Goal: Task Accomplishment & Management: Use online tool/utility

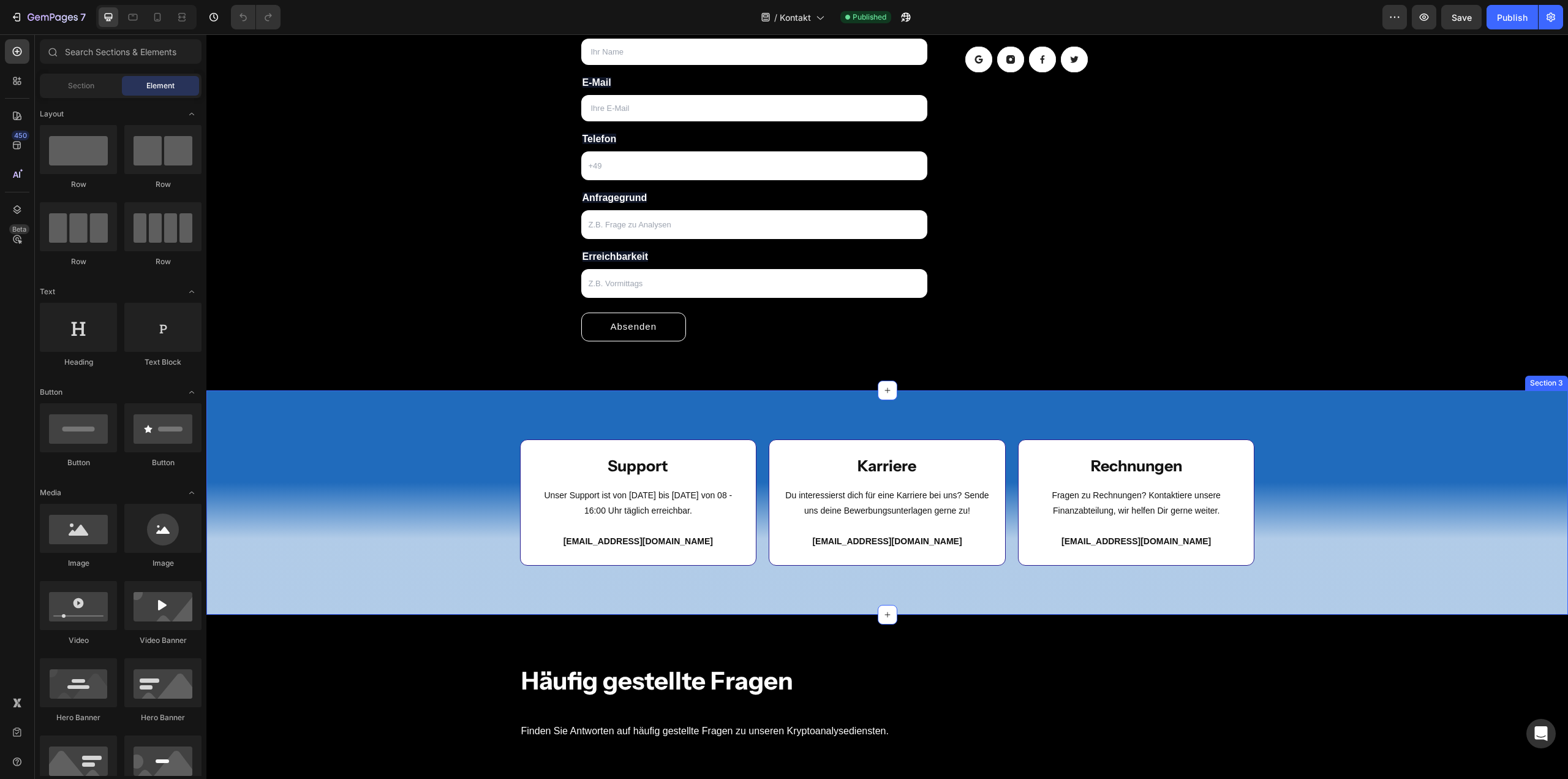
scroll to position [491, 0]
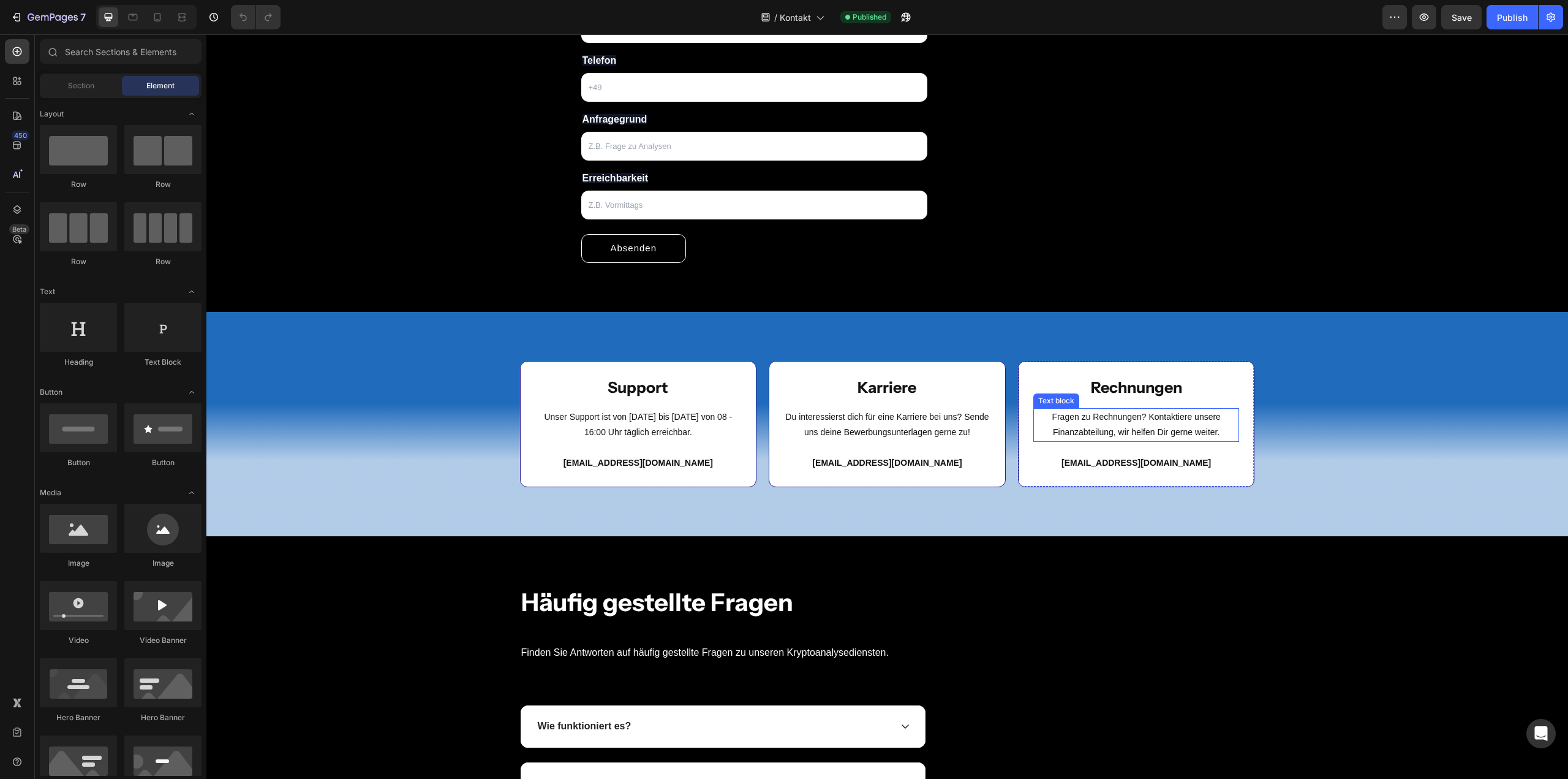
click at [1143, 431] on p "Fragen zu Rechnungen? Kontaktiere unsere Finanzabteilung, wir helfen Dir gerne …" at bounding box center [1136, 425] width 204 height 31
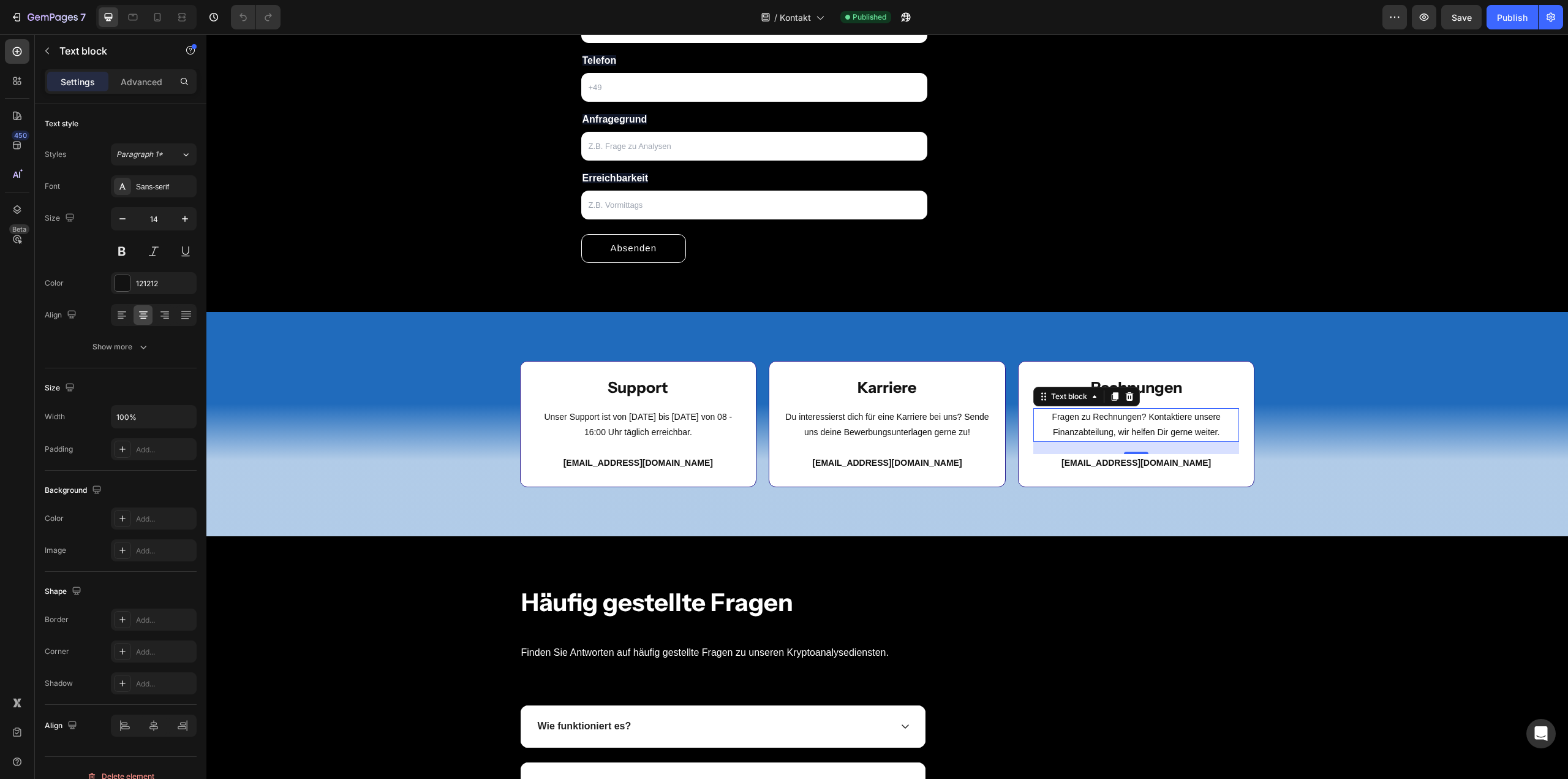
click at [1135, 427] on p "Fragen zu Rechnungen? Kontaktiere unsere Finanzabteilung, wir helfen Dir gerne …" at bounding box center [1136, 425] width 204 height 31
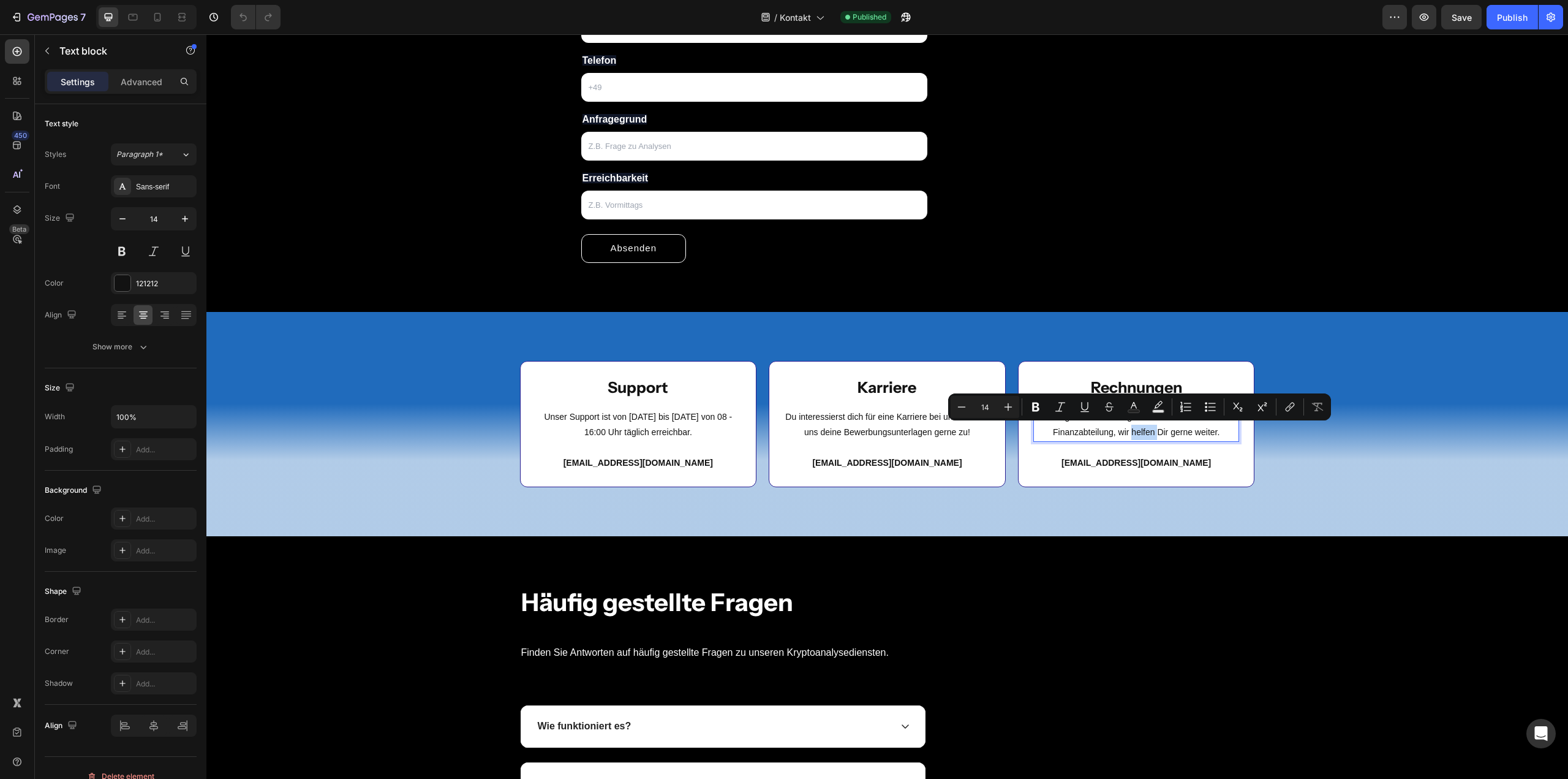
click at [1155, 429] on p "Fragen zu Rechnungen? Kontaktiere unsere Finanzabteilung, wir helfen Dir gerne …" at bounding box center [1136, 425] width 204 height 31
click at [1155, 431] on p "Fragen zu Rechnungen? Kontaktiere unsere Finanzabteilung, wir helfen Dir gerne …" at bounding box center [1136, 425] width 204 height 31
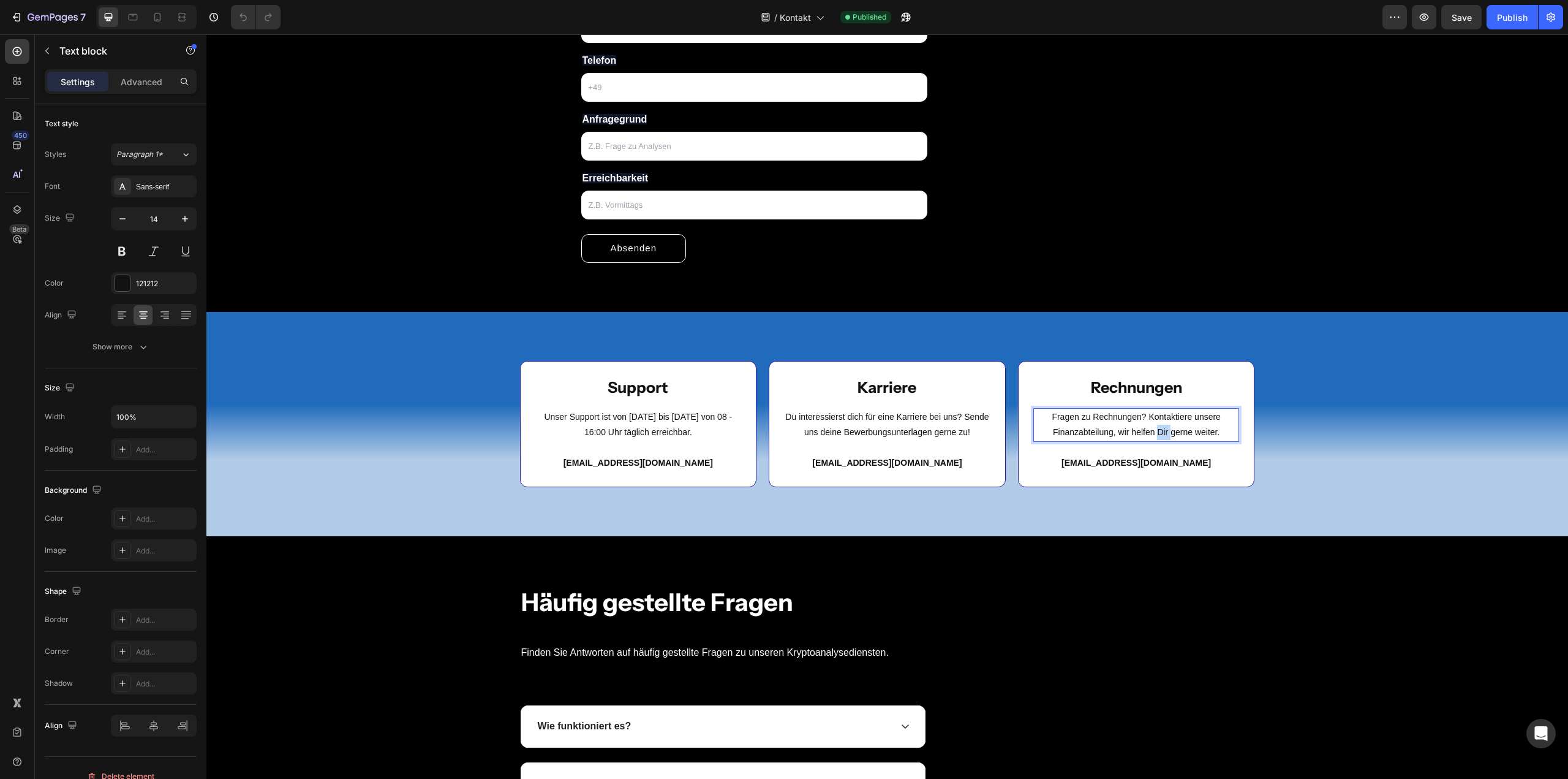
click at [1155, 431] on p "Fragen zu Rechnungen? Kontaktiere unsere Finanzabteilung, wir helfen Dir gerne …" at bounding box center [1136, 425] width 204 height 31
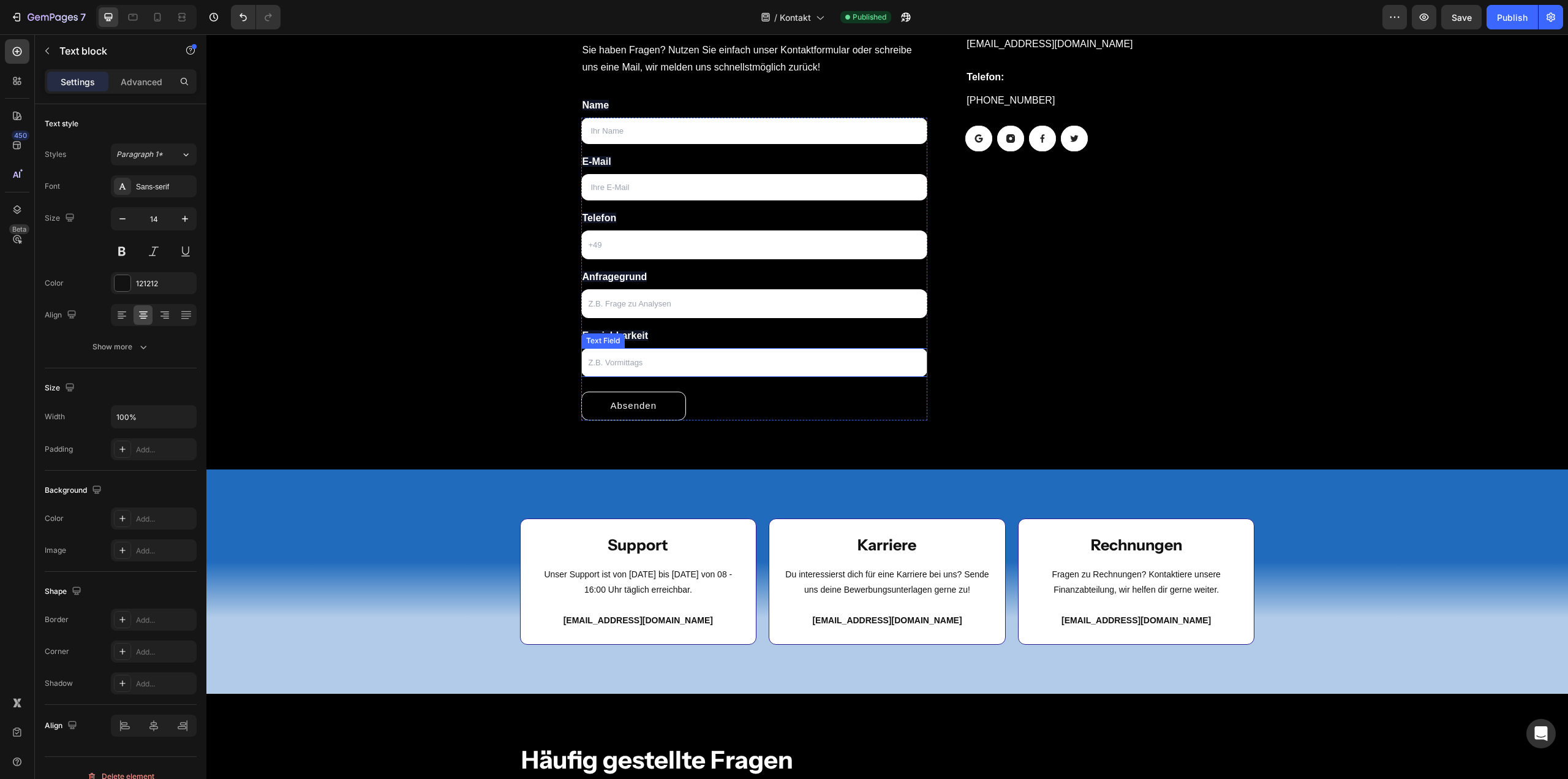
scroll to position [227, 0]
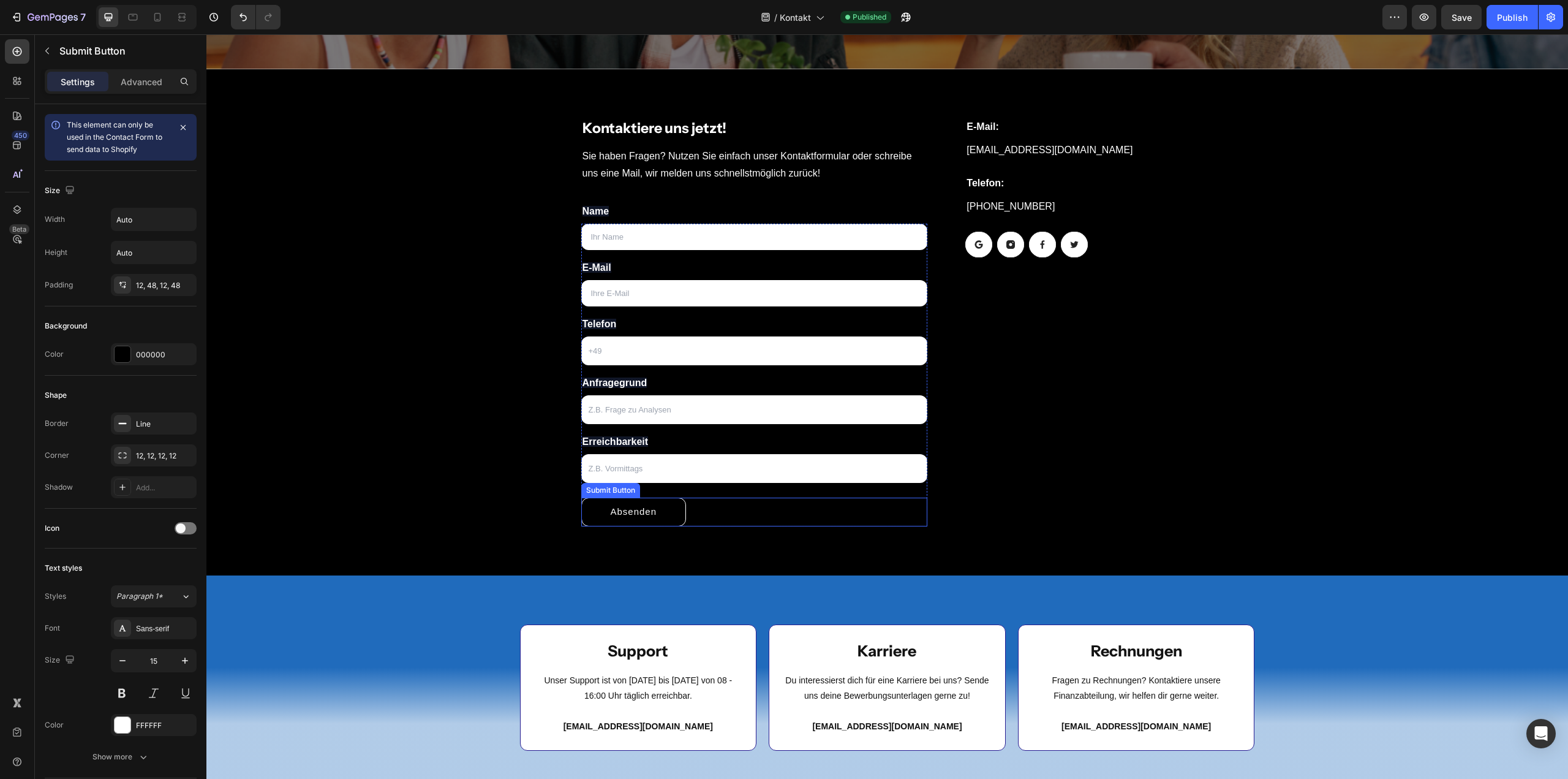
click at [706, 508] on div "Absenden Submit Button" at bounding box center [755, 512] width 347 height 29
click at [1503, 23] on div "Publish" at bounding box center [1512, 17] width 31 height 13
click at [585, 154] on p "Sie haben Fragen? Nutzen Sie einfach unser Kontaktformular oder schreibe uns ei…" at bounding box center [755, 165] width 344 height 35
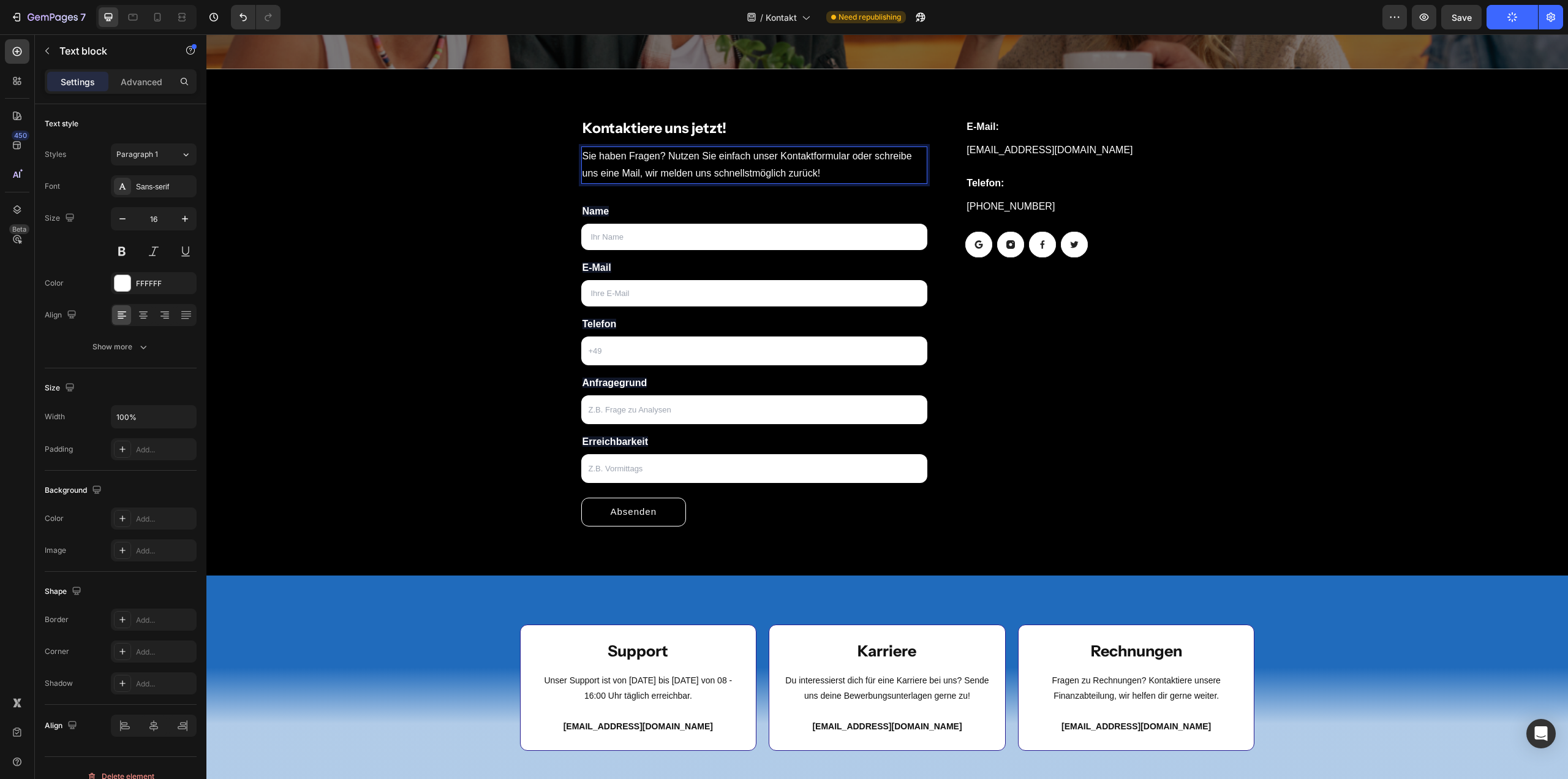
click at [585, 154] on p "Sie haben Fragen? Nutzen Sie einfach unser Kontaktformular oder schreibe uns ei…" at bounding box center [755, 165] width 344 height 35
click at [630, 153] on p "Du hast haben Fragen? Nutzen Sie einfach unser Kontaktformular oder schreibe un…" at bounding box center [755, 165] width 344 height 35
click at [637, 154] on p "Du hast haben Fragen? Nutzen Sie einfach unser Kontaktformular oder schreibe un…" at bounding box center [755, 165] width 344 height 35
click at [620, 156] on p "Du hast n Fragen? Nutzen Sie einfach unser Kontaktformular oder schreibe uns ei…" at bounding box center [755, 165] width 344 height 35
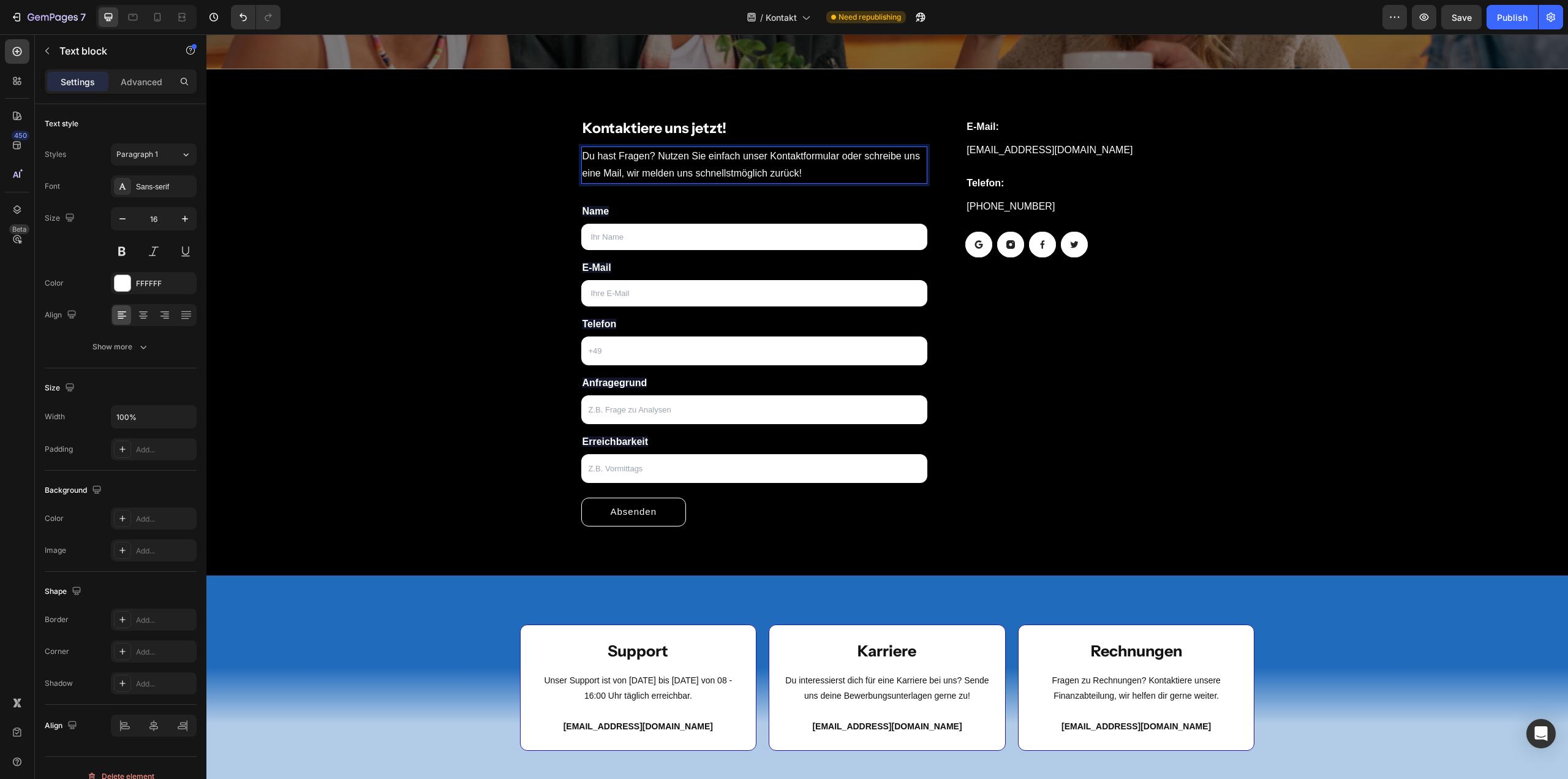
click at [703, 154] on p "Du hast Fragen? Nutzen Sie einfach unser Kontaktformular oder schreibe uns eine…" at bounding box center [755, 165] width 344 height 35
click at [1510, 23] on div "Publish" at bounding box center [1512, 17] width 31 height 13
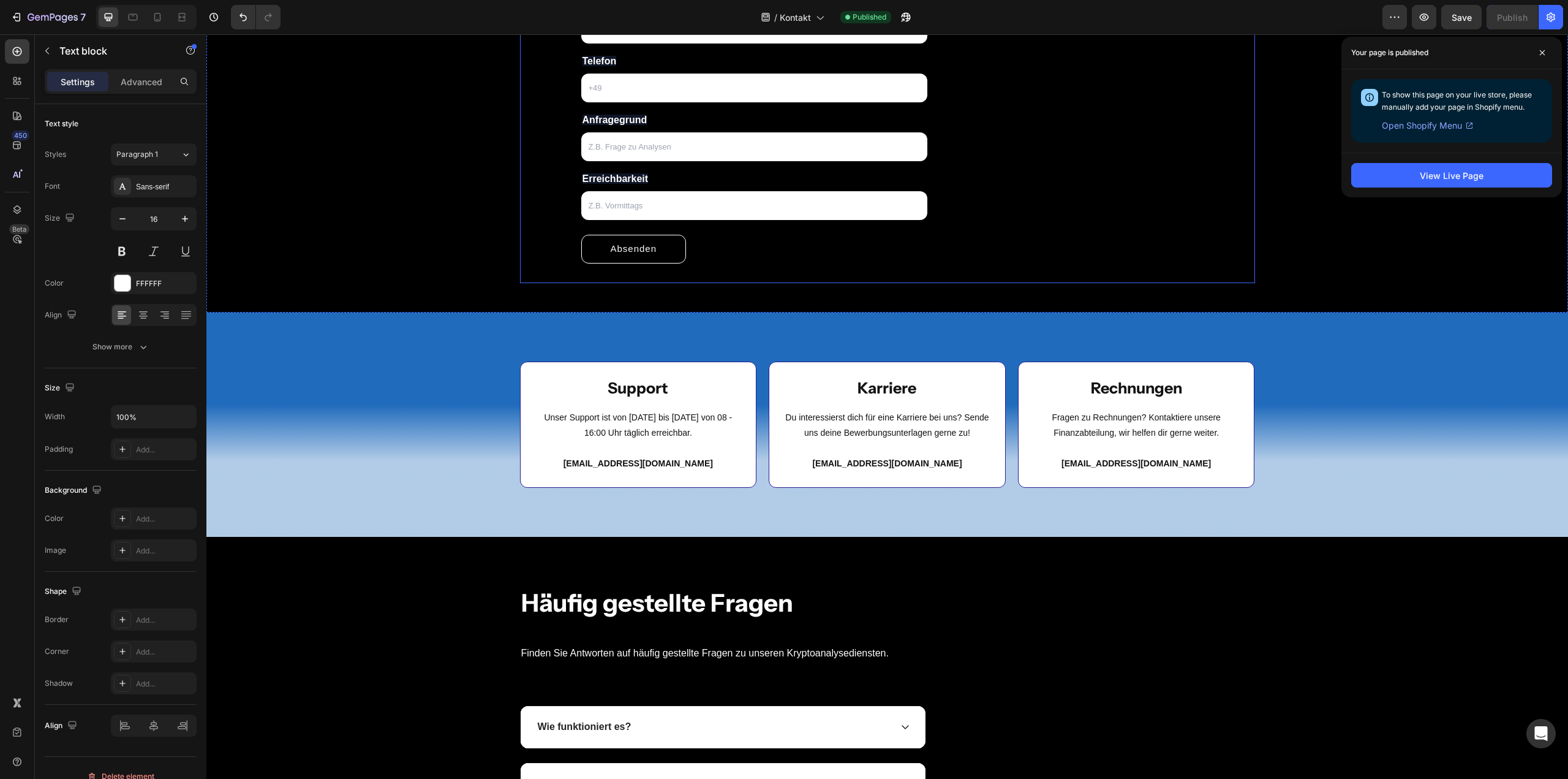
scroll to position [349, 0]
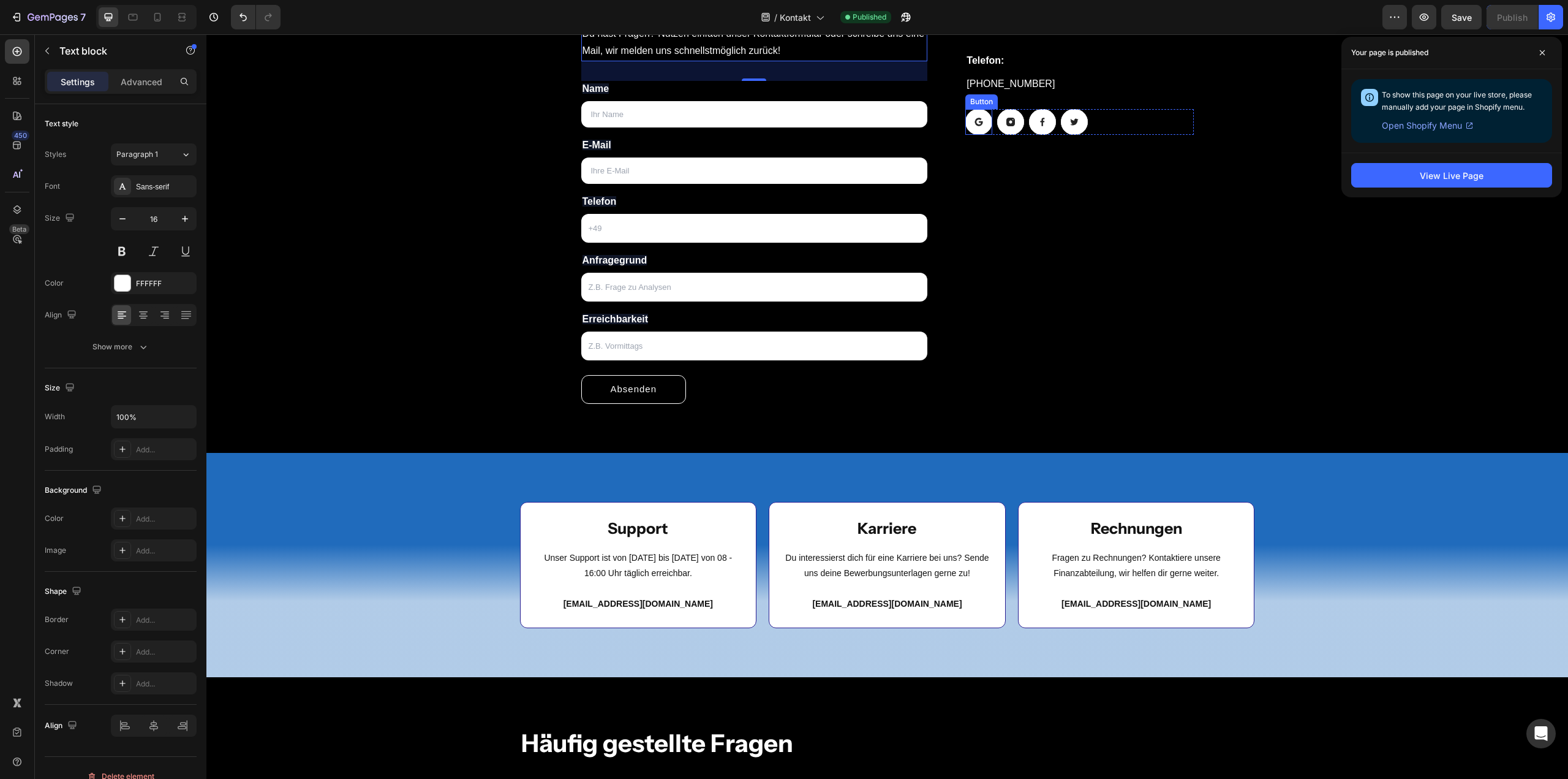
click at [976, 124] on icon at bounding box center [979, 124] width 6 height 3
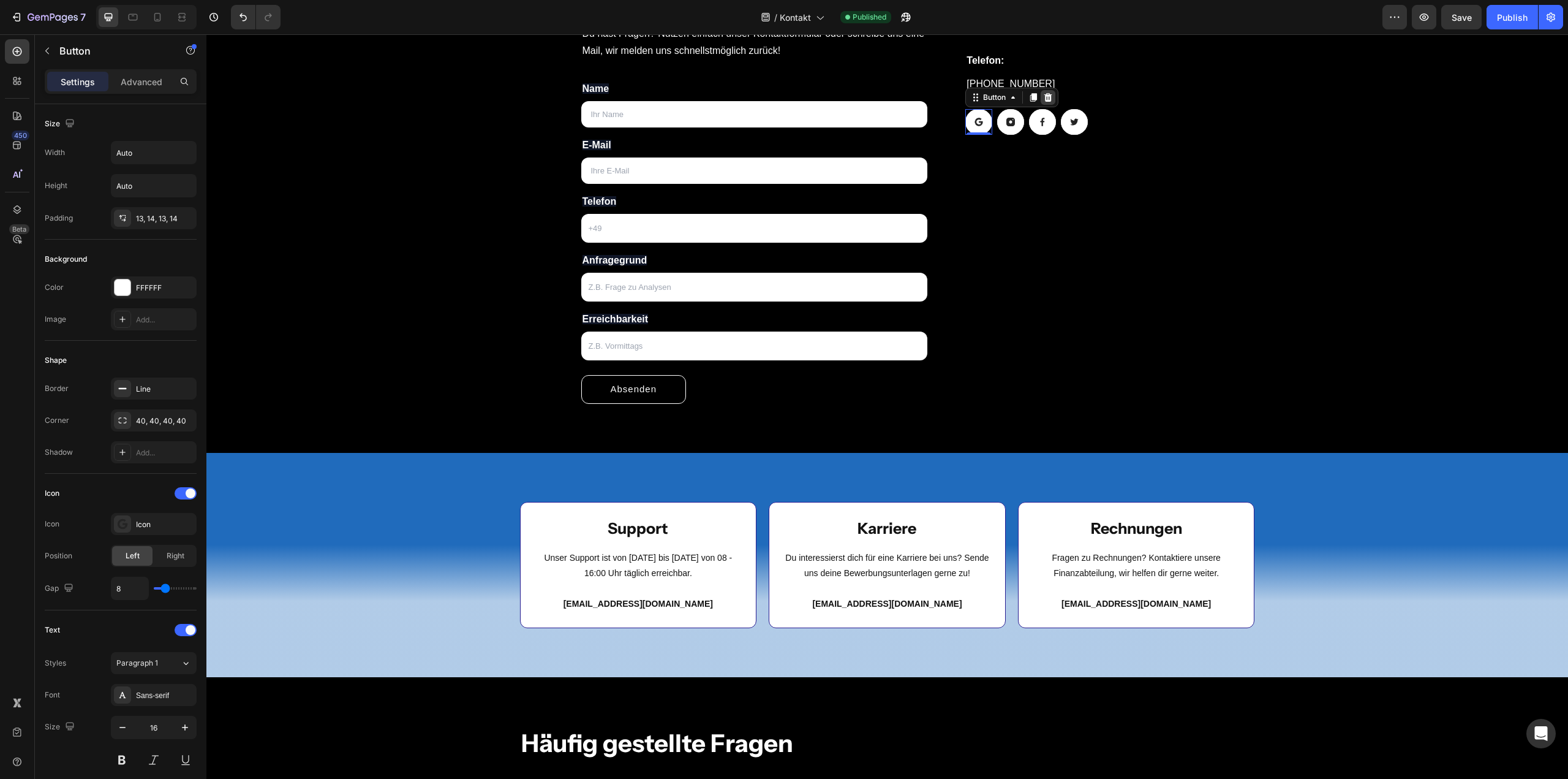
click at [1044, 95] on icon at bounding box center [1048, 97] width 8 height 9
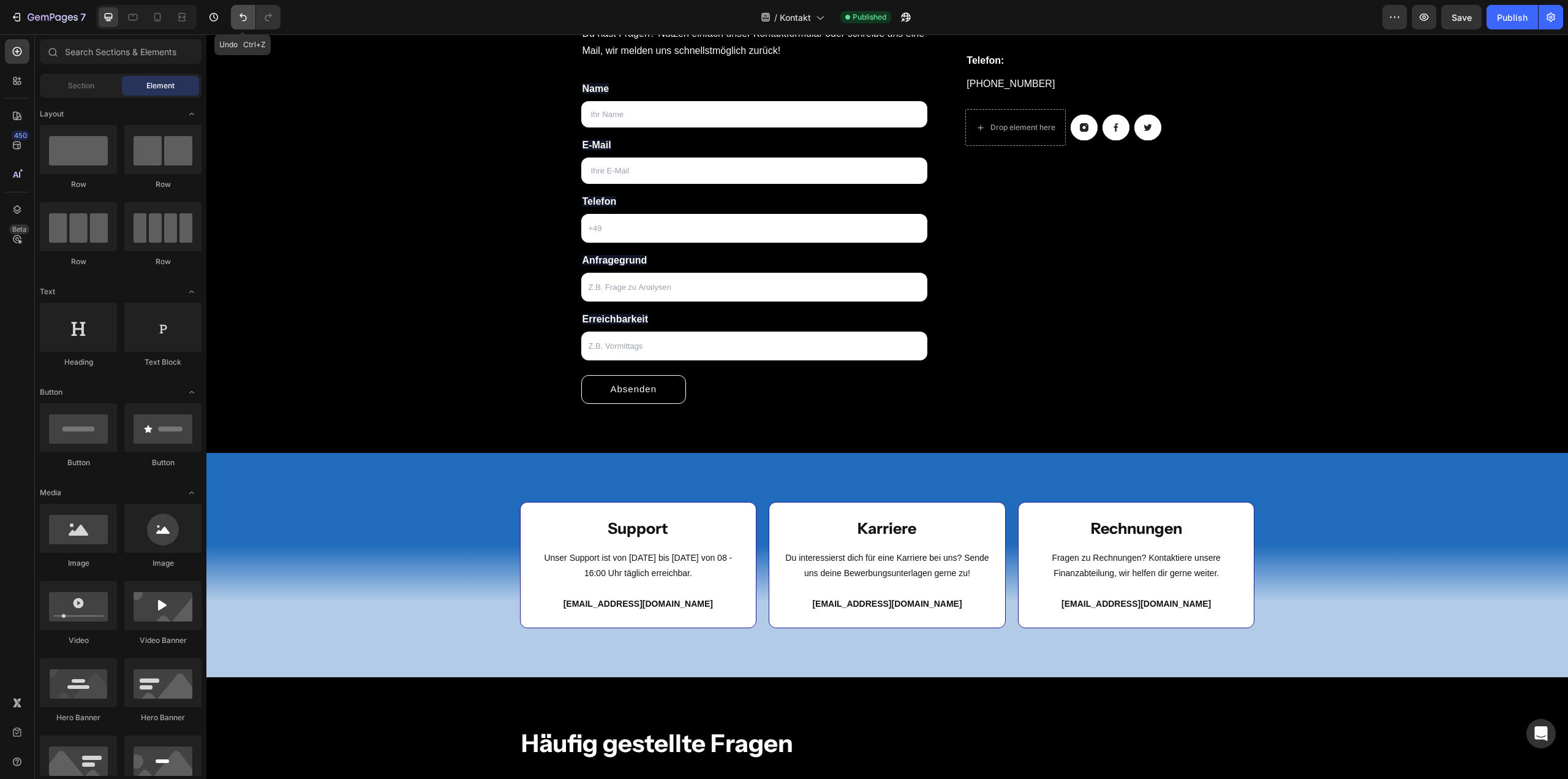
click at [245, 20] on icon "Undo/Redo" at bounding box center [243, 17] width 12 height 12
click at [976, 118] on icon at bounding box center [979, 120] width 6 height 3
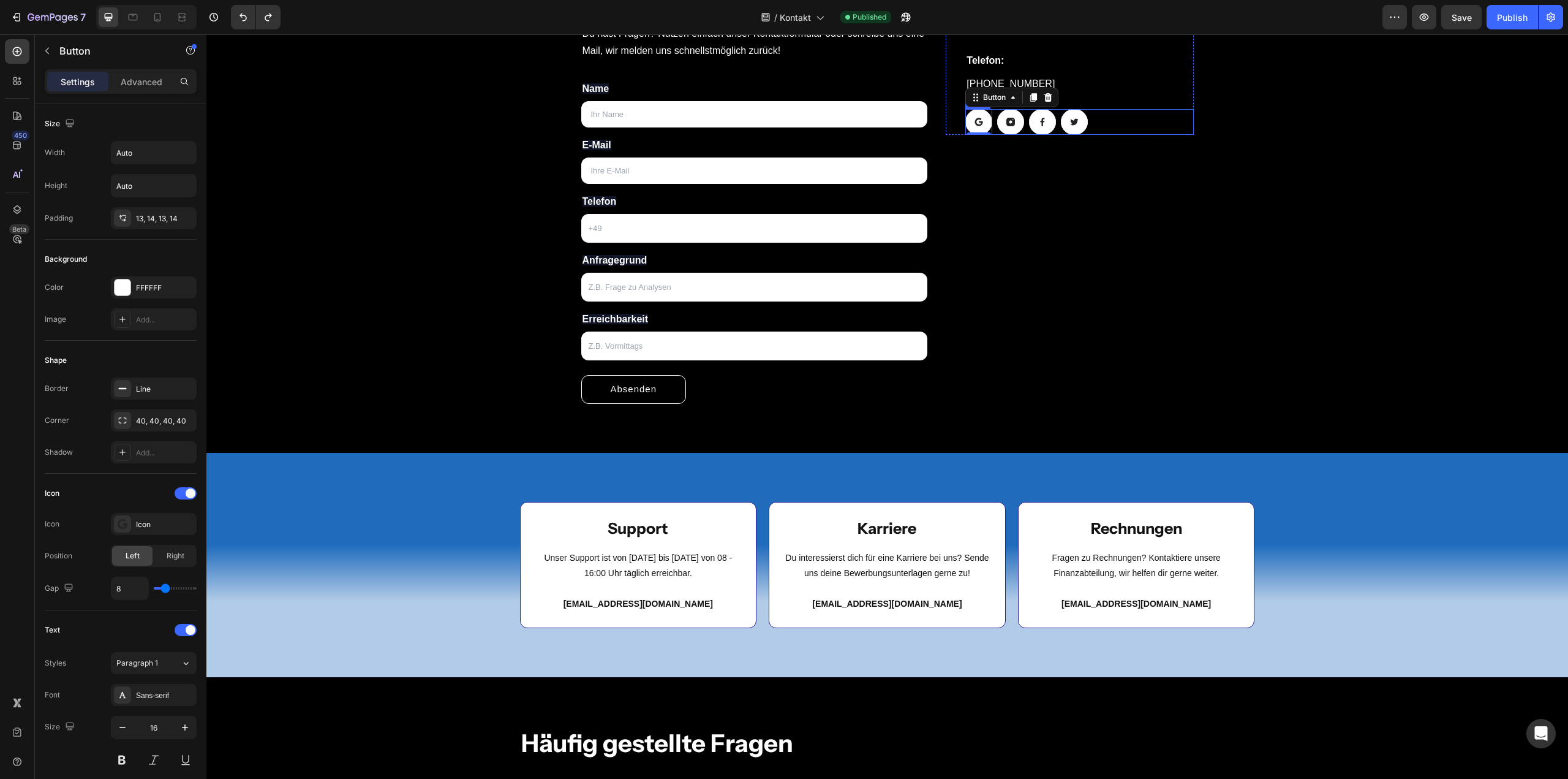
click at [1109, 123] on div "Button 0 Button Button Button Row" at bounding box center [1079, 122] width 228 height 26
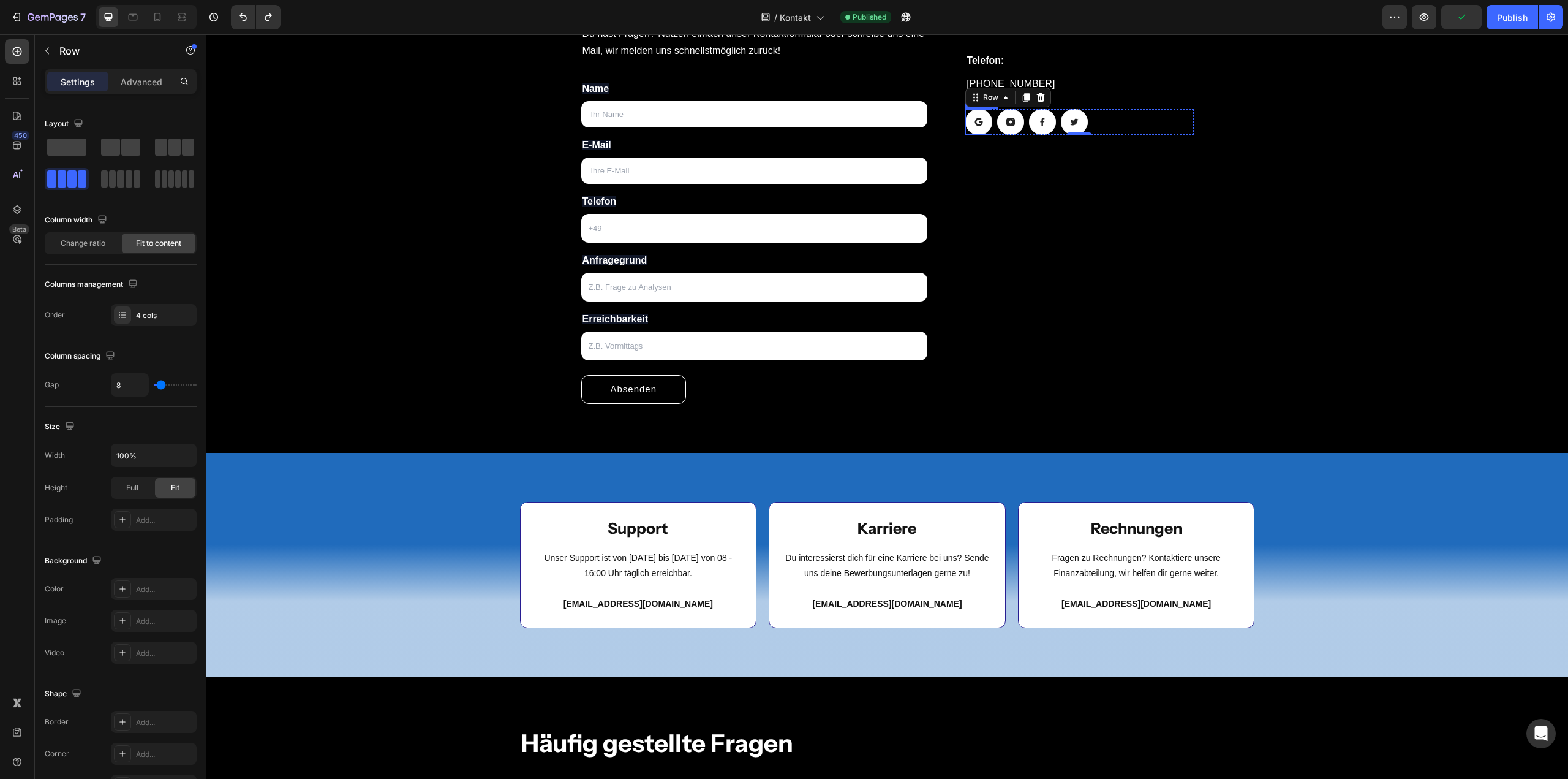
click at [977, 126] on link at bounding box center [979, 122] width 27 height 26
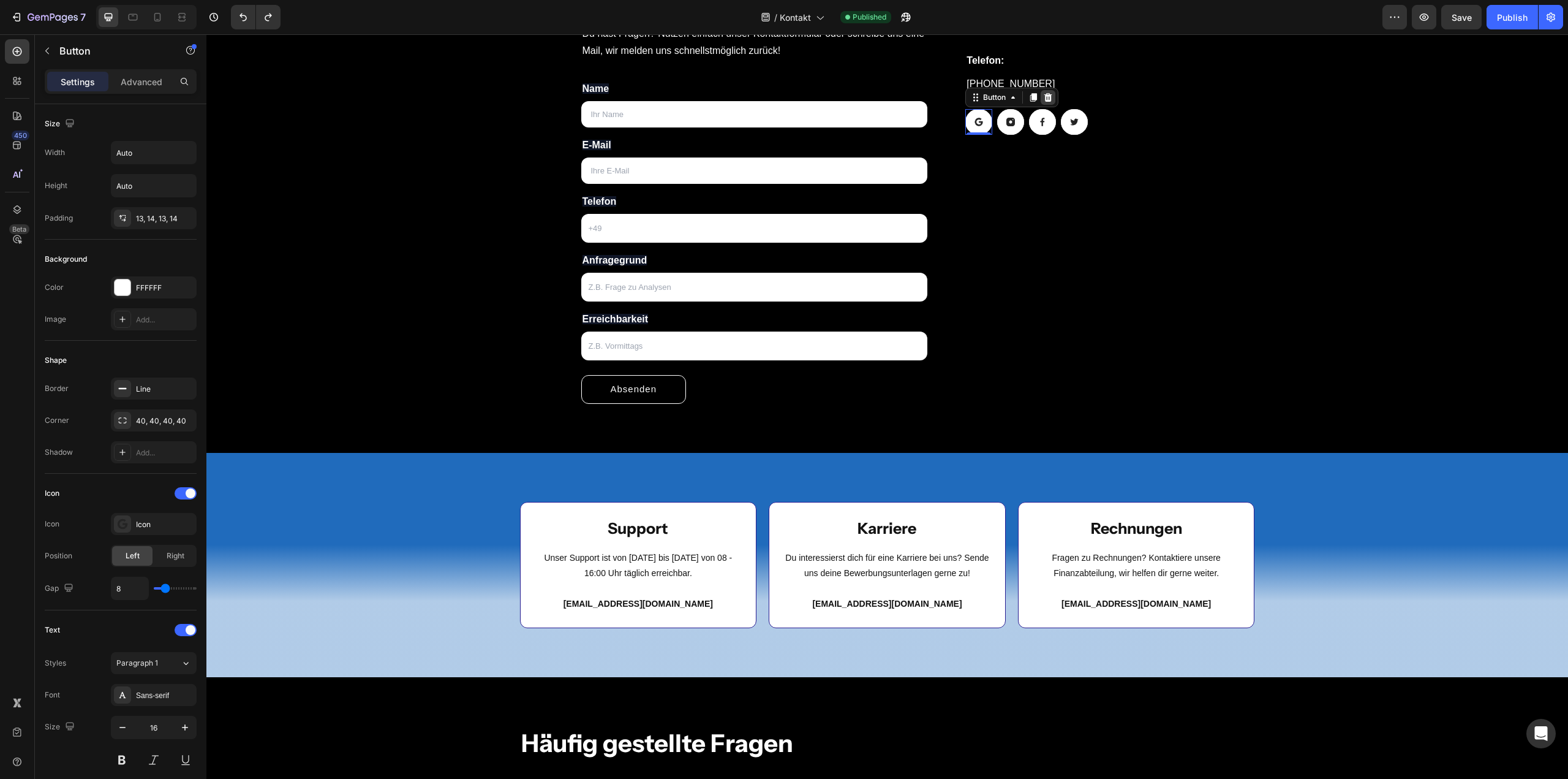
click at [1045, 98] on icon at bounding box center [1048, 97] width 10 height 10
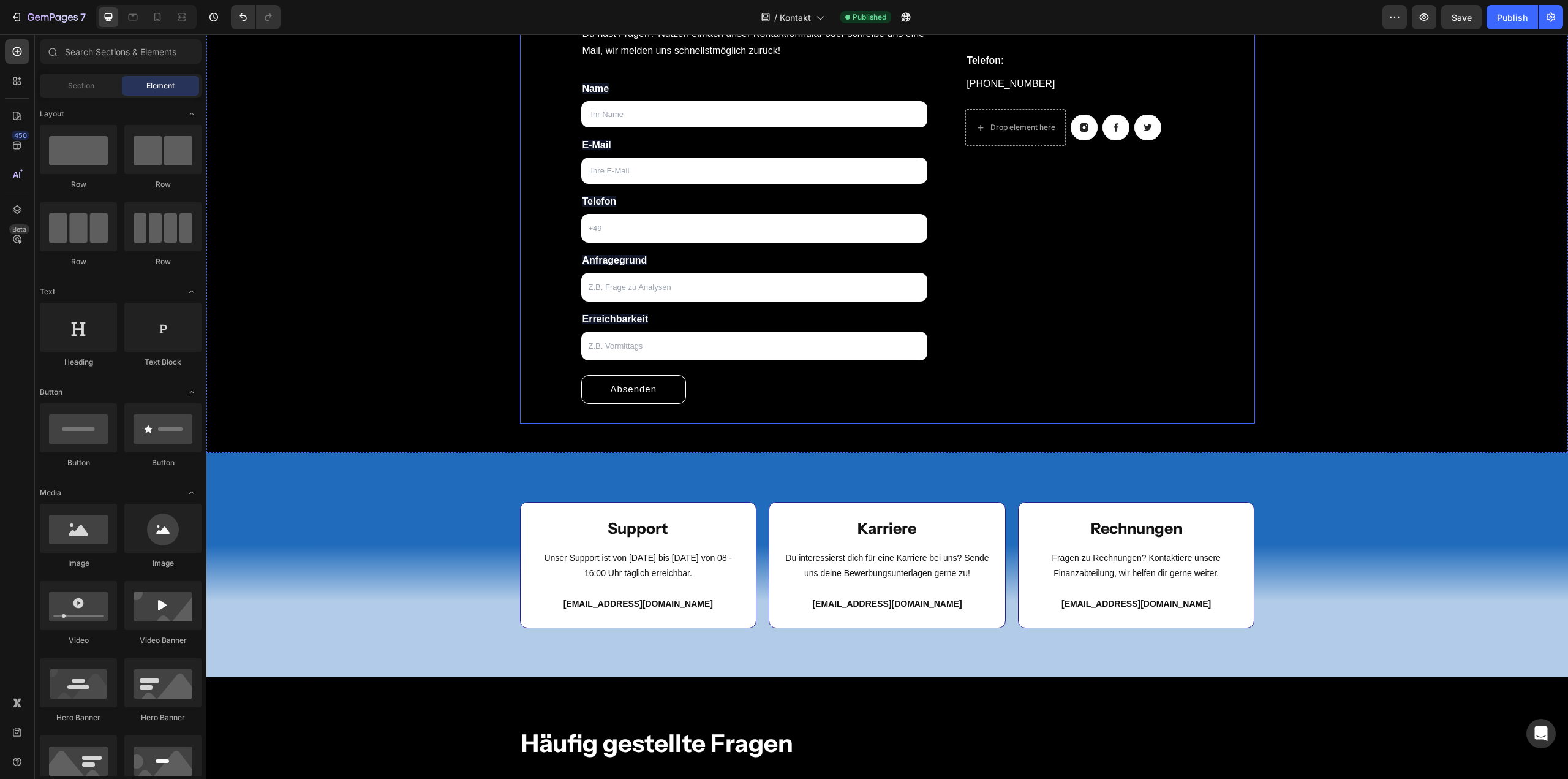
click at [1046, 182] on div "E-Mail: Heading [EMAIL_ADDRESS][DOMAIN_NAME] Text block Telefon: Heading [PHONE…" at bounding box center [1069, 200] width 247 height 408
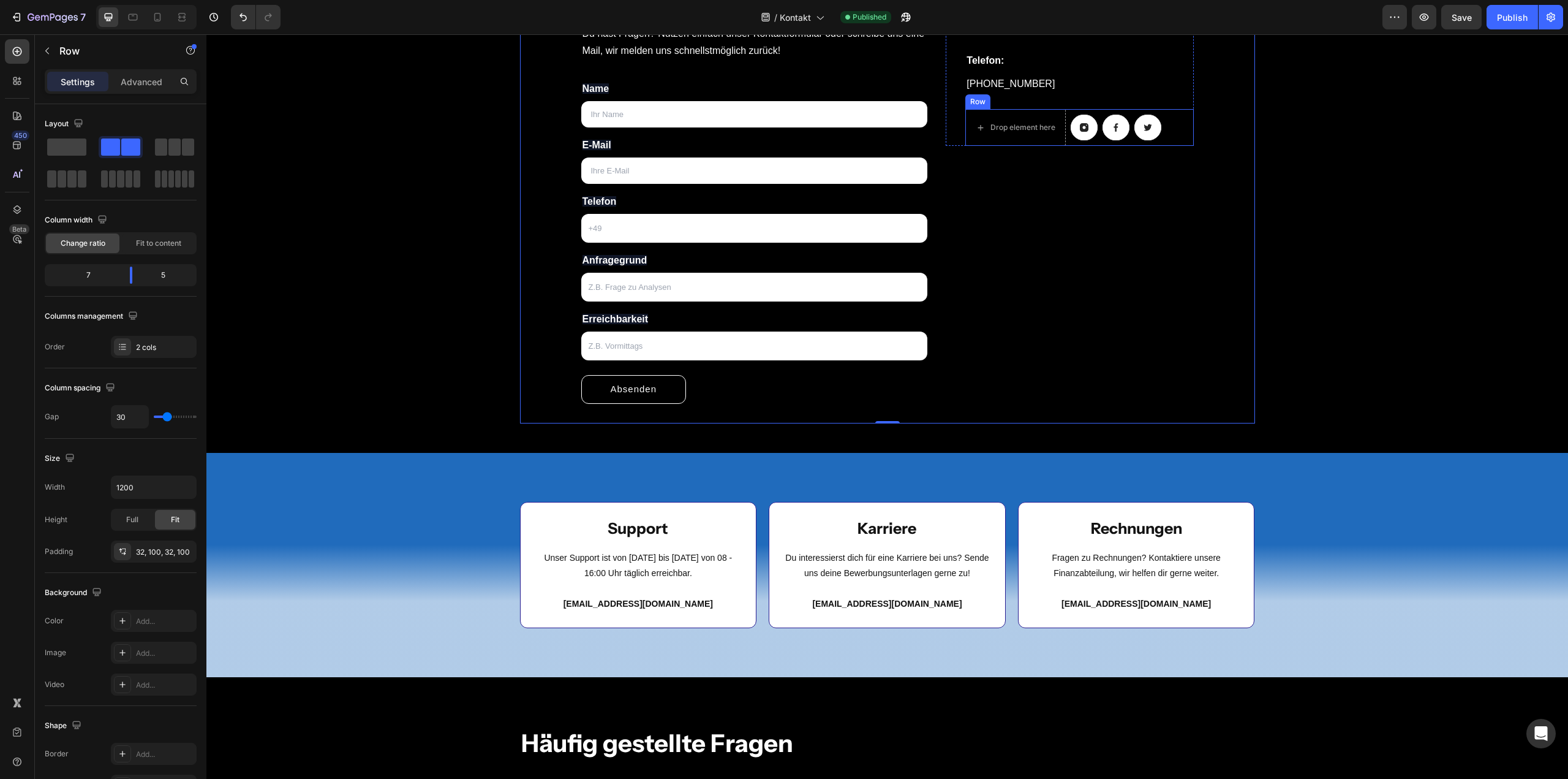
click at [1071, 131] on link at bounding box center [1084, 127] width 27 height 26
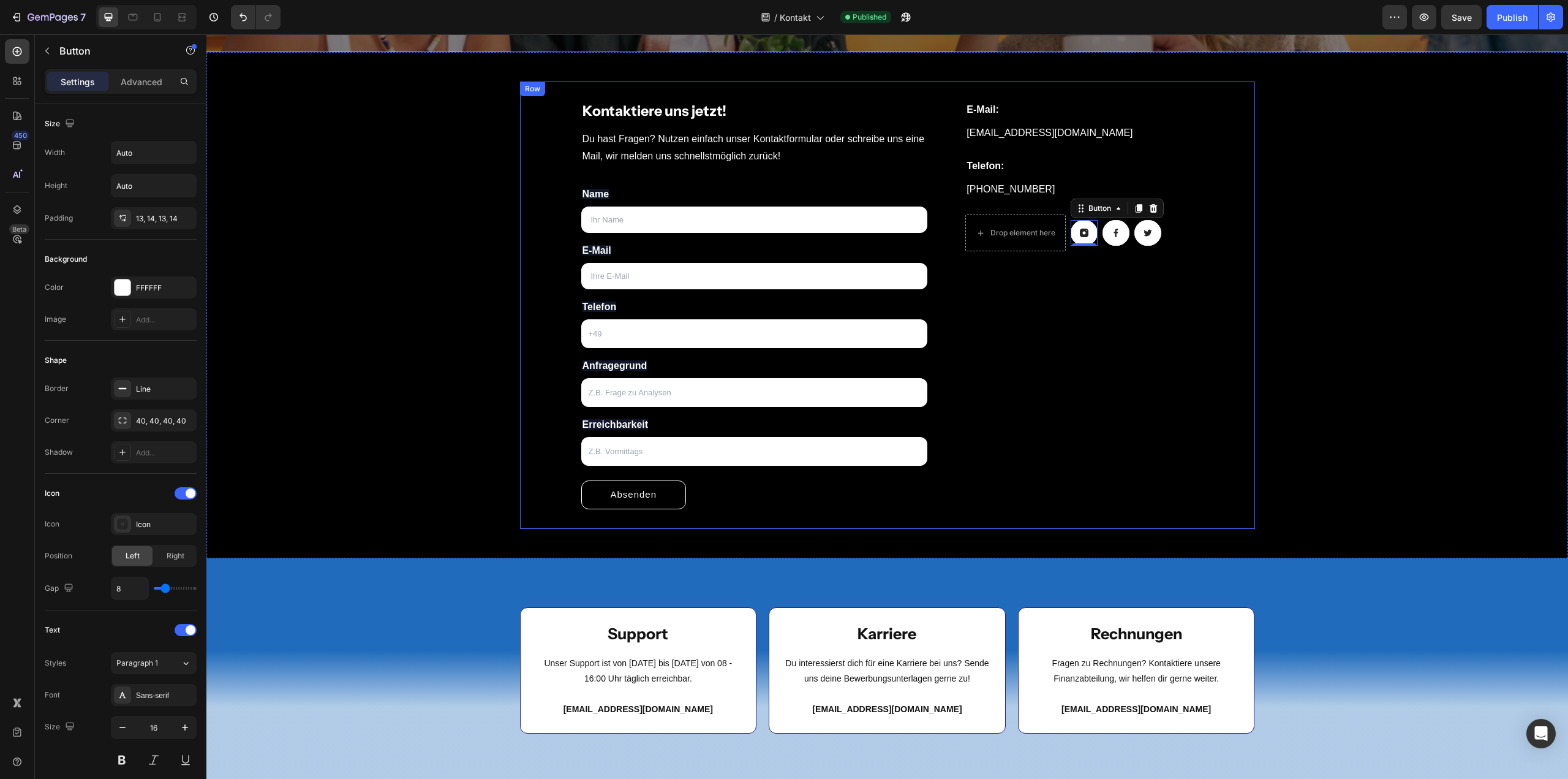
scroll to position [166, 0]
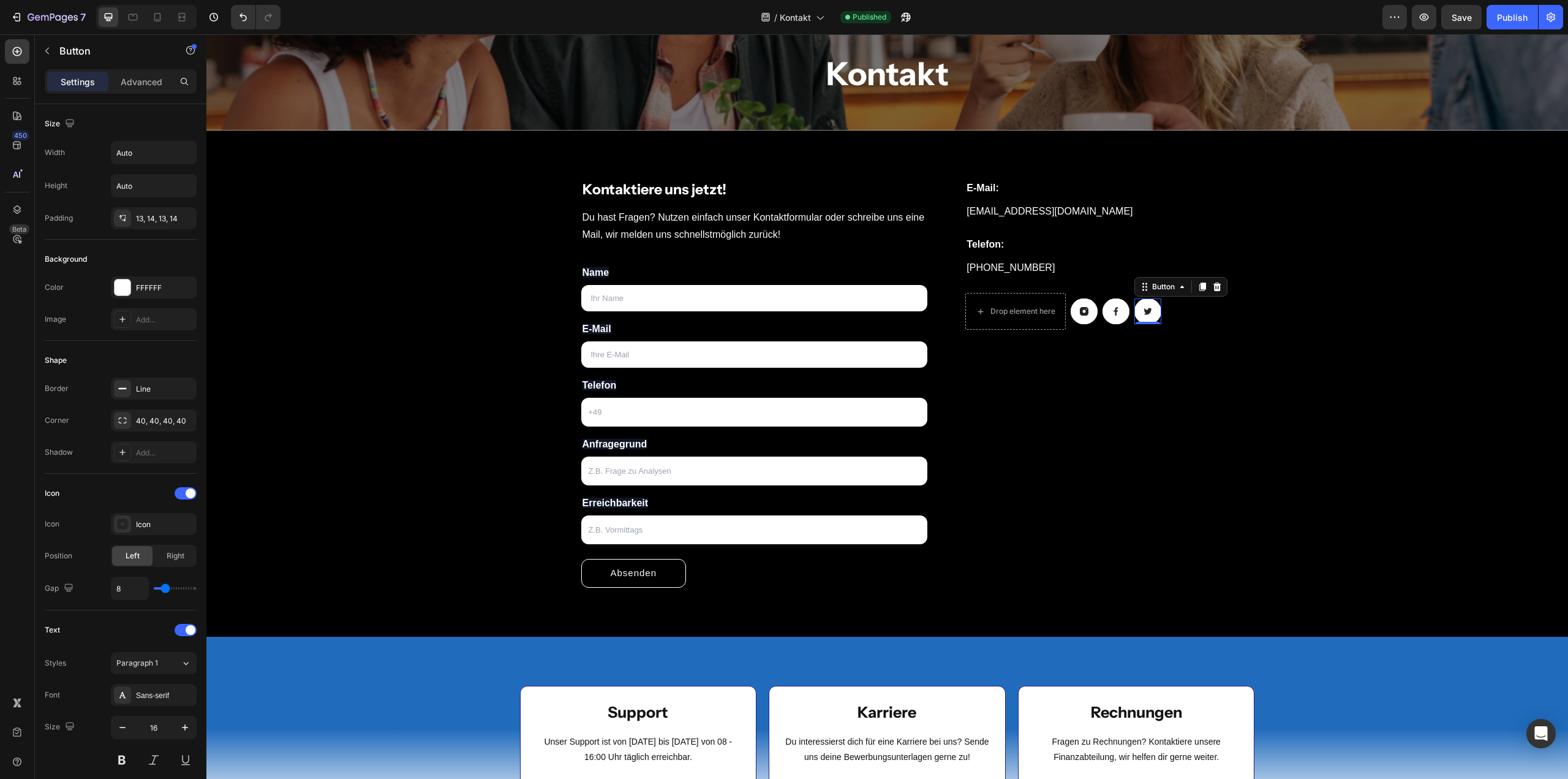
click at [1144, 311] on icon at bounding box center [1148, 312] width 8 height 7
click at [1118, 311] on link at bounding box center [1116, 311] width 27 height 26
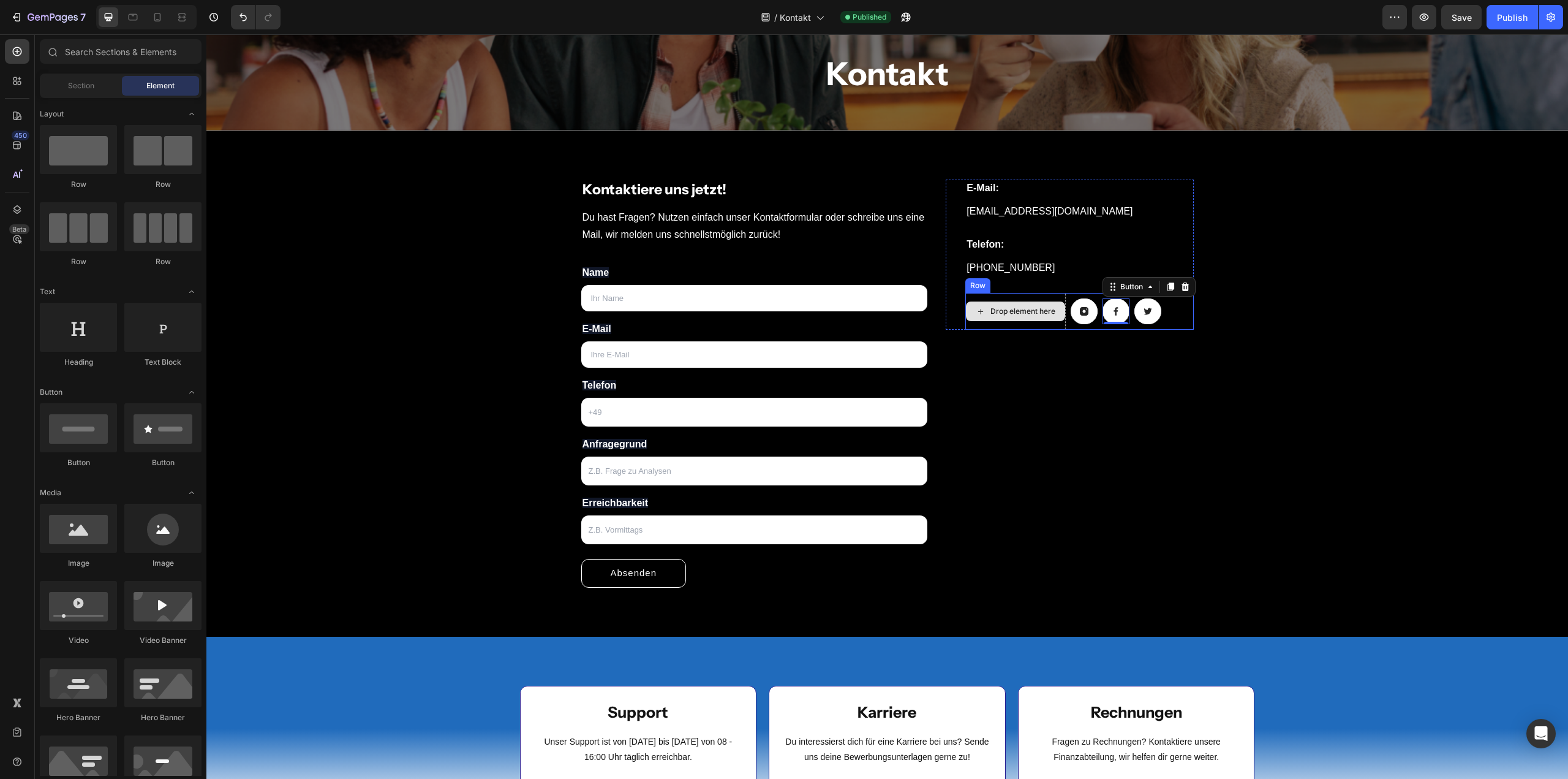
click at [1032, 312] on div "Drop element here" at bounding box center [1023, 311] width 65 height 10
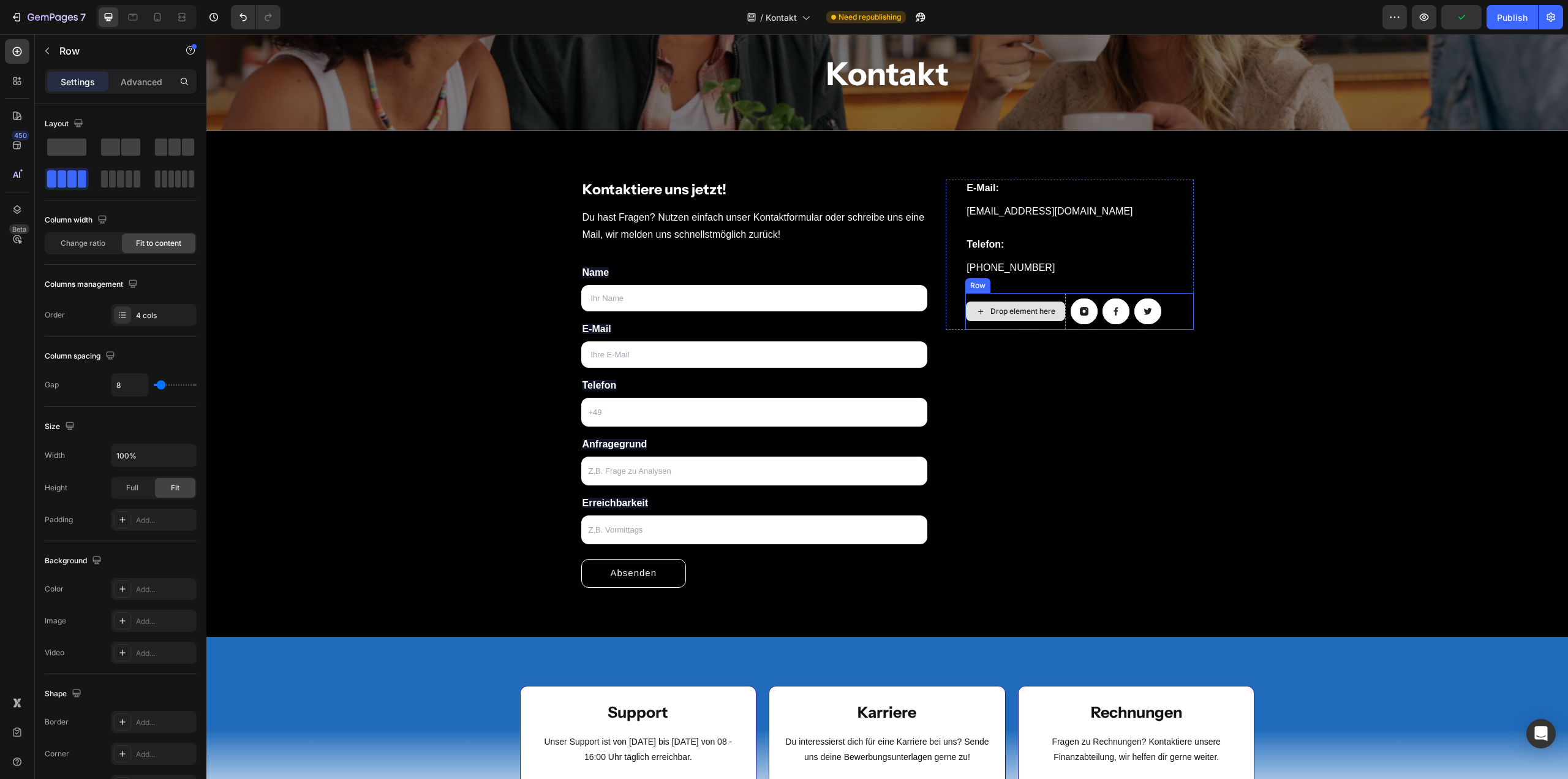
click at [1044, 322] on div "Drop element here" at bounding box center [1015, 311] width 100 height 37
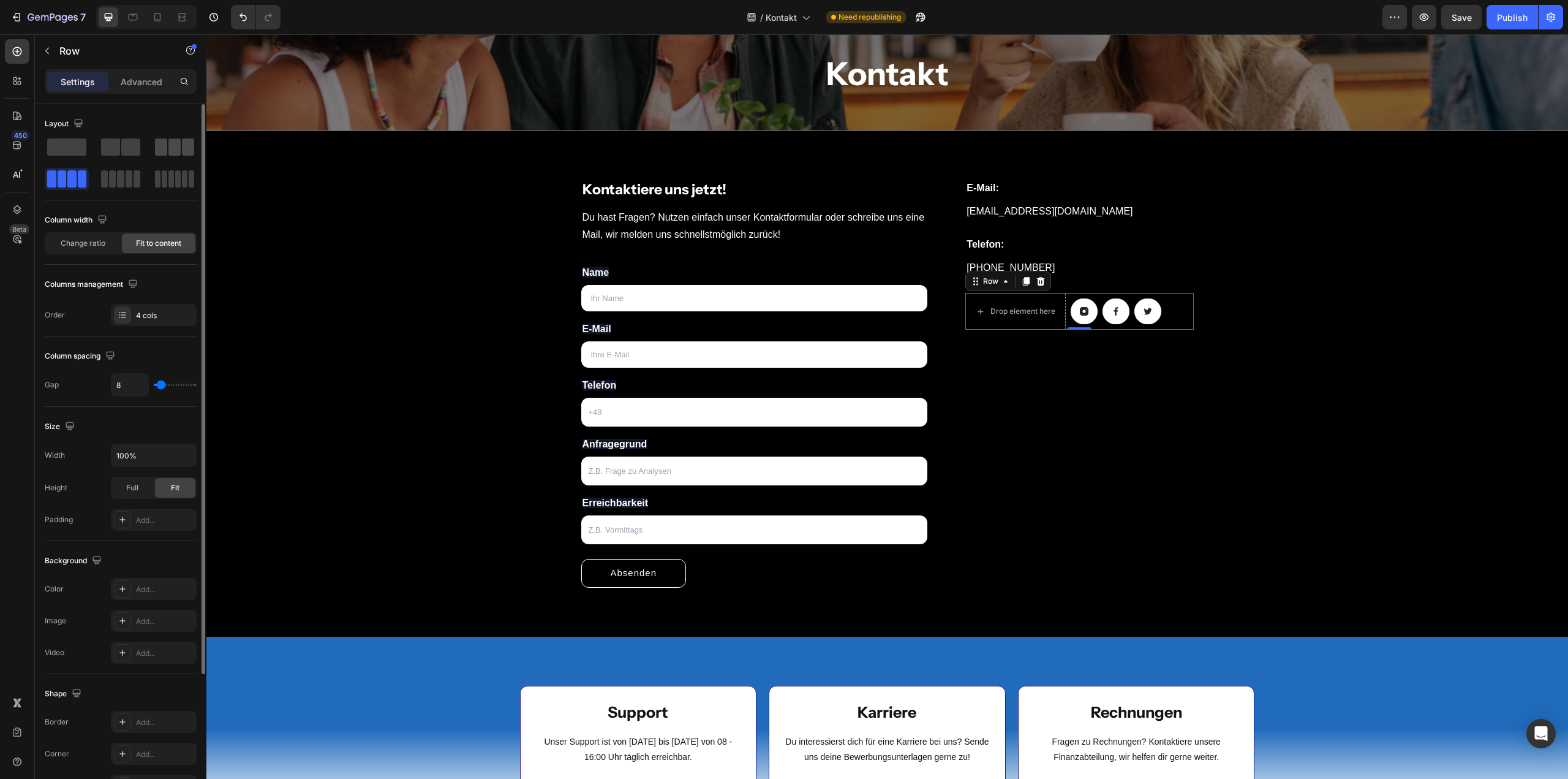
click at [173, 144] on span at bounding box center [175, 147] width 12 height 17
click at [71, 179] on span at bounding box center [72, 179] width 9 height 17
click at [122, 178] on span at bounding box center [120, 179] width 7 height 17
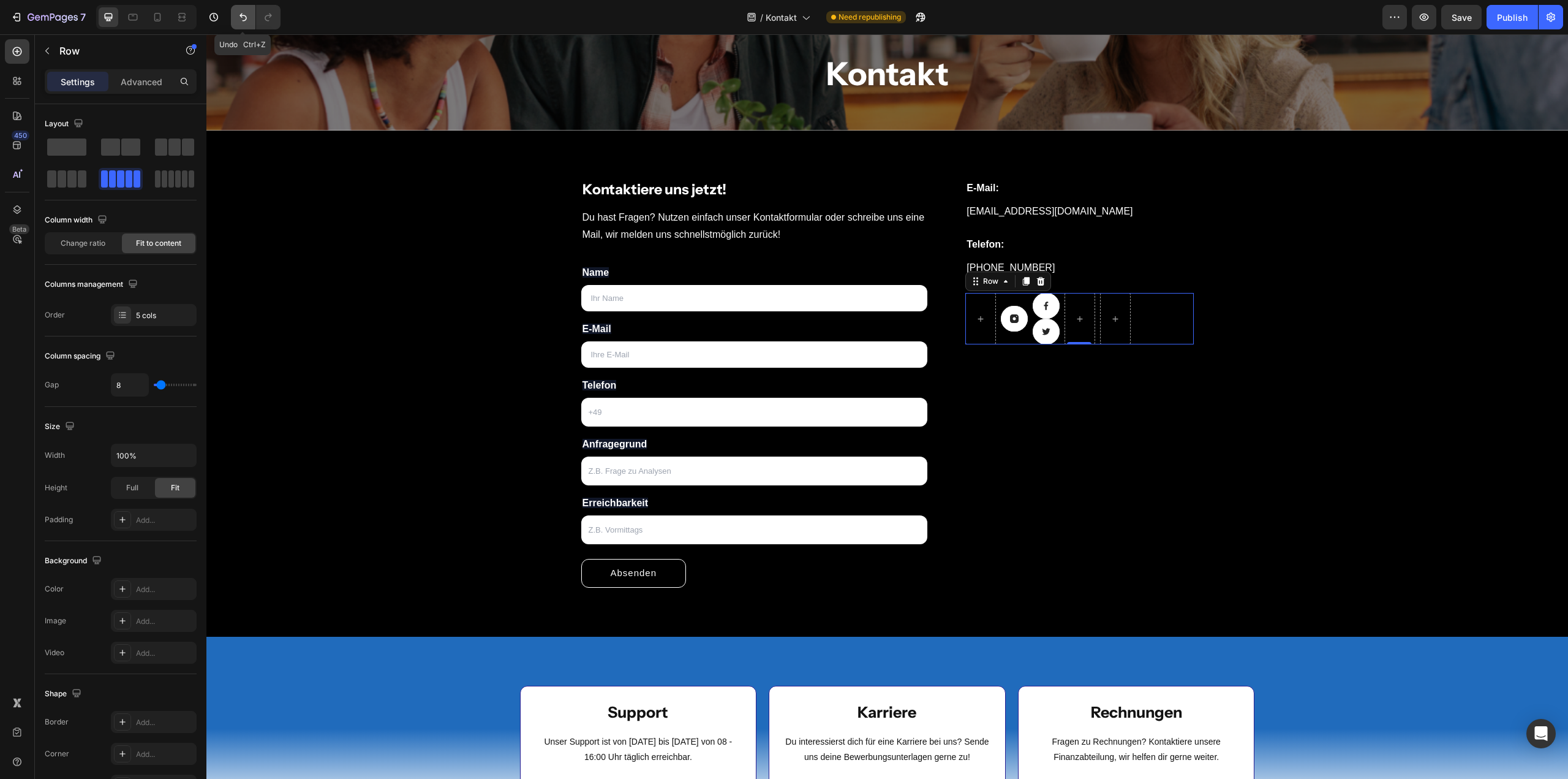
click at [240, 17] on icon "Undo/Redo" at bounding box center [243, 17] width 12 height 12
click at [241, 17] on icon "Undo/Redo" at bounding box center [243, 17] width 12 height 12
click at [969, 309] on div at bounding box center [981, 319] width 29 height 20
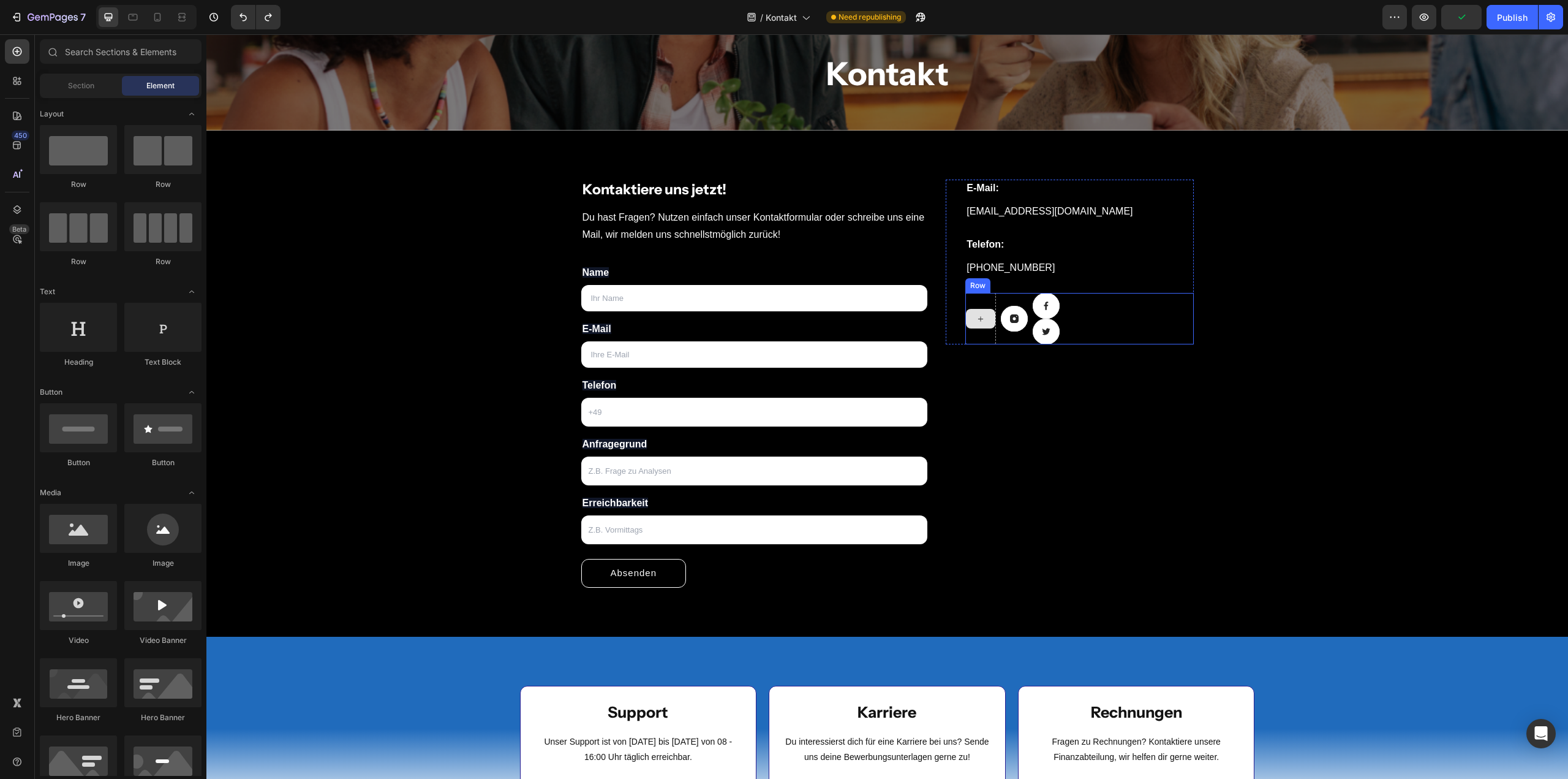
click at [978, 296] on div at bounding box center [981, 318] width 31 height 51
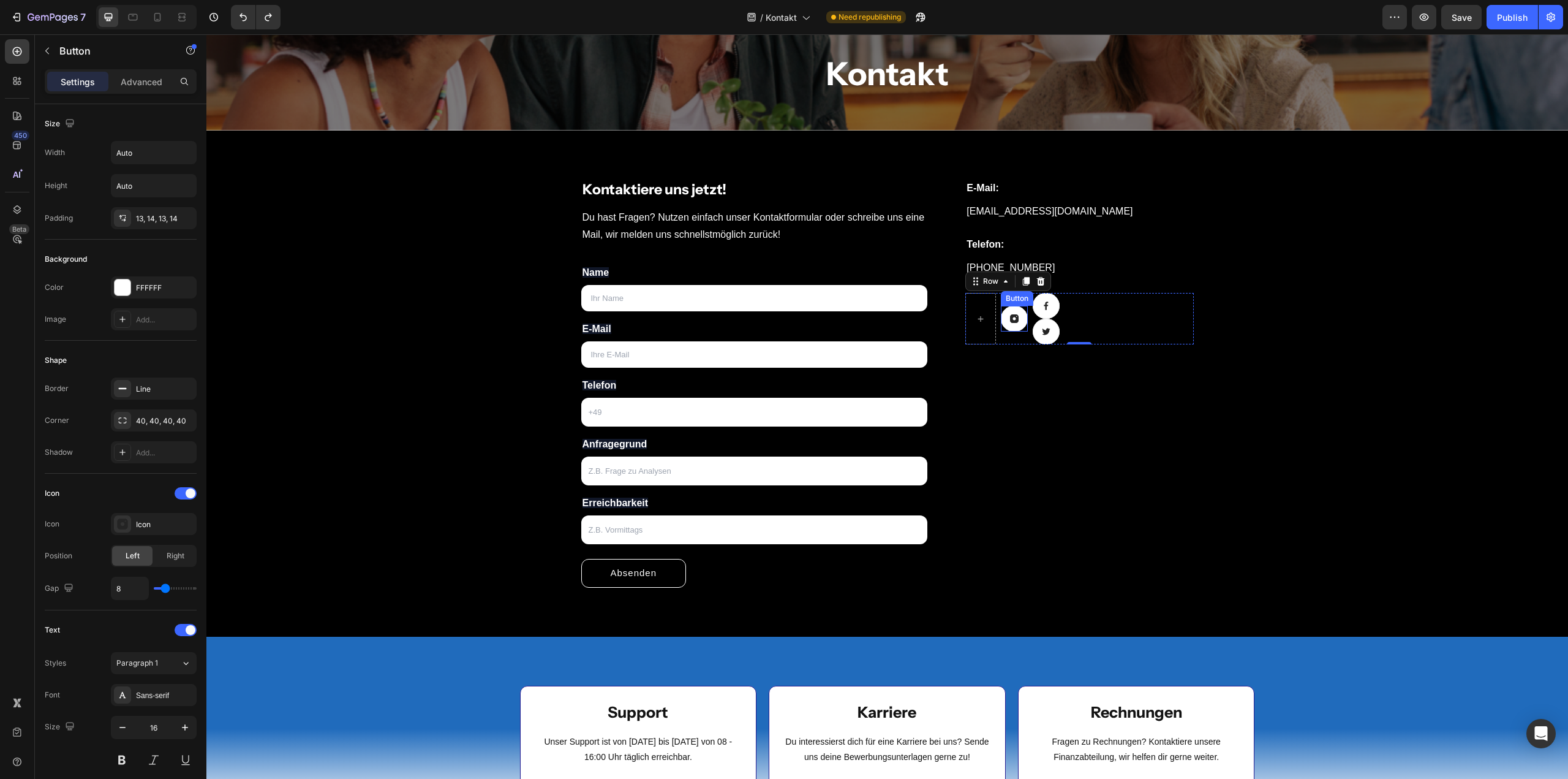
click at [1009, 324] on link at bounding box center [1014, 318] width 27 height 26
click at [973, 336] on div at bounding box center [981, 318] width 31 height 51
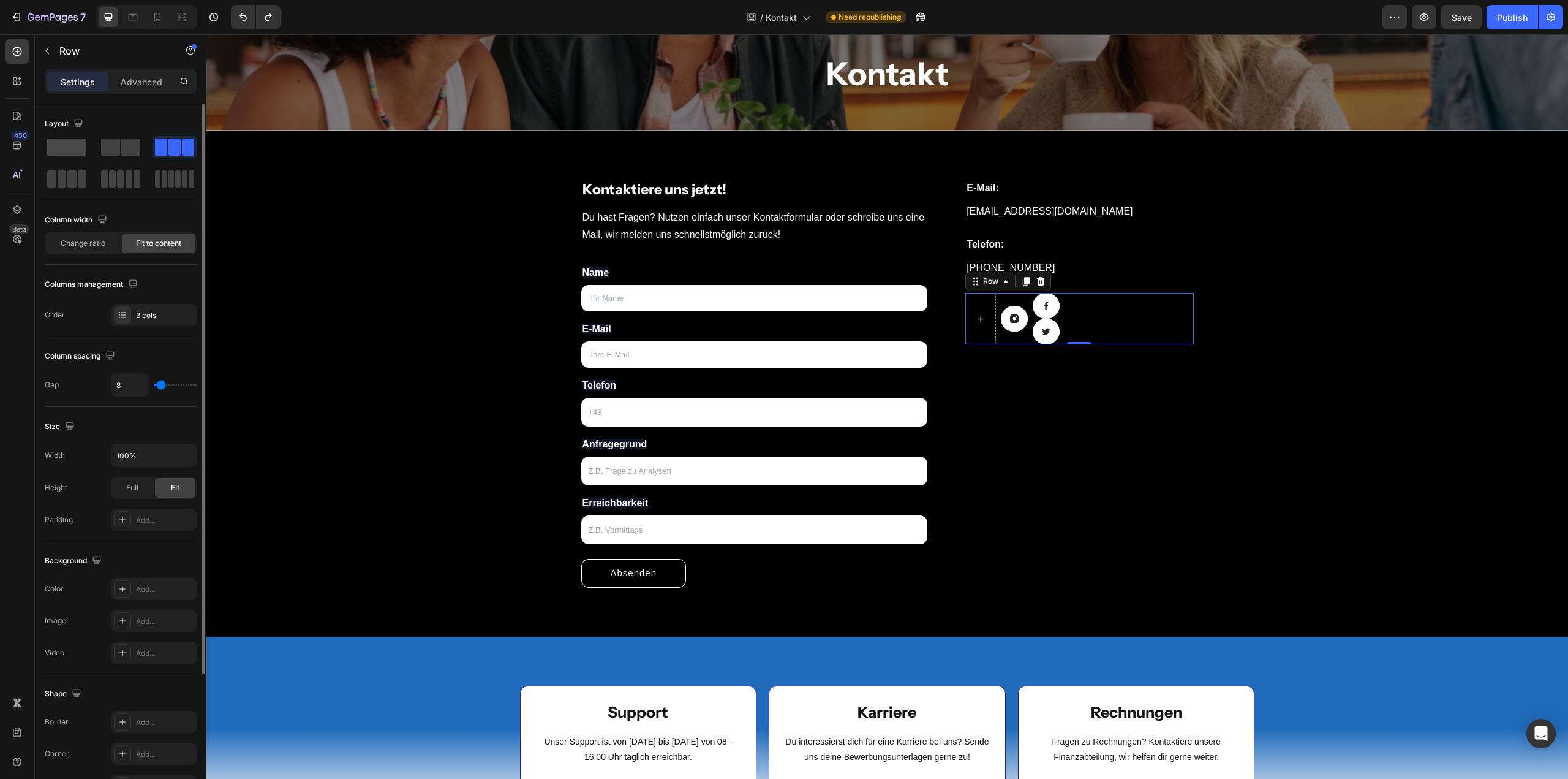
click at [74, 149] on span at bounding box center [66, 147] width 39 height 17
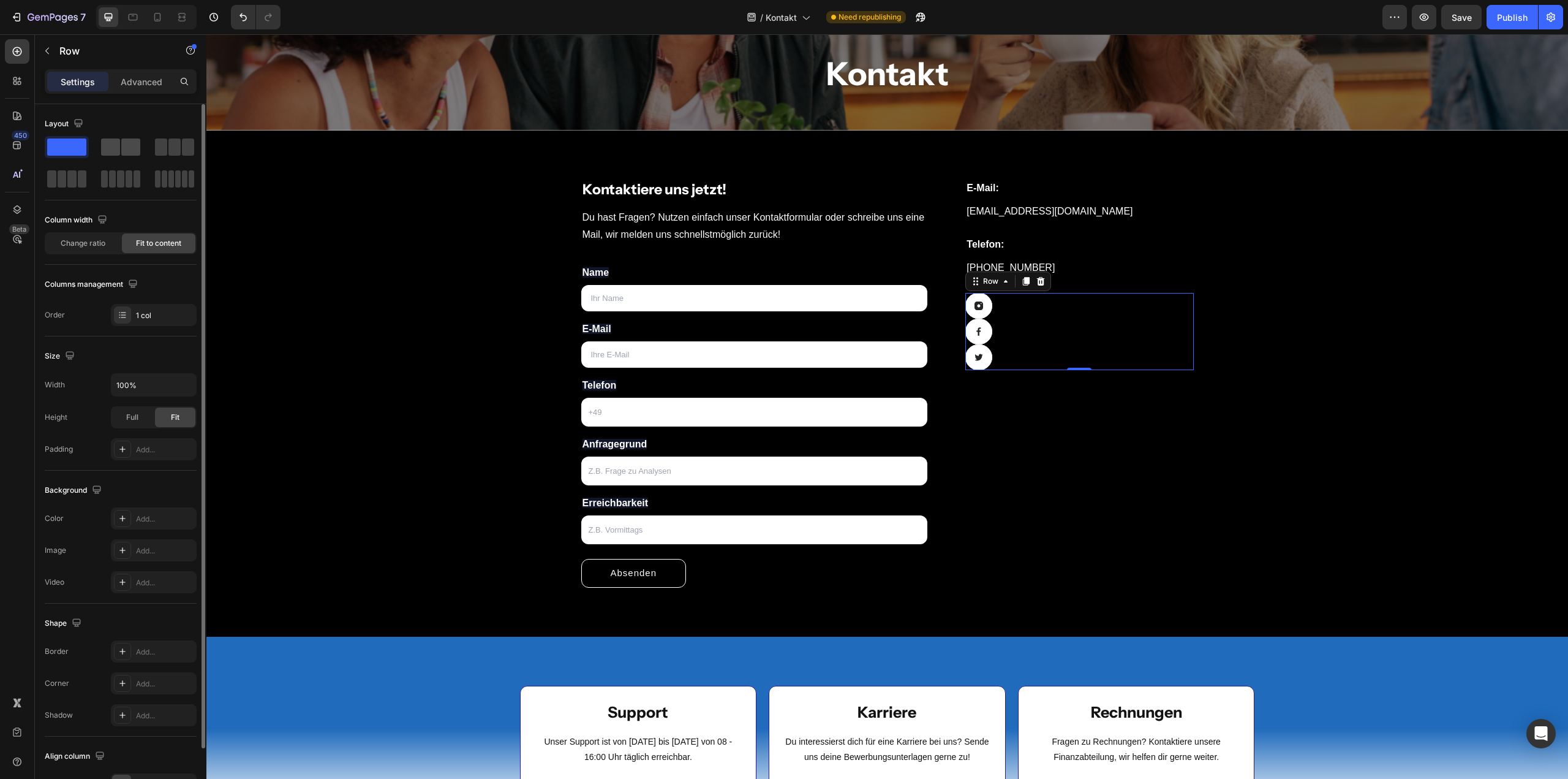
click at [112, 145] on span at bounding box center [110, 147] width 19 height 17
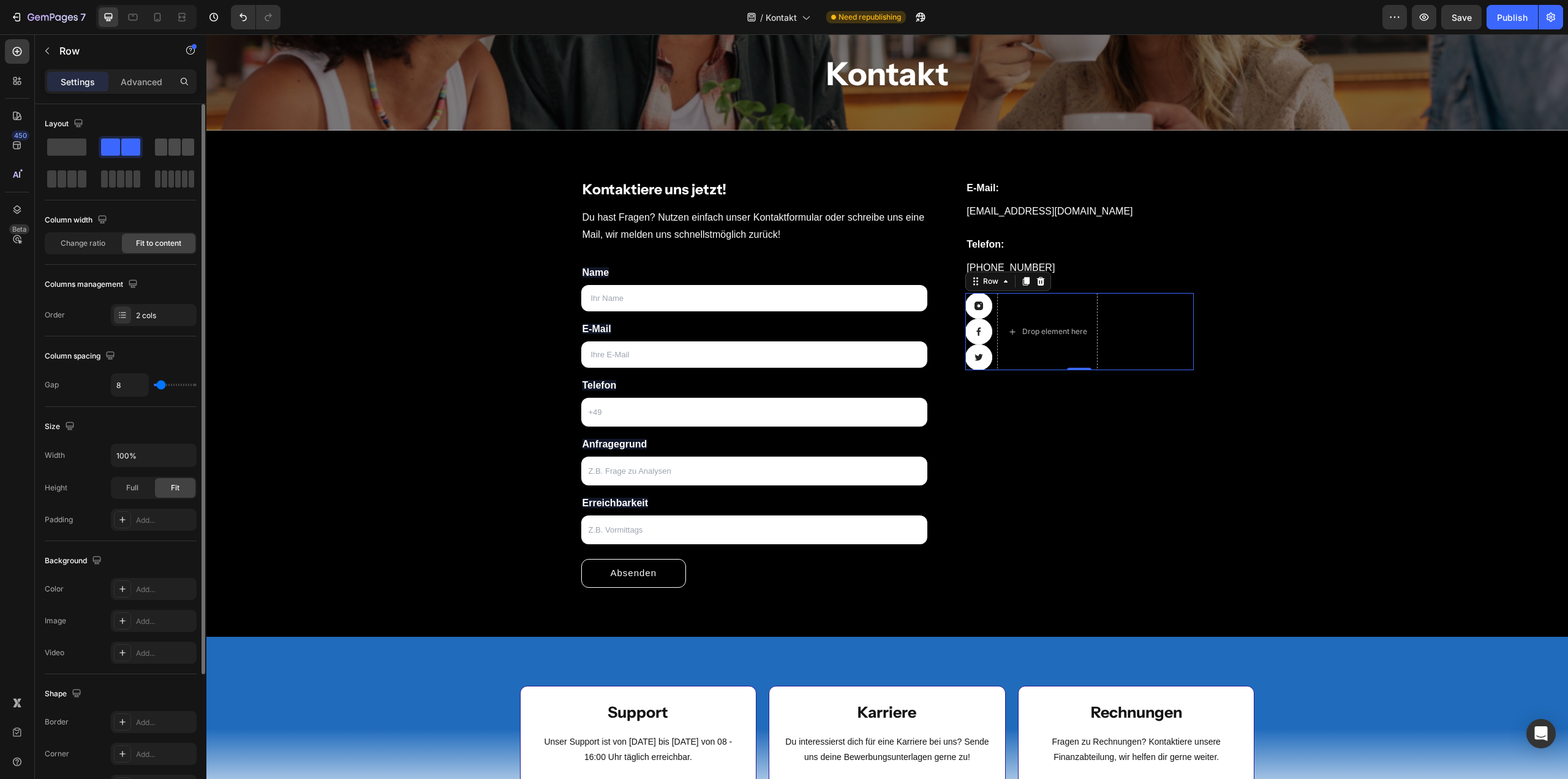
click at [165, 144] on span at bounding box center [161, 147] width 12 height 17
click at [978, 326] on icon at bounding box center [979, 331] width 10 height 10
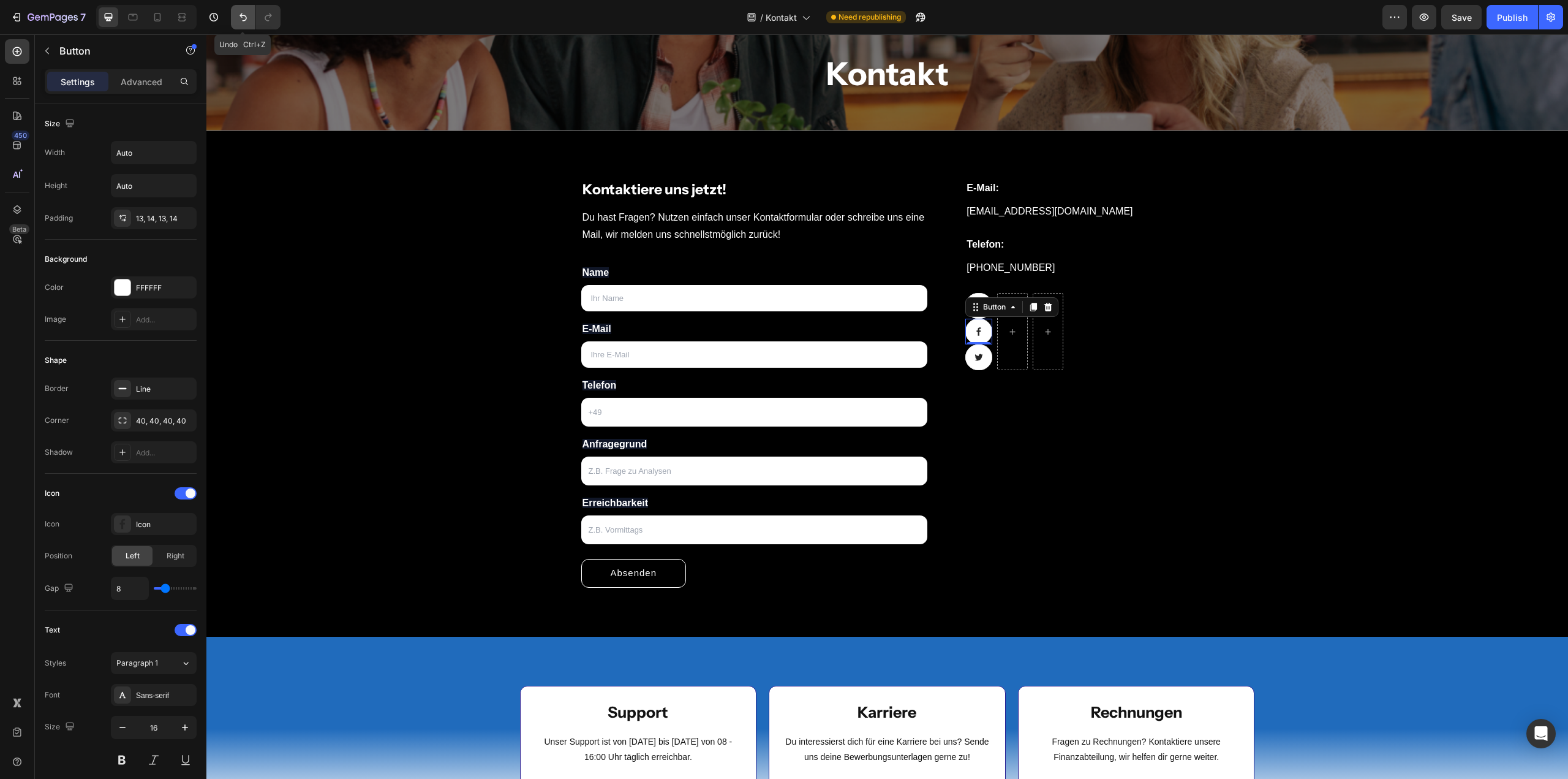
click at [246, 21] on icon "Undo/Redo" at bounding box center [243, 17] width 12 height 12
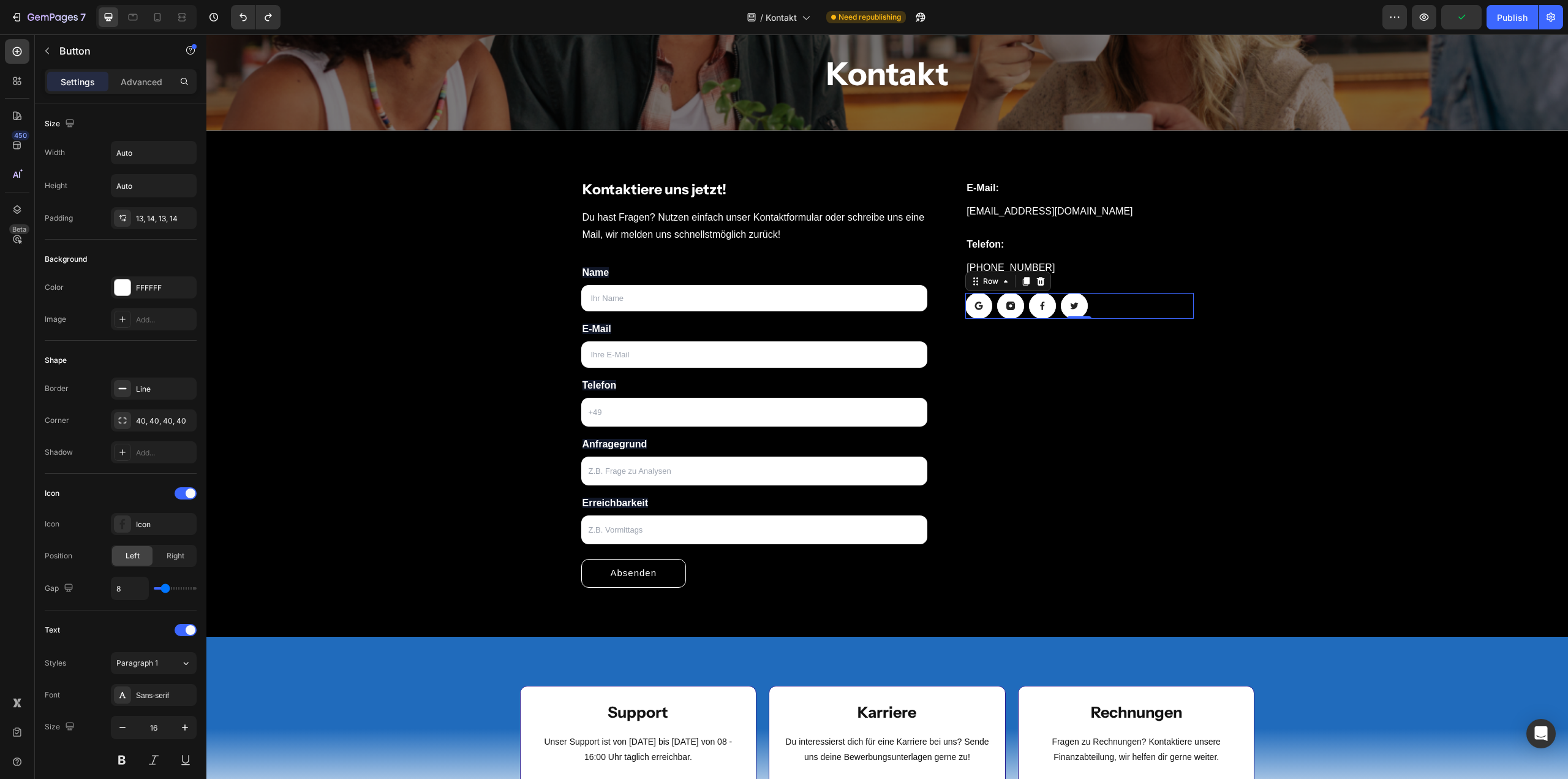
click at [1023, 306] on div "Button Button Button Button Row 0" at bounding box center [1079, 306] width 228 height 26
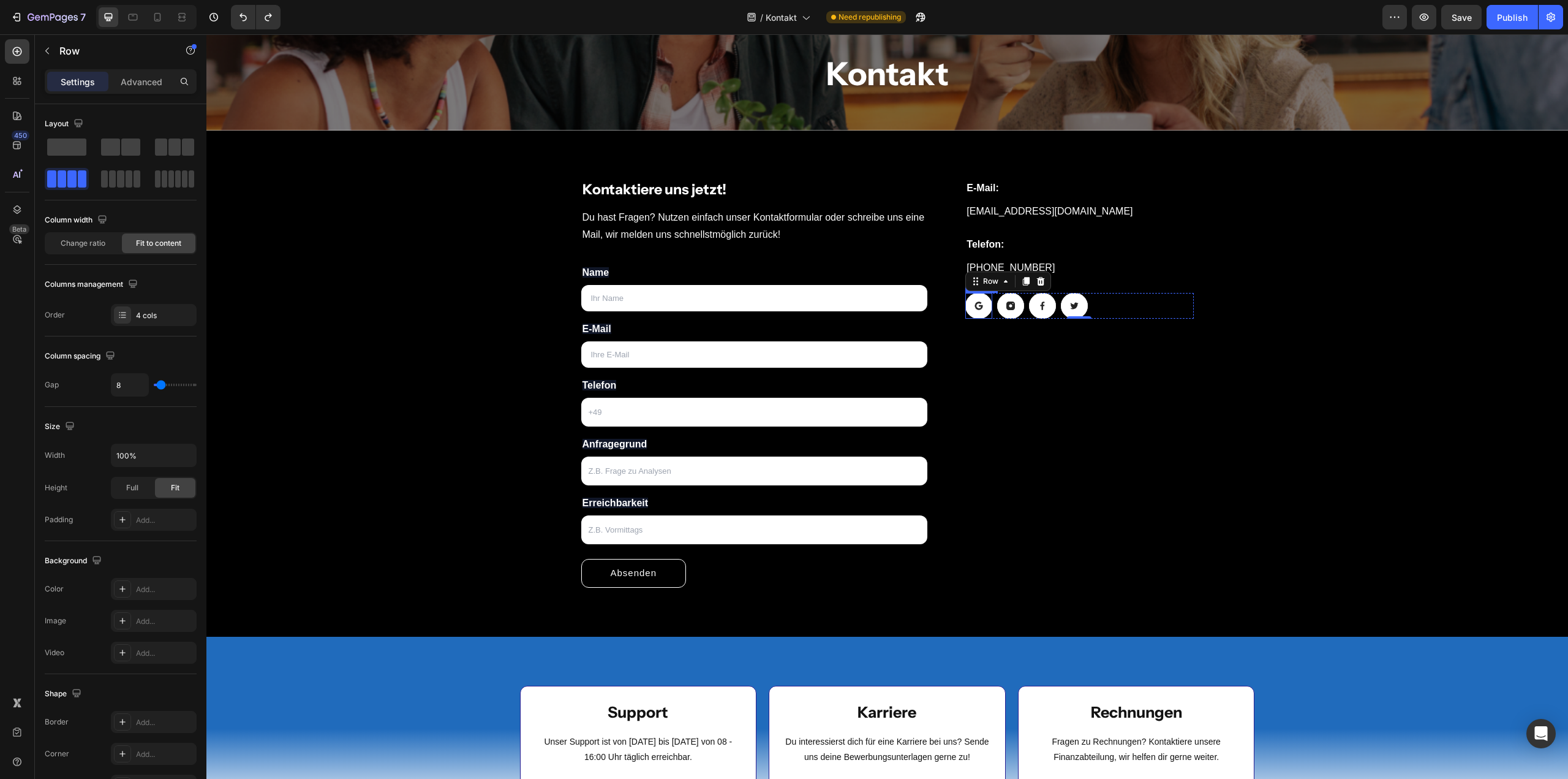
click at [969, 300] on link at bounding box center [979, 306] width 27 height 26
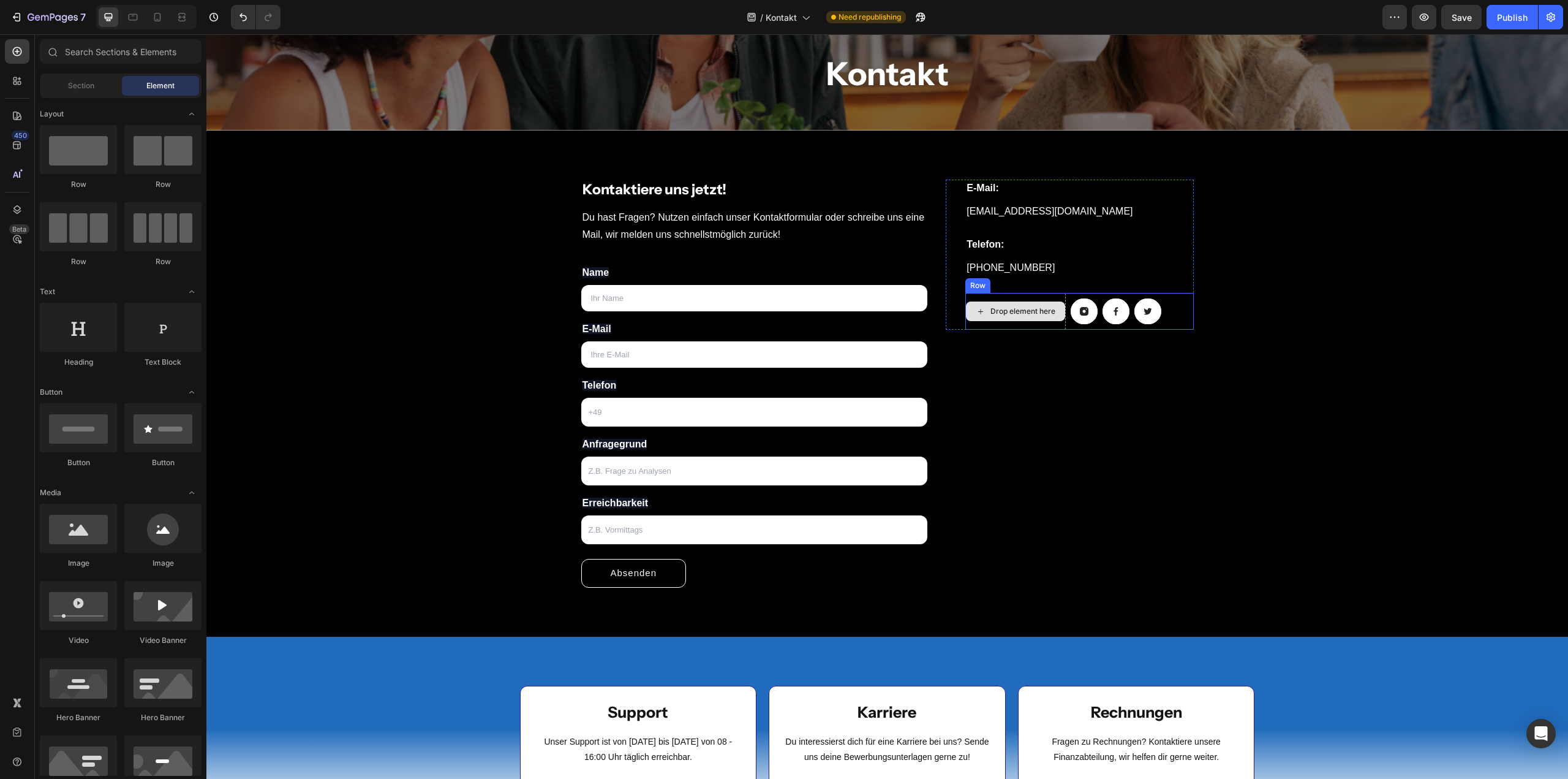
click at [998, 312] on div "Drop element here" at bounding box center [1023, 311] width 65 height 10
click at [1034, 297] on div "Drop element here" at bounding box center [1015, 311] width 100 height 37
click at [237, 12] on button "Undo/Redo" at bounding box center [243, 17] width 25 height 25
click at [245, 15] on icon "Undo/Redo" at bounding box center [243, 17] width 12 height 12
click at [974, 312] on link at bounding box center [979, 306] width 27 height 26
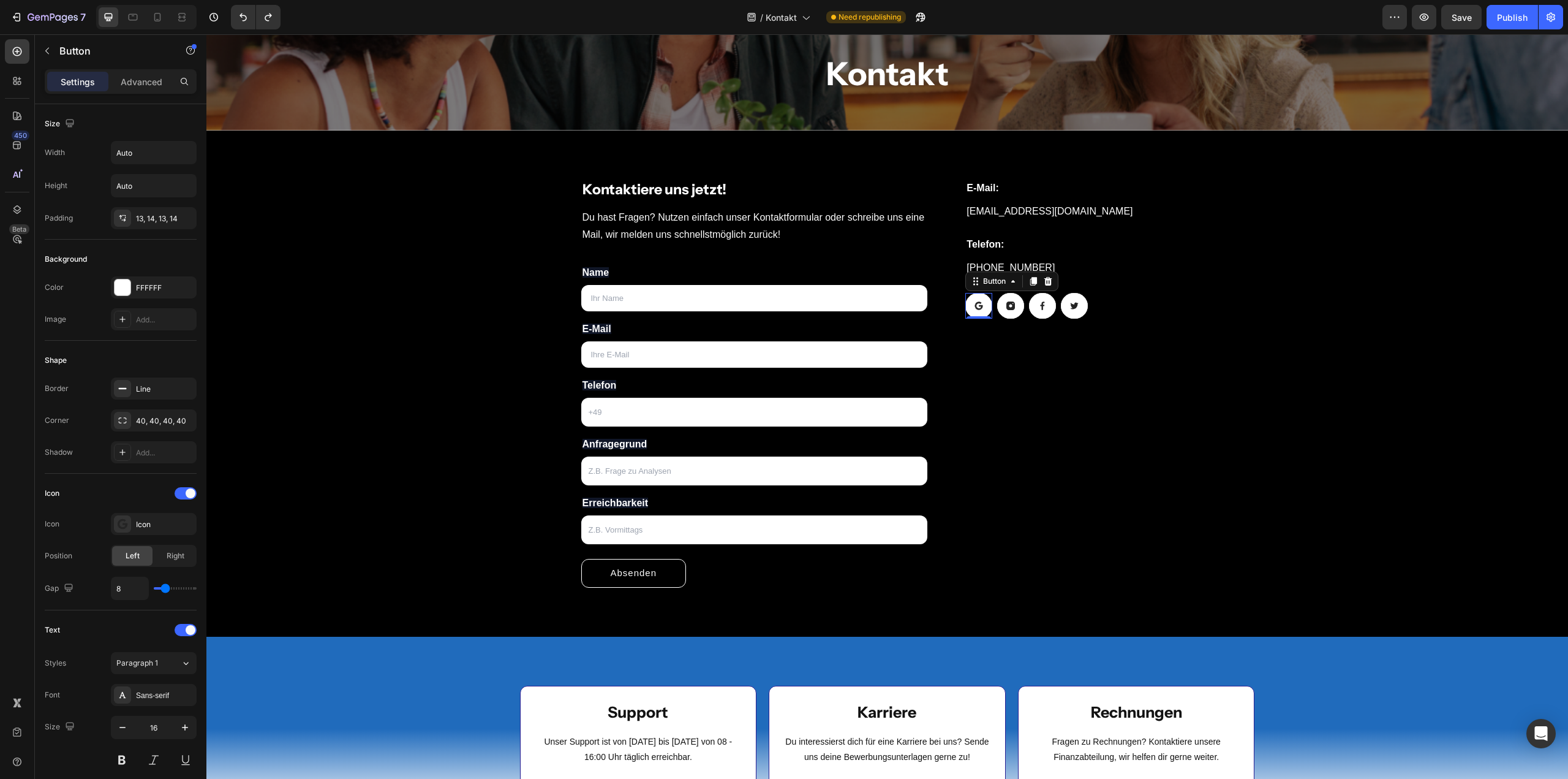
click at [1005, 288] on div "Button" at bounding box center [1012, 281] width 93 height 20
click at [1008, 285] on icon at bounding box center [1013, 281] width 10 height 10
click at [1048, 277] on icon at bounding box center [1048, 281] width 10 height 10
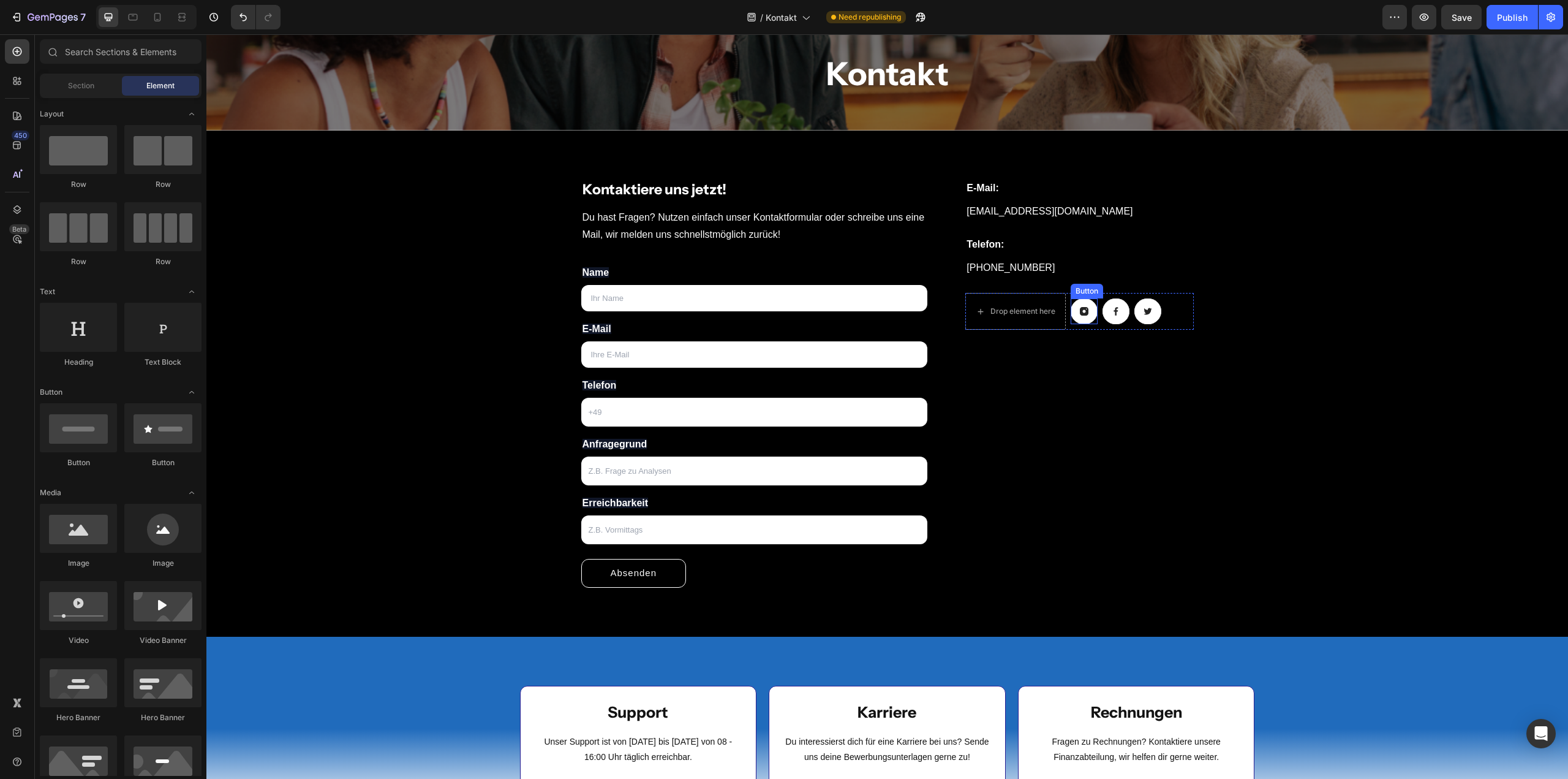
click at [1084, 314] on link at bounding box center [1084, 311] width 27 height 26
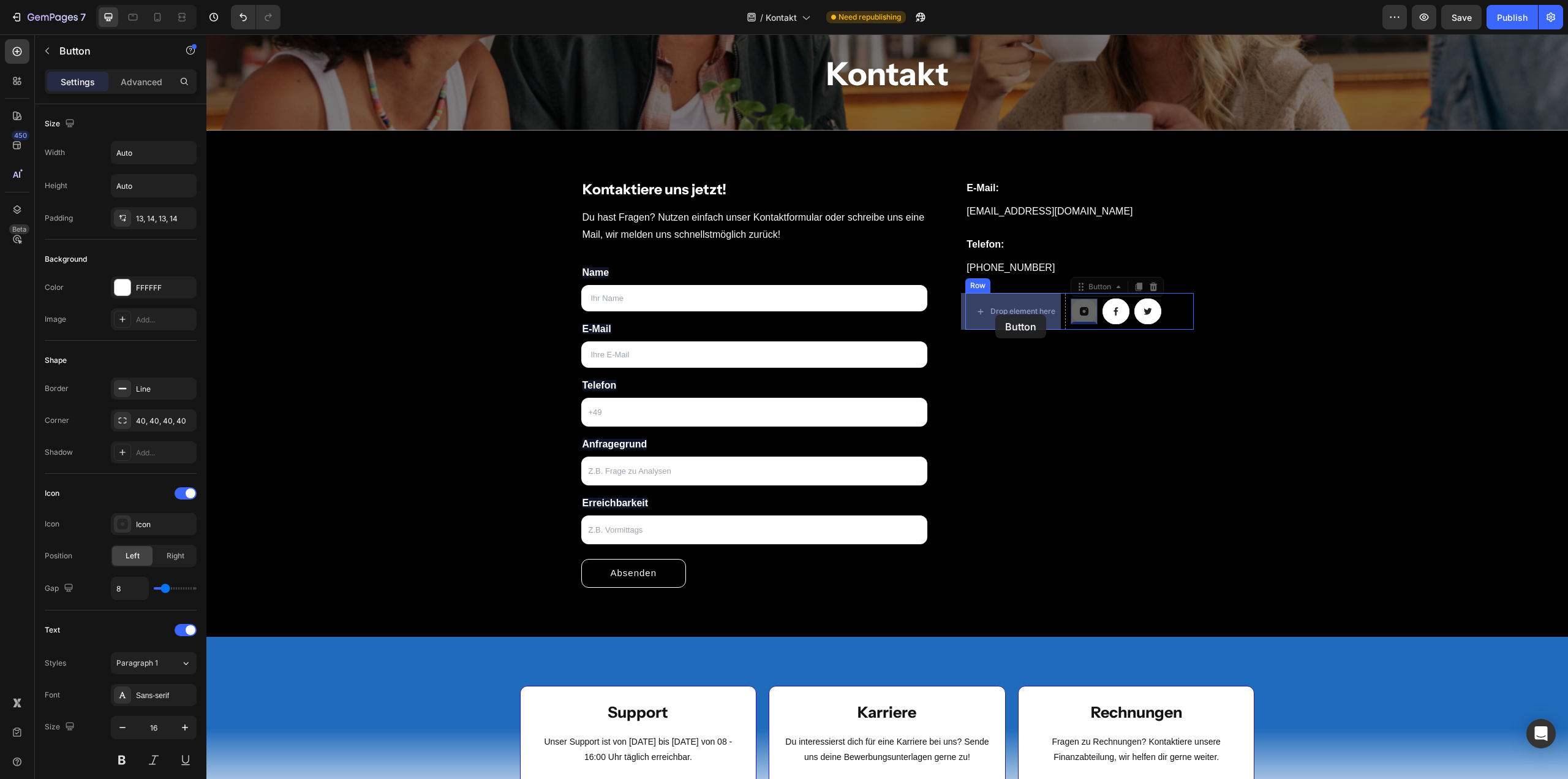
drag, startPoint x: 1083, startPoint y: 310, endPoint x: 1000, endPoint y: 314, distance: 83.1
click at [1111, 310] on icon at bounding box center [1116, 311] width 10 height 10
click at [1147, 310] on icon at bounding box center [1147, 311] width 10 height 10
drag, startPoint x: 1131, startPoint y: 313, endPoint x: 1067, endPoint y: 314, distance: 64.0
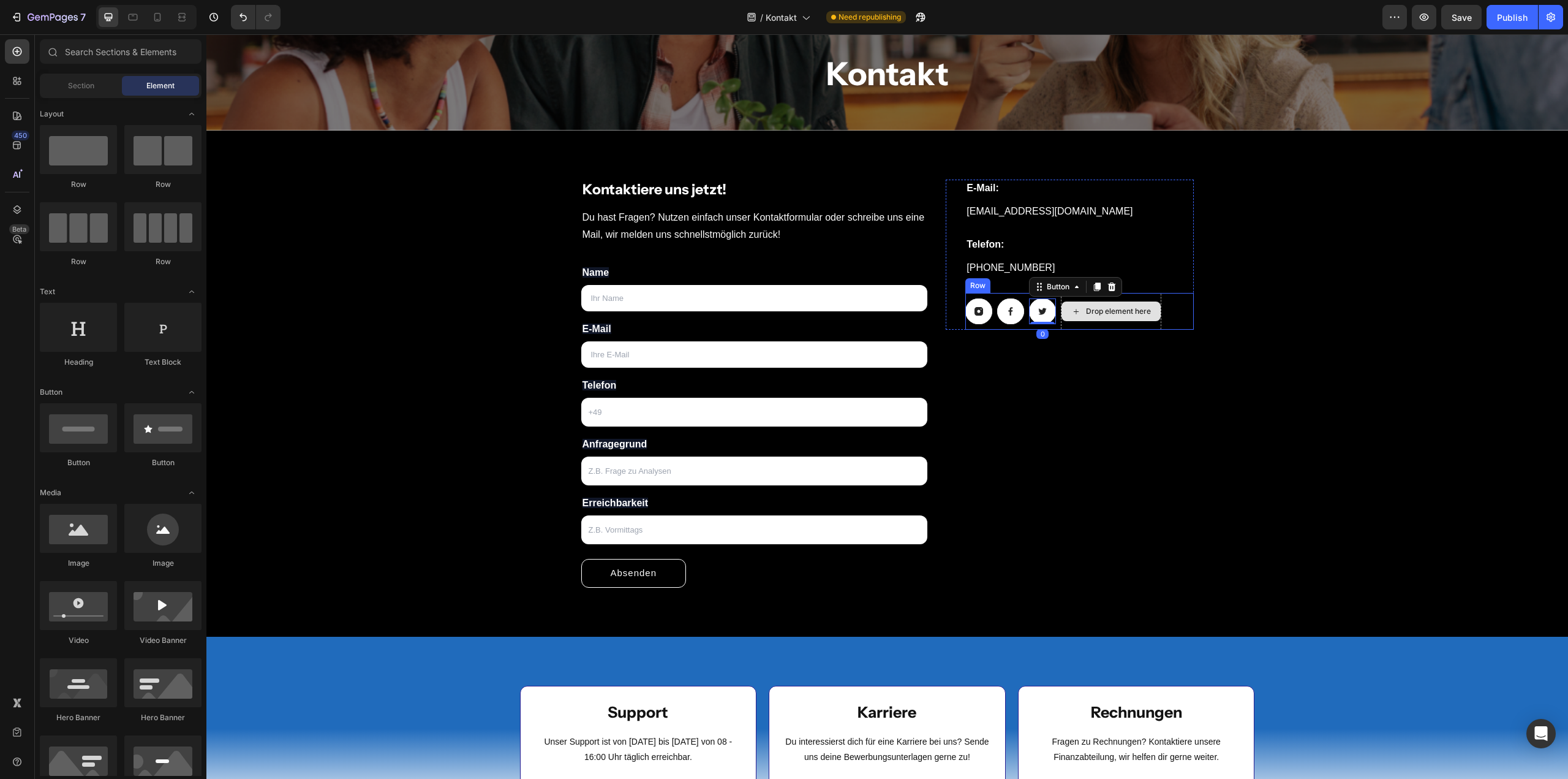
click at [1110, 314] on div "Drop element here" at bounding box center [1119, 311] width 65 height 10
click at [980, 314] on link at bounding box center [979, 311] width 27 height 26
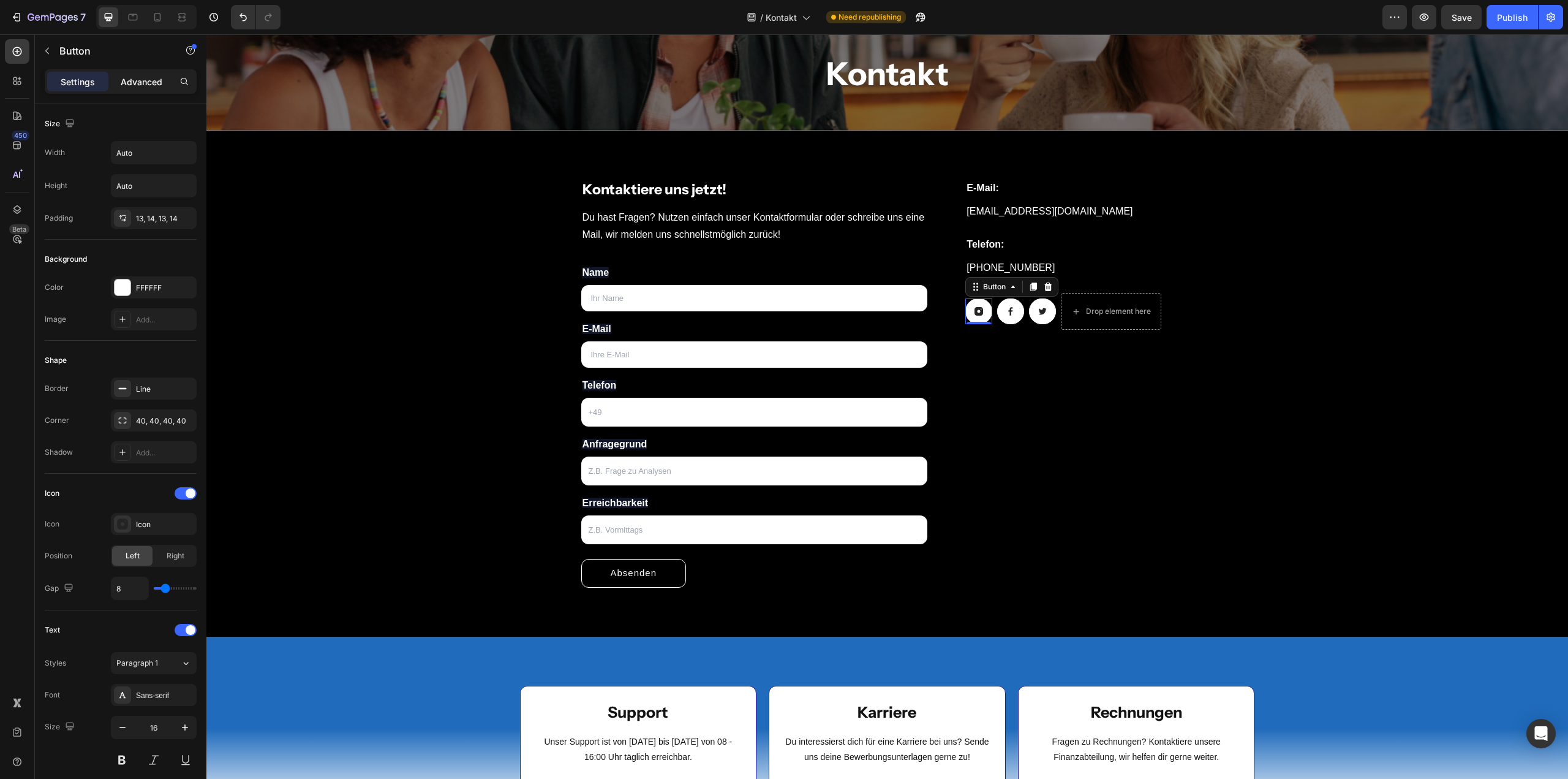
click at [132, 74] on div "Advanced" at bounding box center [142, 82] width 61 height 20
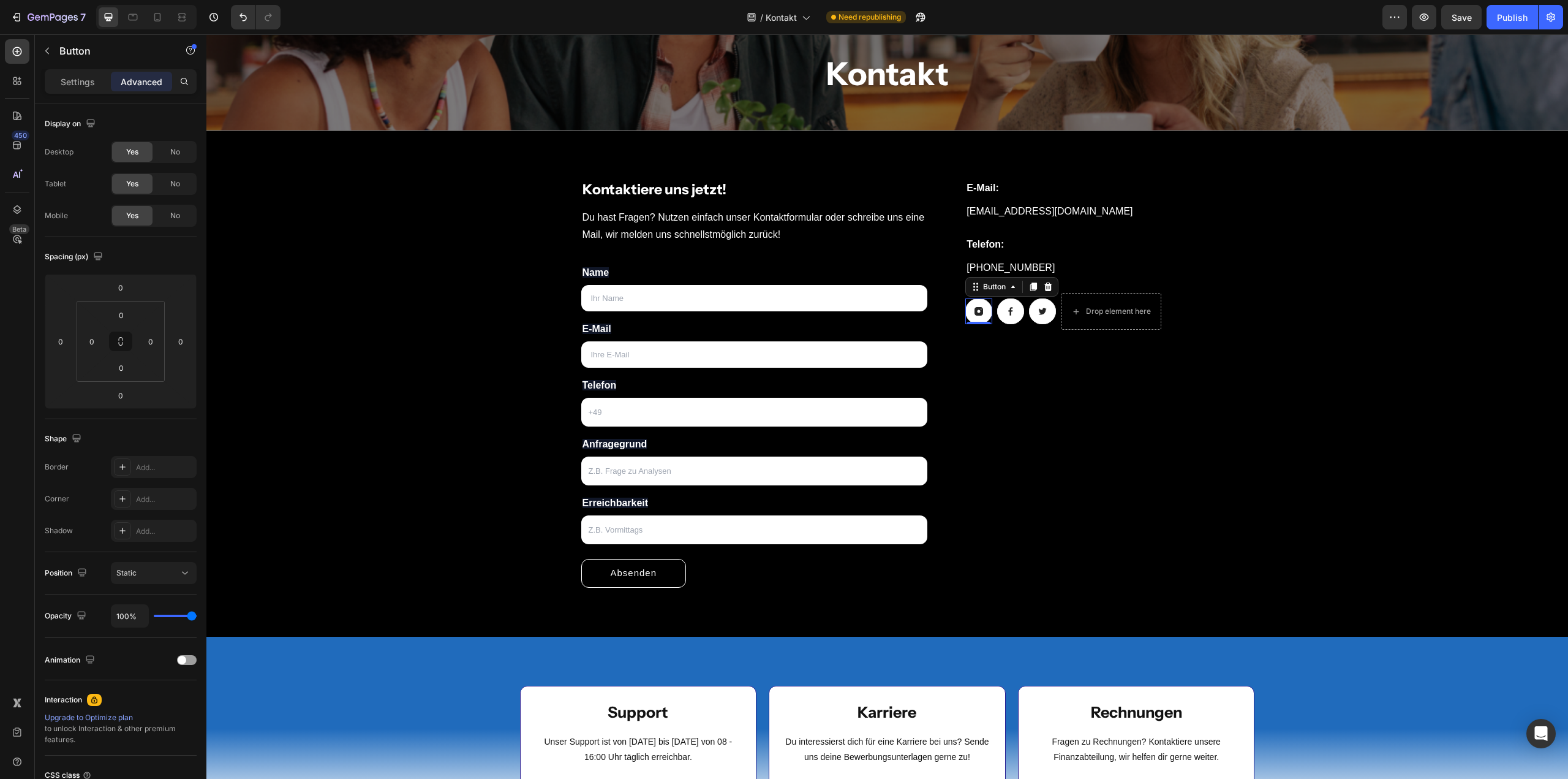
click at [975, 310] on icon at bounding box center [979, 311] width 10 height 10
click at [64, 86] on p "Settings" at bounding box center [78, 81] width 35 height 13
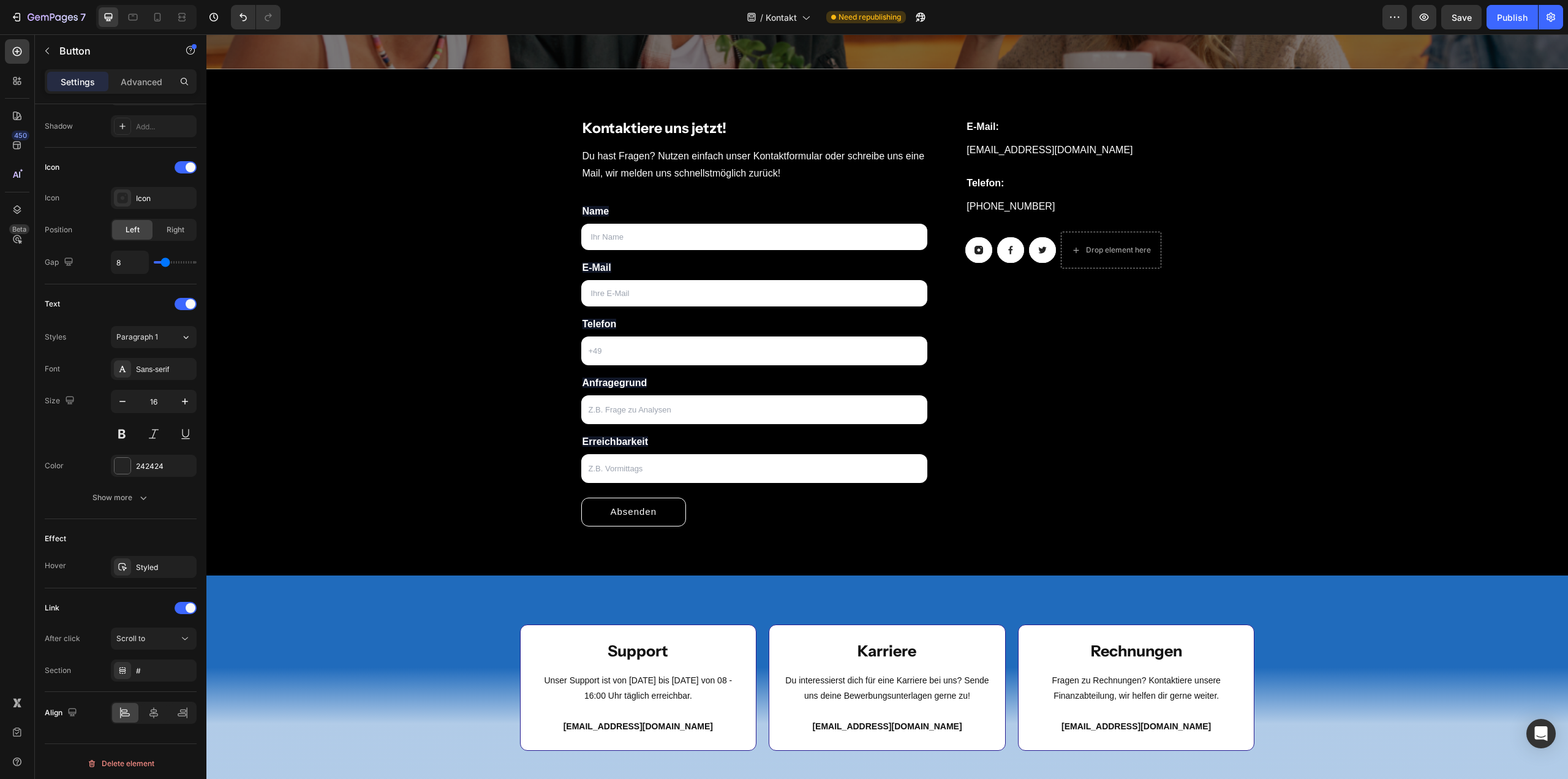
scroll to position [43, 0]
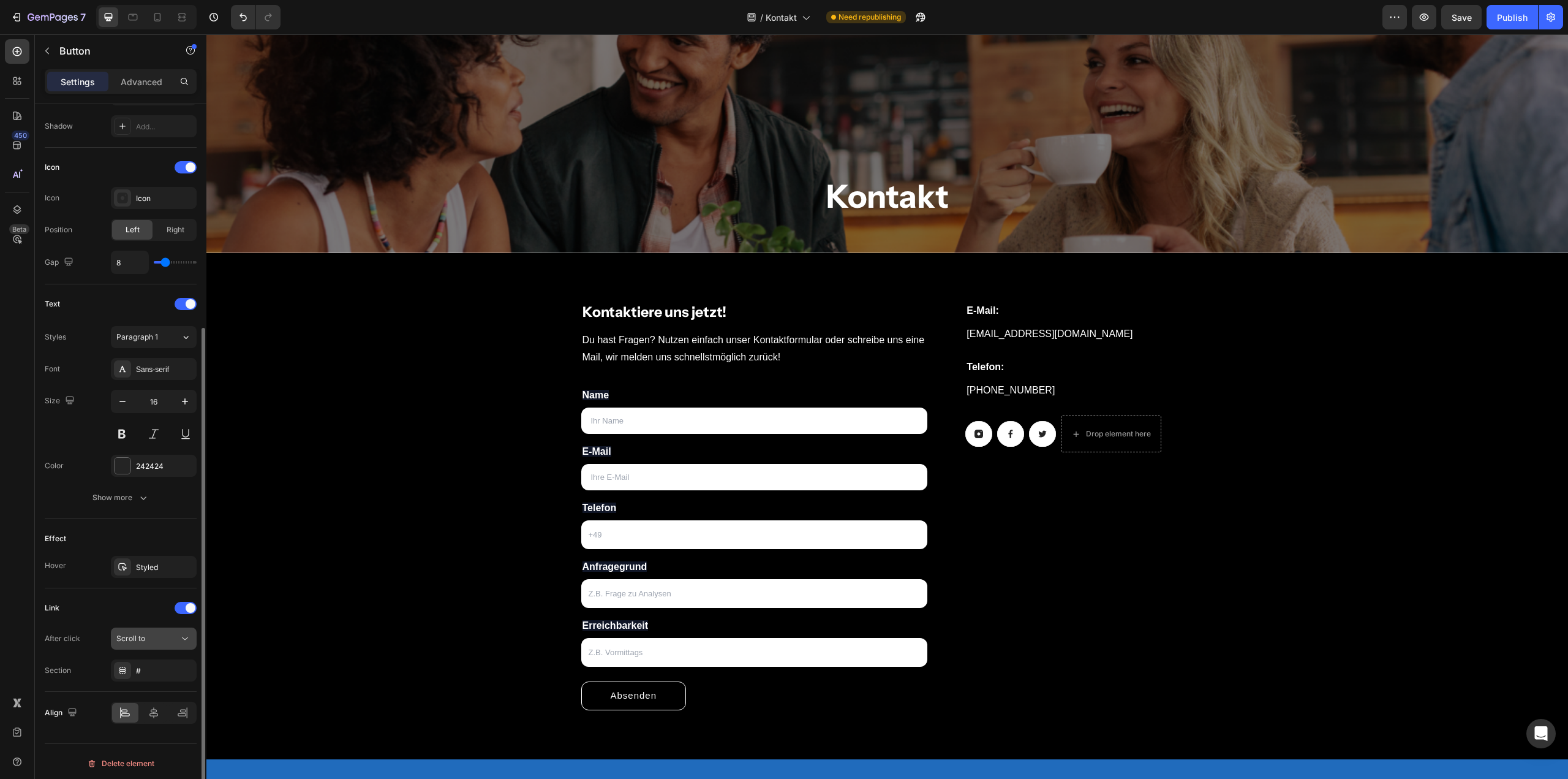
click at [142, 633] on span "Scroll to" at bounding box center [130, 638] width 29 height 9
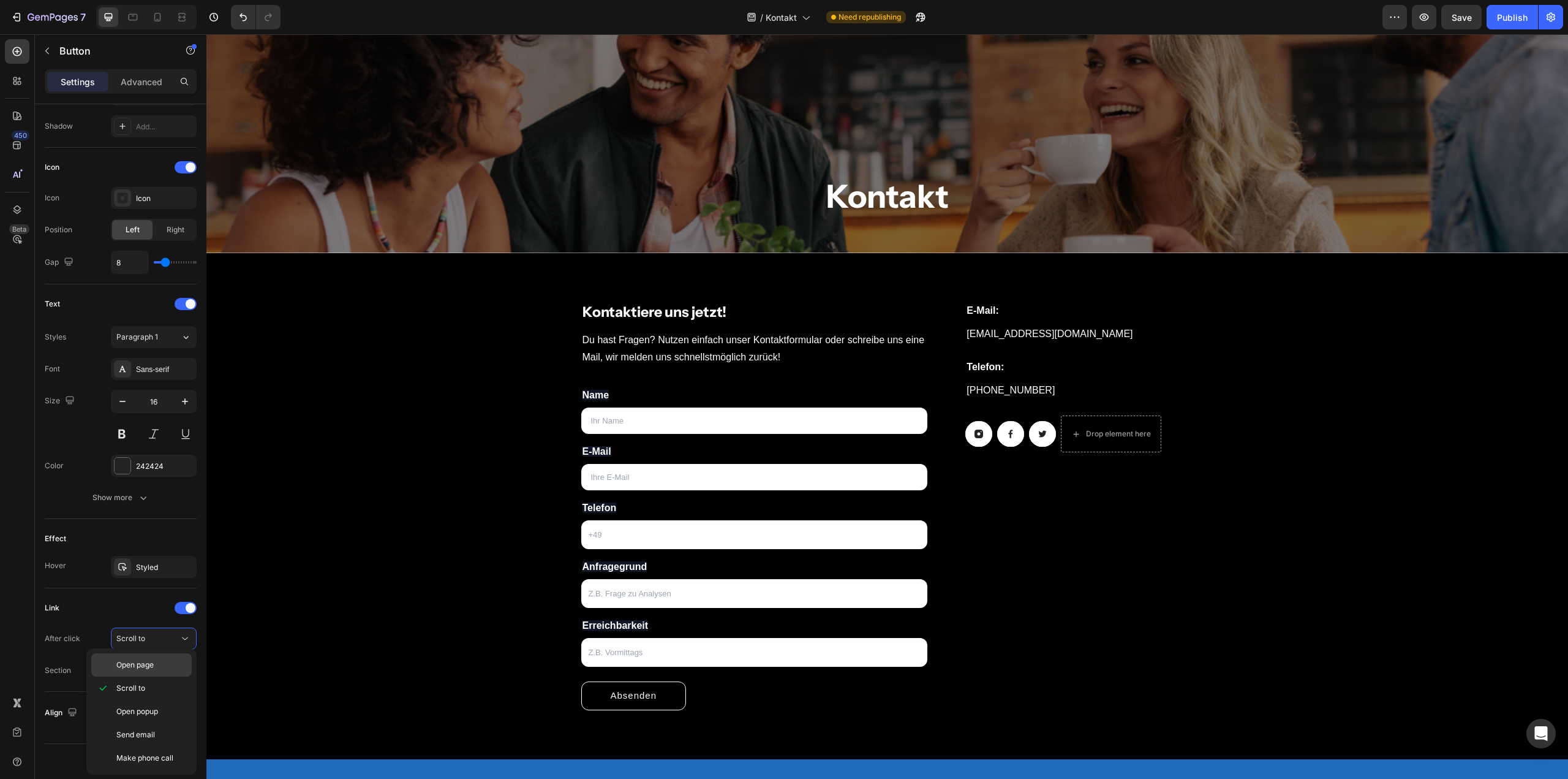
click at [154, 670] on div "Open page" at bounding box center [141, 665] width 100 height 23
click at [1013, 435] on link at bounding box center [1011, 433] width 27 height 26
click at [975, 437] on icon at bounding box center [979, 433] width 9 height 9
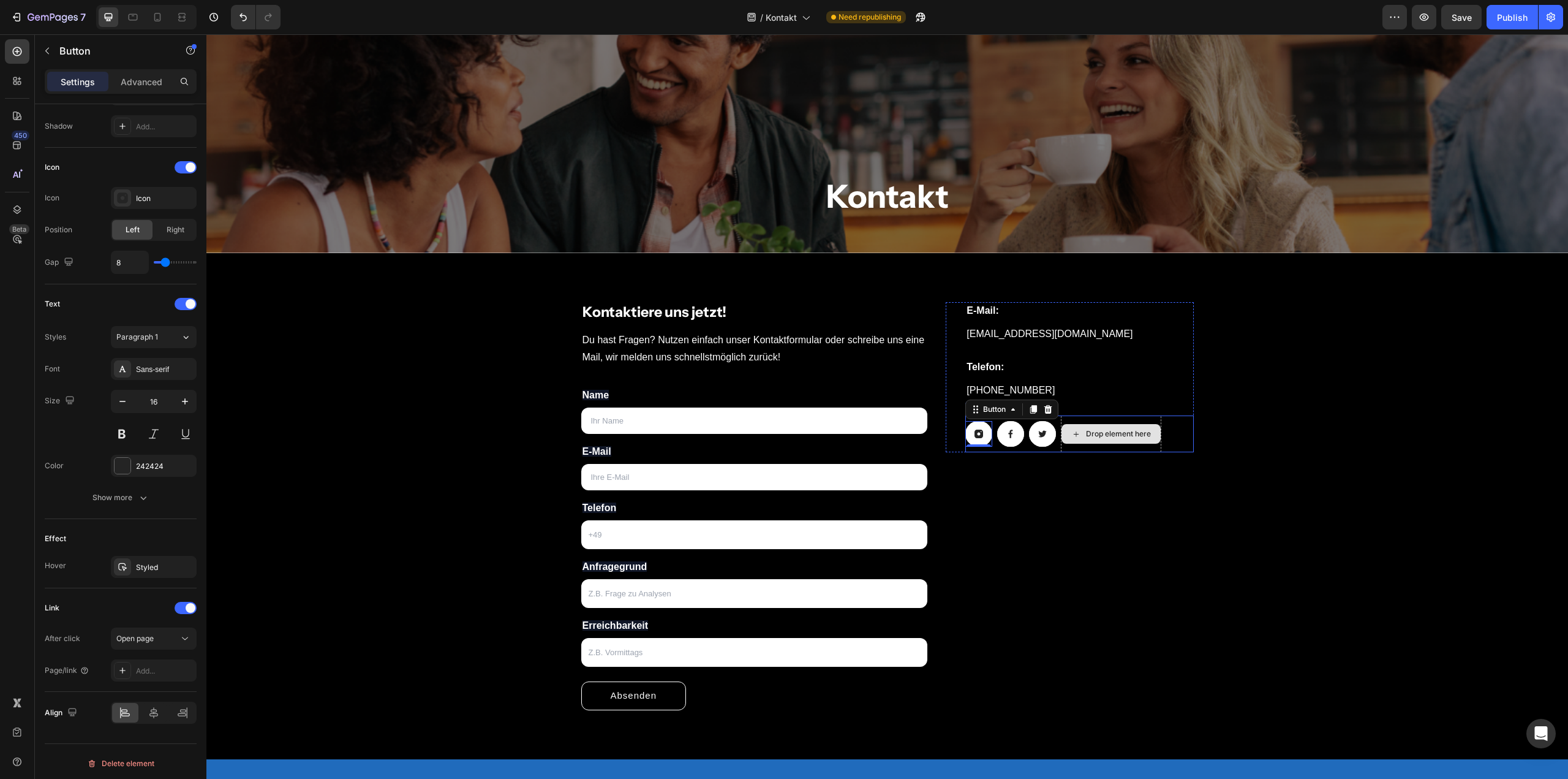
click at [1071, 432] on icon at bounding box center [1076, 434] width 10 height 11
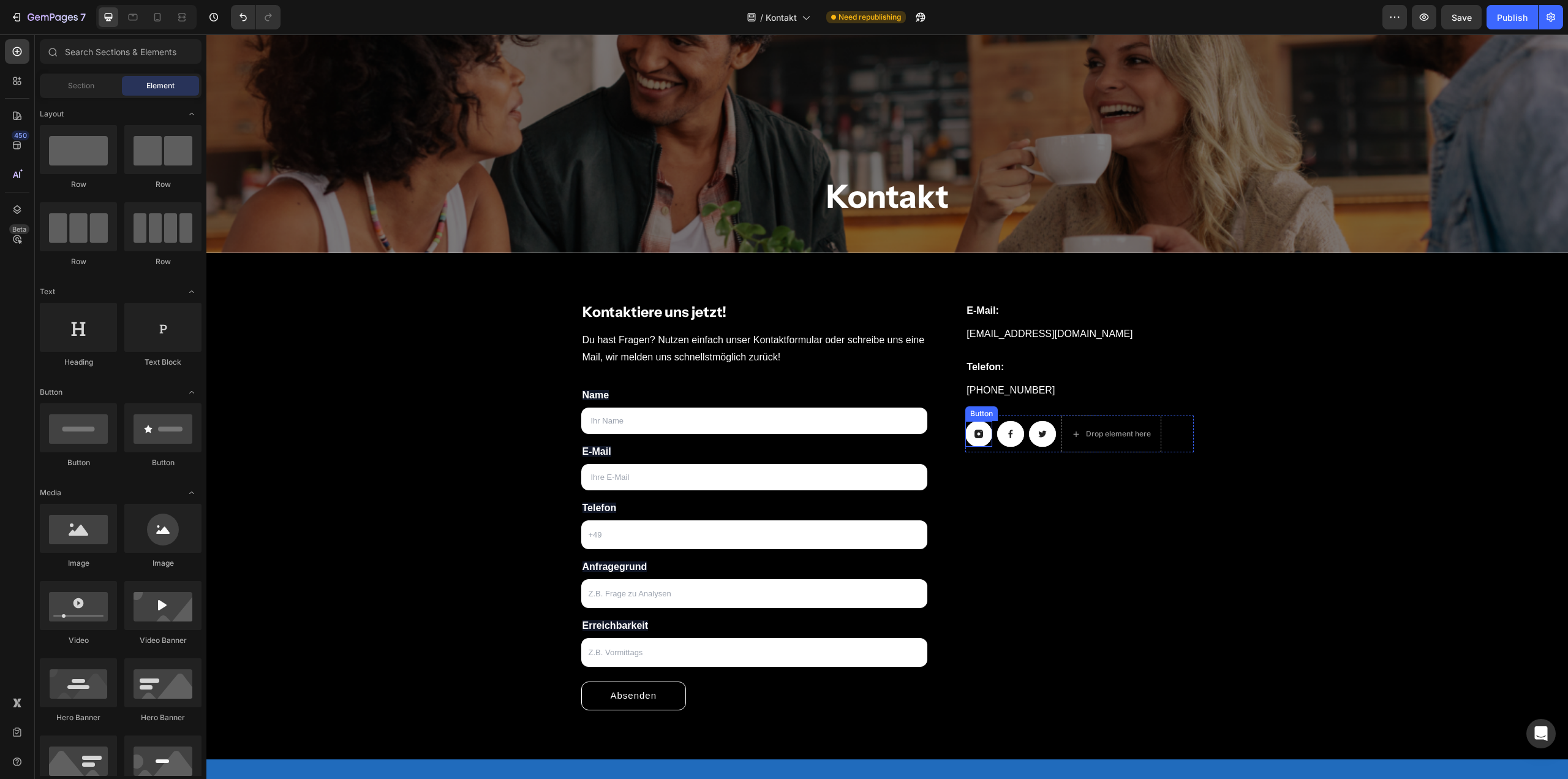
click at [977, 433] on icon at bounding box center [979, 433] width 9 height 9
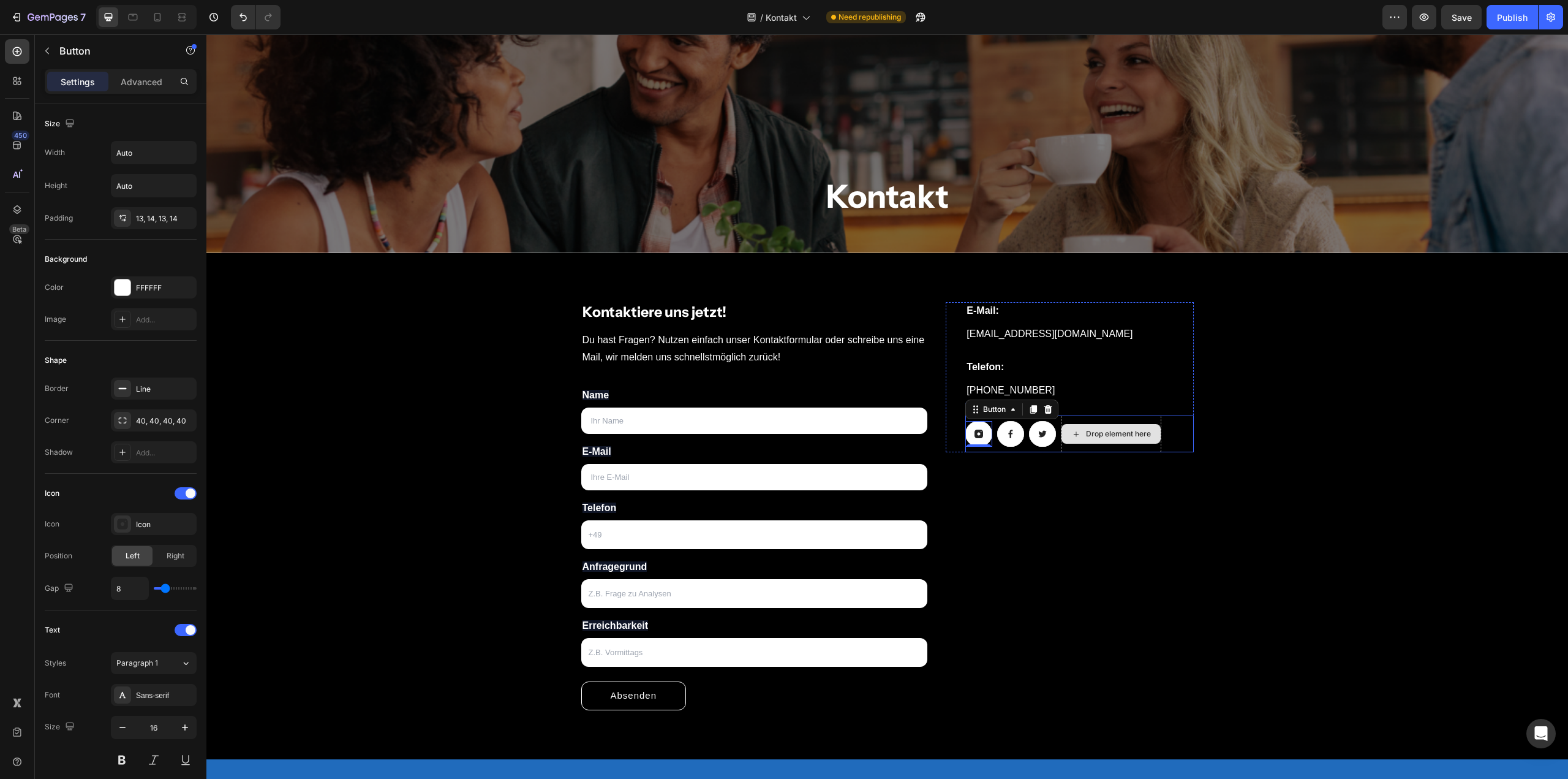
click at [1071, 430] on icon at bounding box center [1076, 434] width 10 height 11
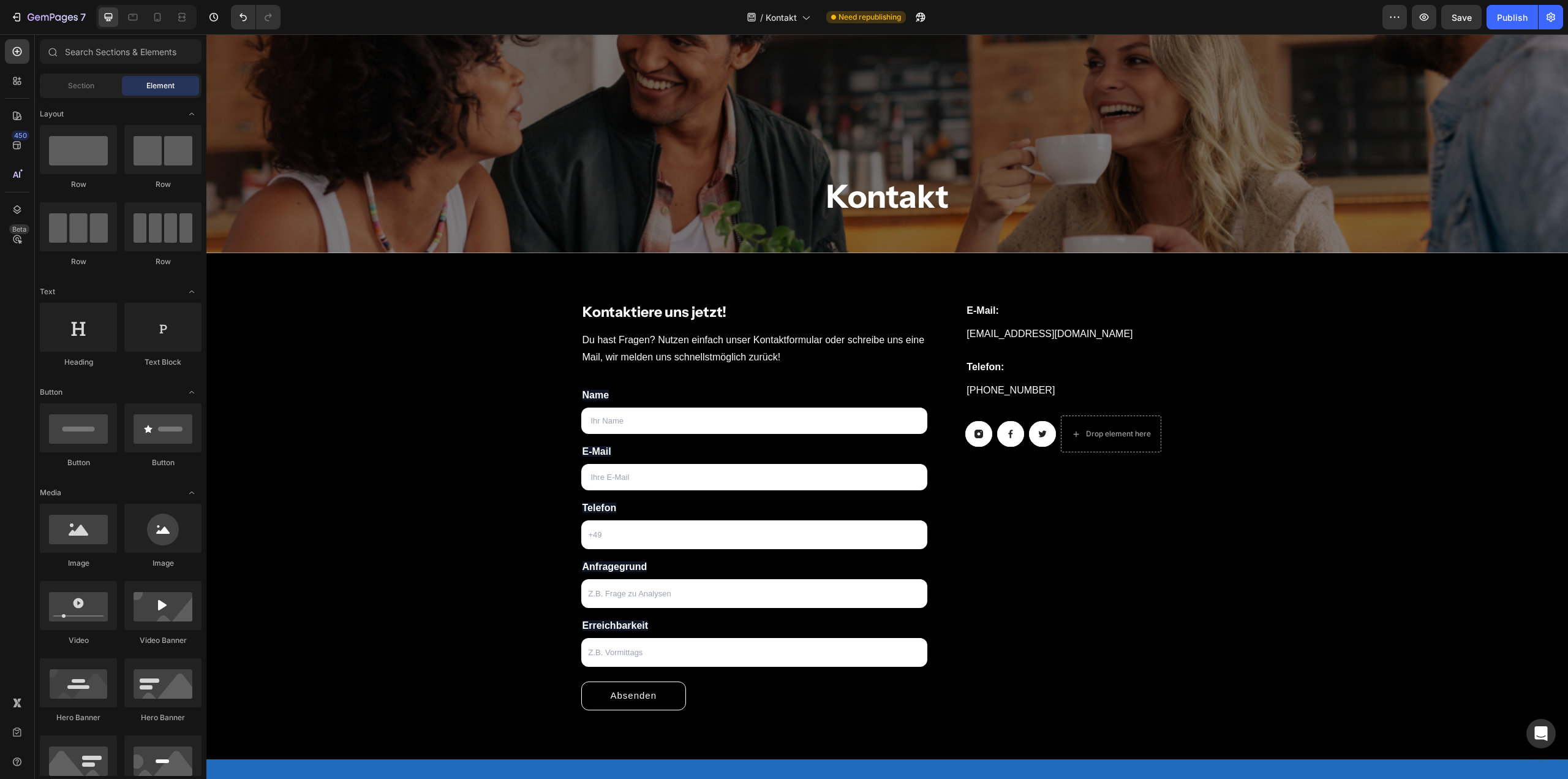
scroll to position [245, 0]
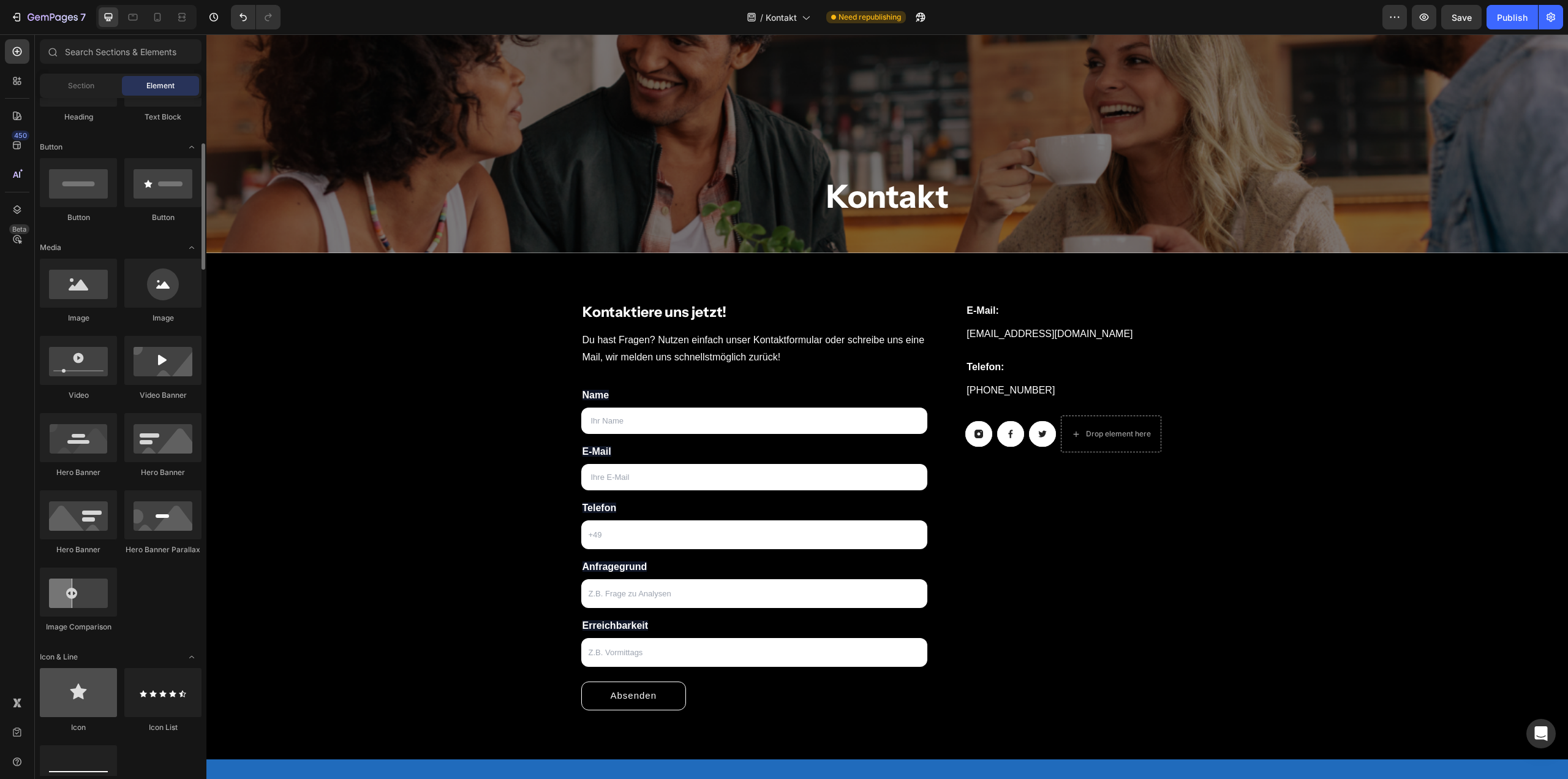
click at [77, 703] on div at bounding box center [78, 693] width 77 height 49
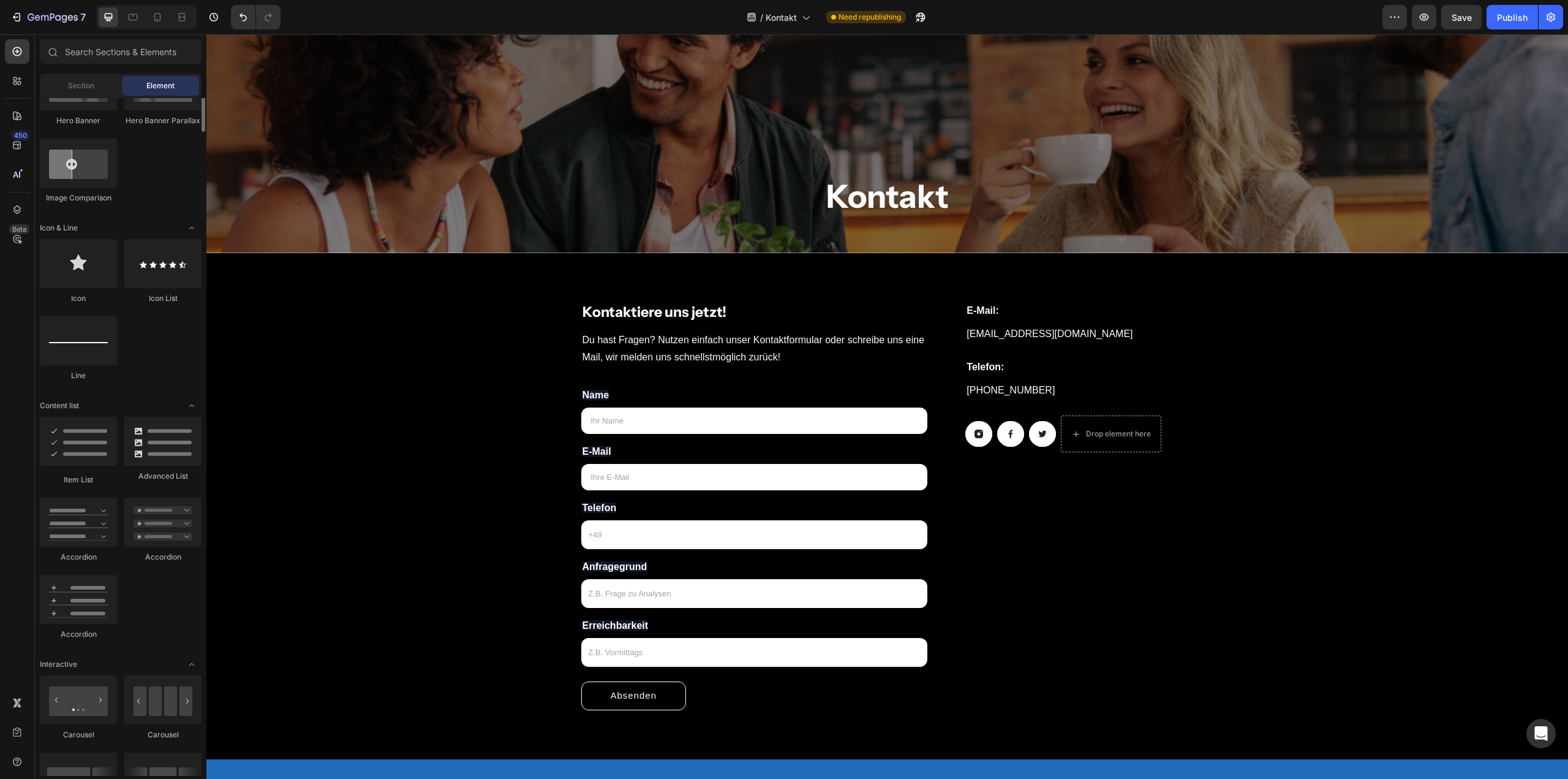
scroll to position [735, 0]
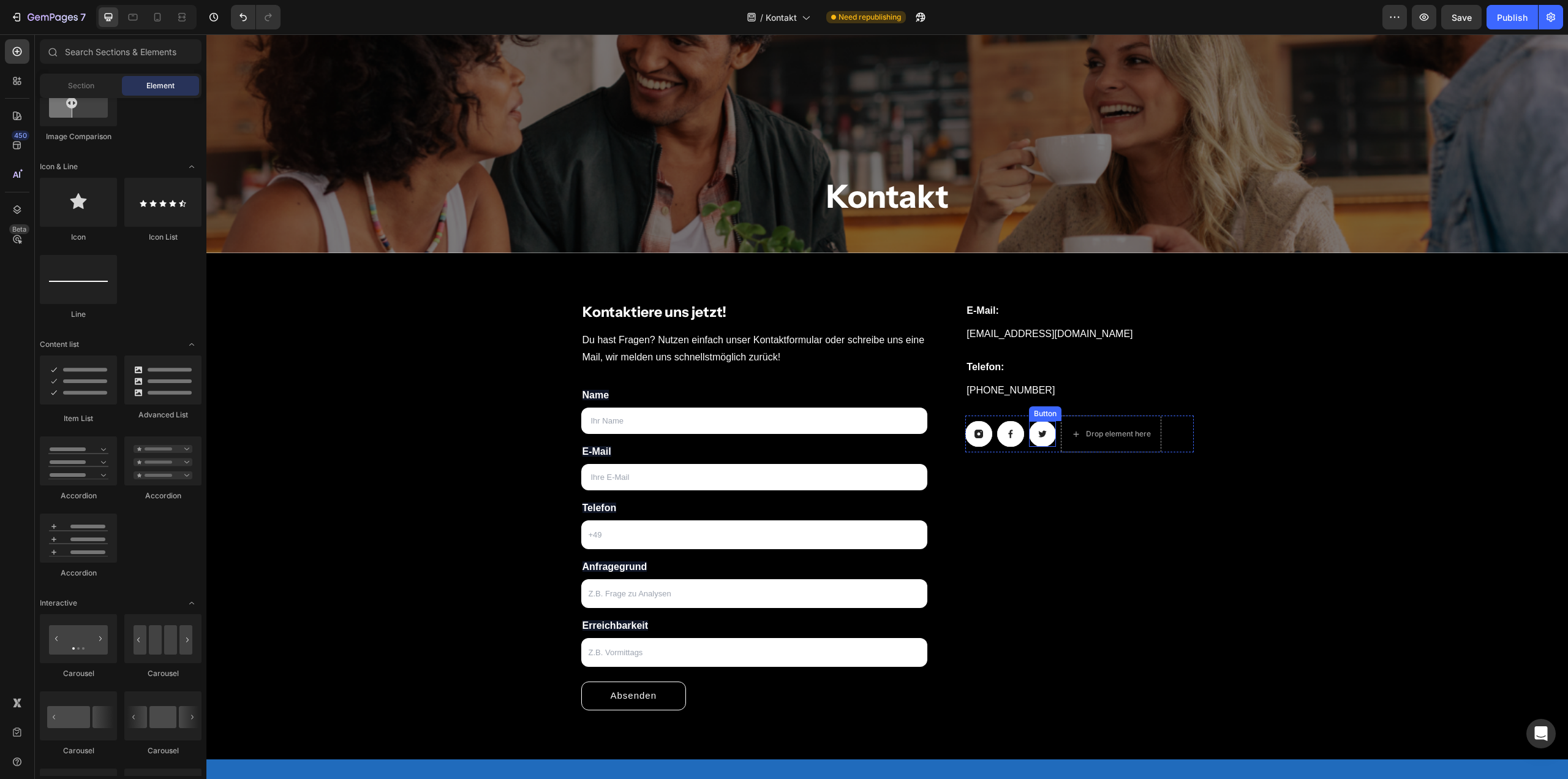
click at [1039, 433] on icon at bounding box center [1043, 434] width 8 height 7
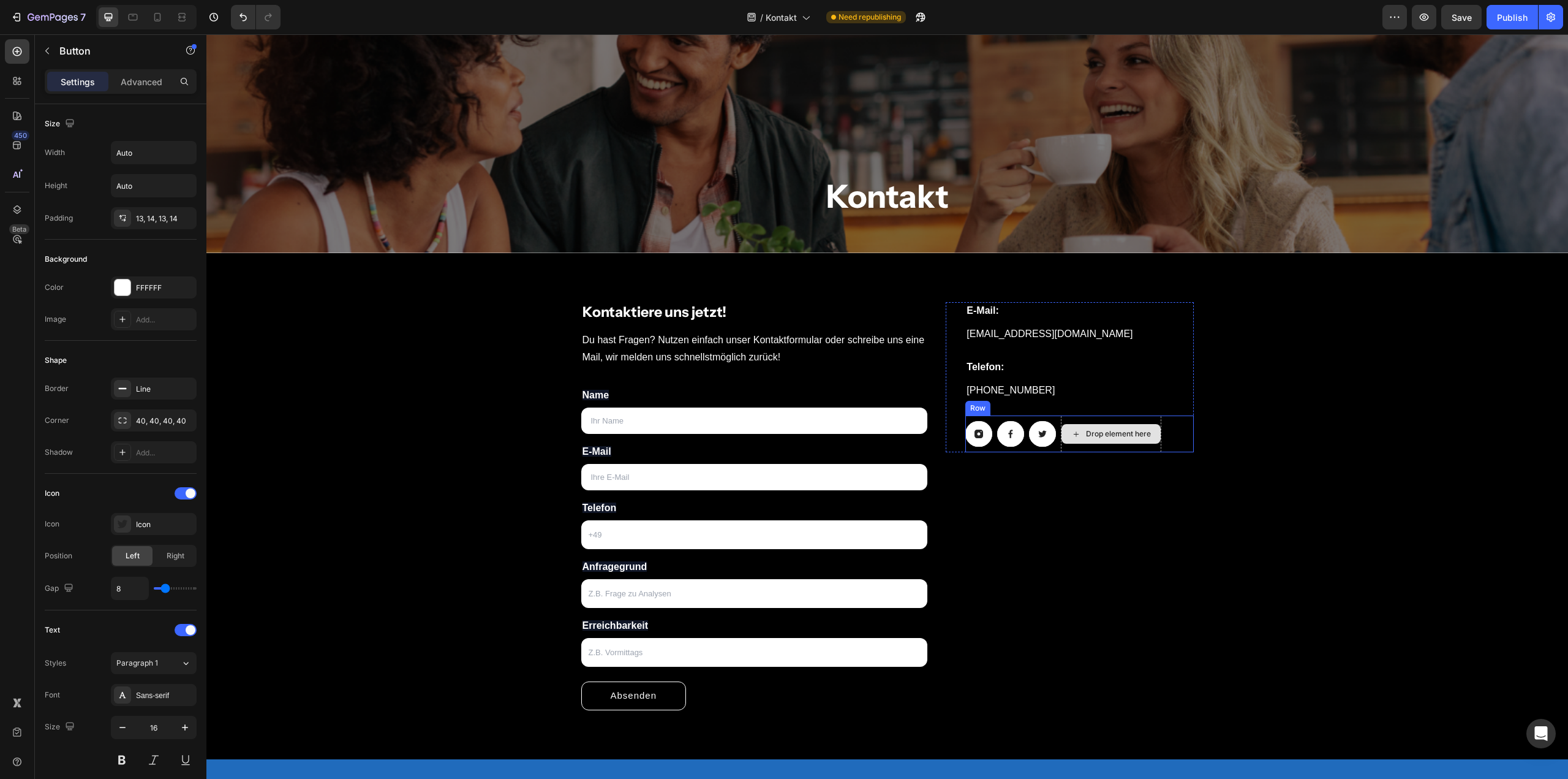
drag, startPoint x: 1064, startPoint y: 433, endPoint x: 1076, endPoint y: 432, distance: 12.0
click at [1076, 432] on icon at bounding box center [1076, 434] width 10 height 11
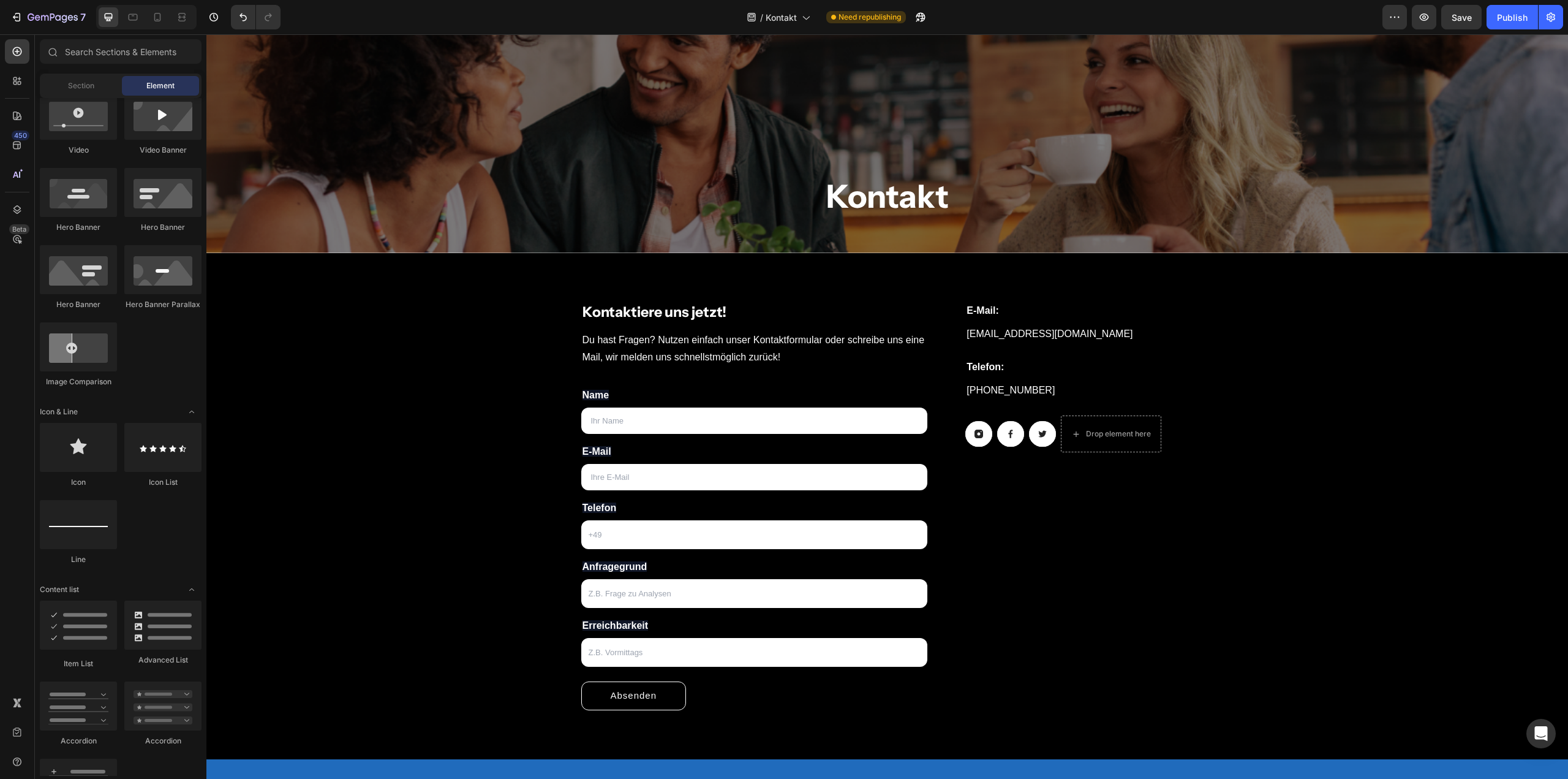
scroll to position [122, 0]
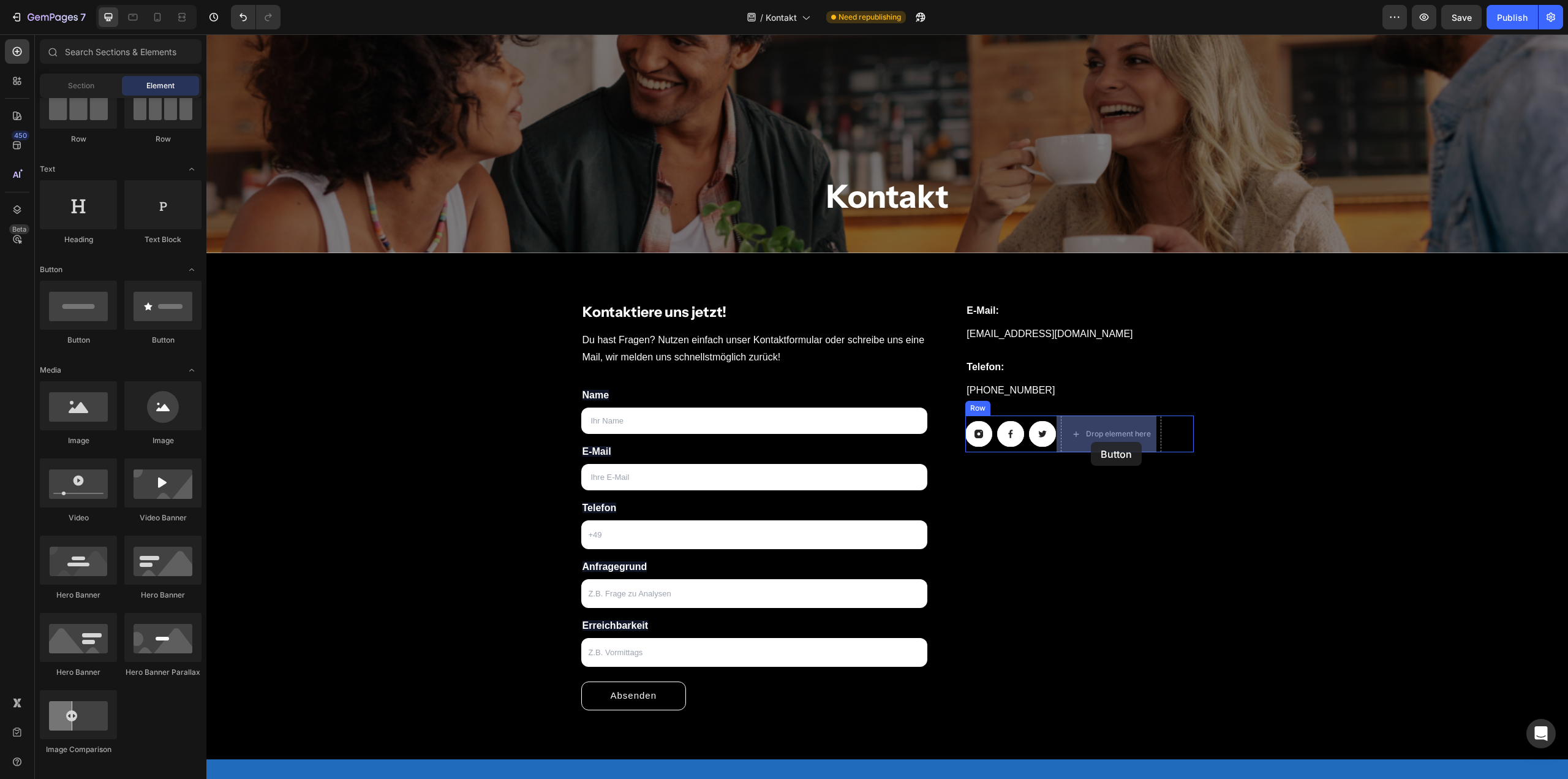
drag, startPoint x: 409, startPoint y: 364, endPoint x: 1091, endPoint y: 442, distance: 686.4
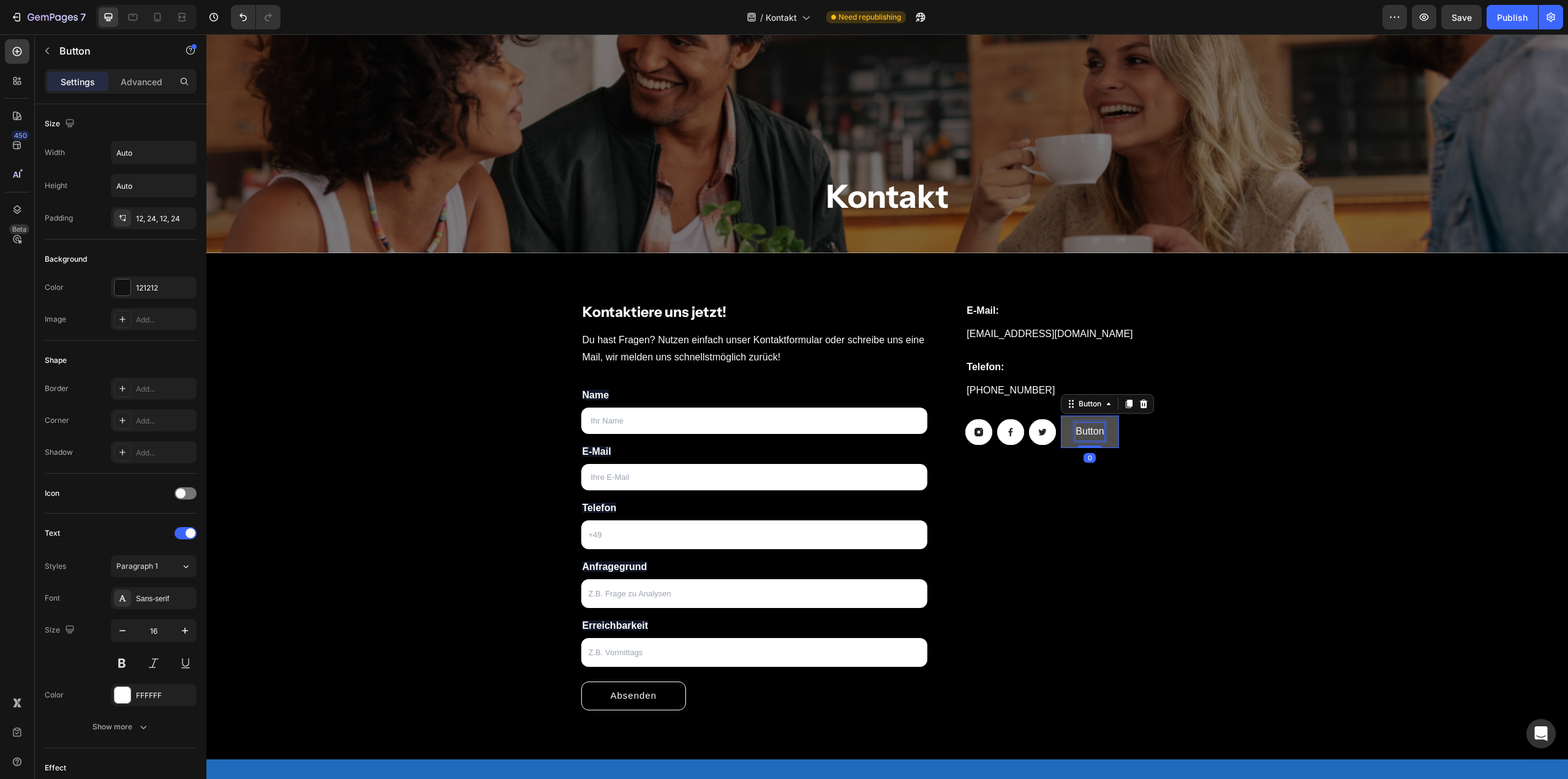
click at [1082, 433] on p "Button" at bounding box center [1090, 431] width 28 height 18
click at [244, 17] on icon "Undo/Redo" at bounding box center [243, 17] width 12 height 12
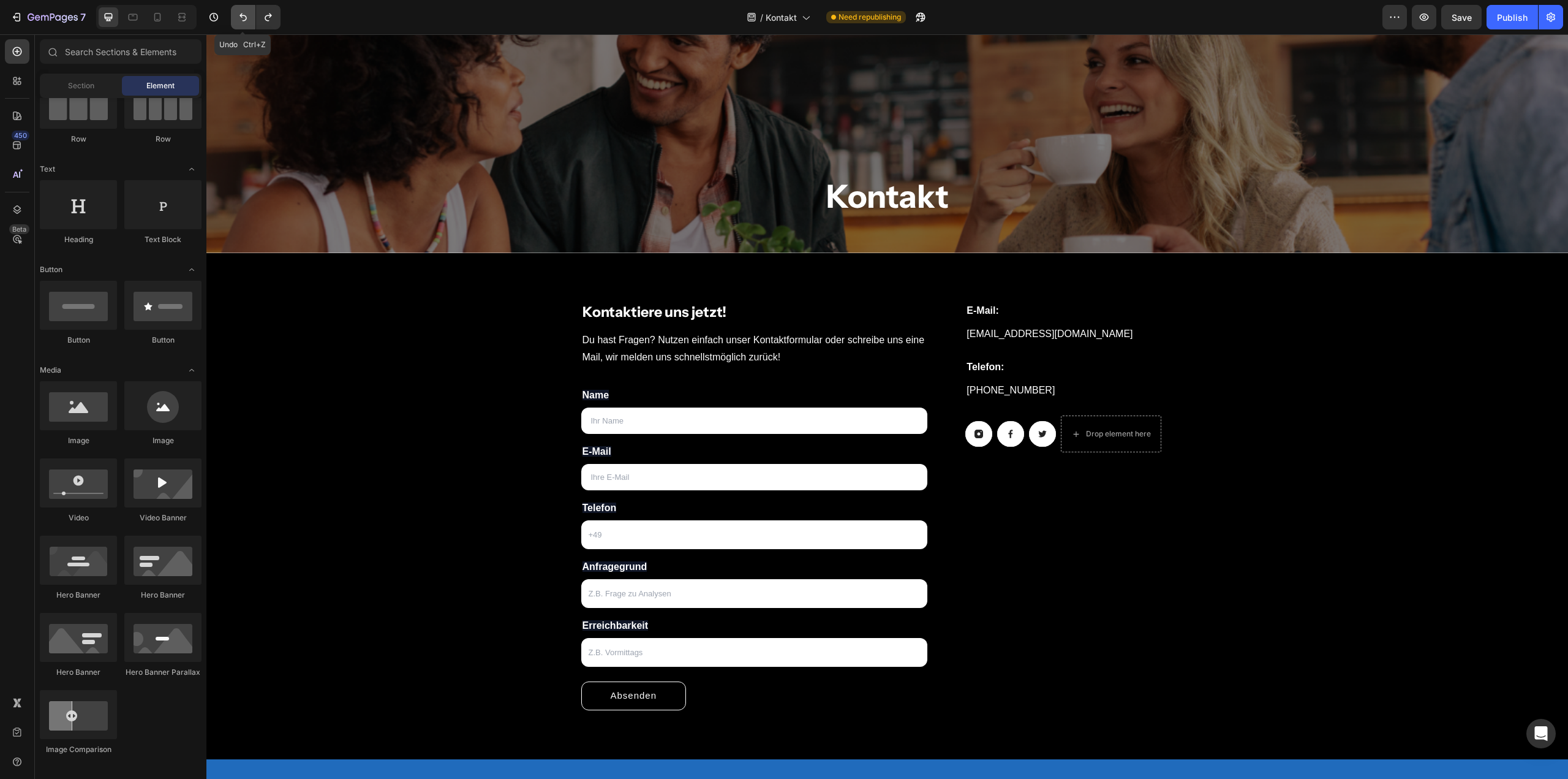
click at [244, 17] on icon "Undo/Redo" at bounding box center [243, 17] width 12 height 12
click at [976, 435] on icon at bounding box center [979, 433] width 9 height 9
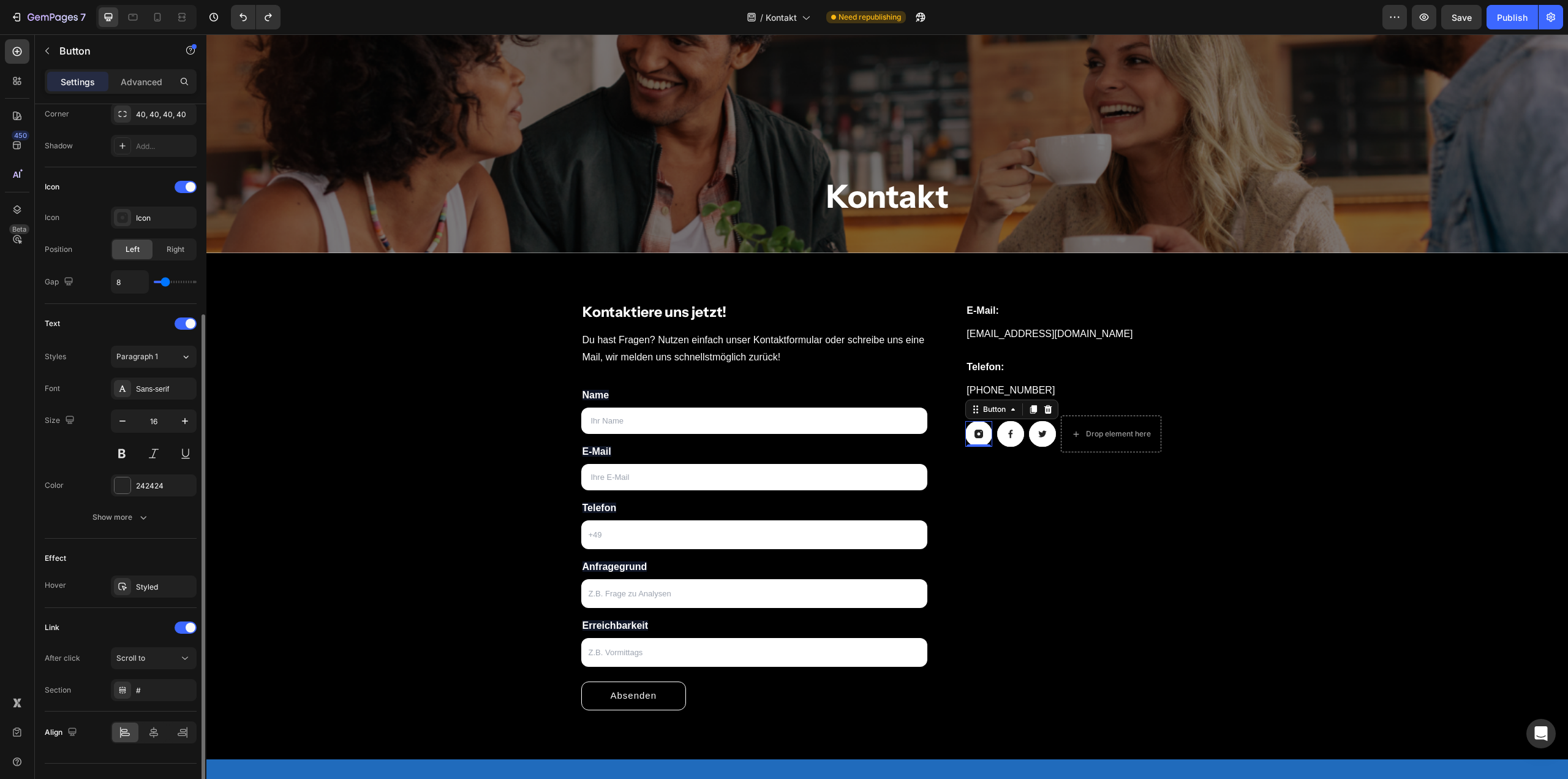
scroll to position [326, 0]
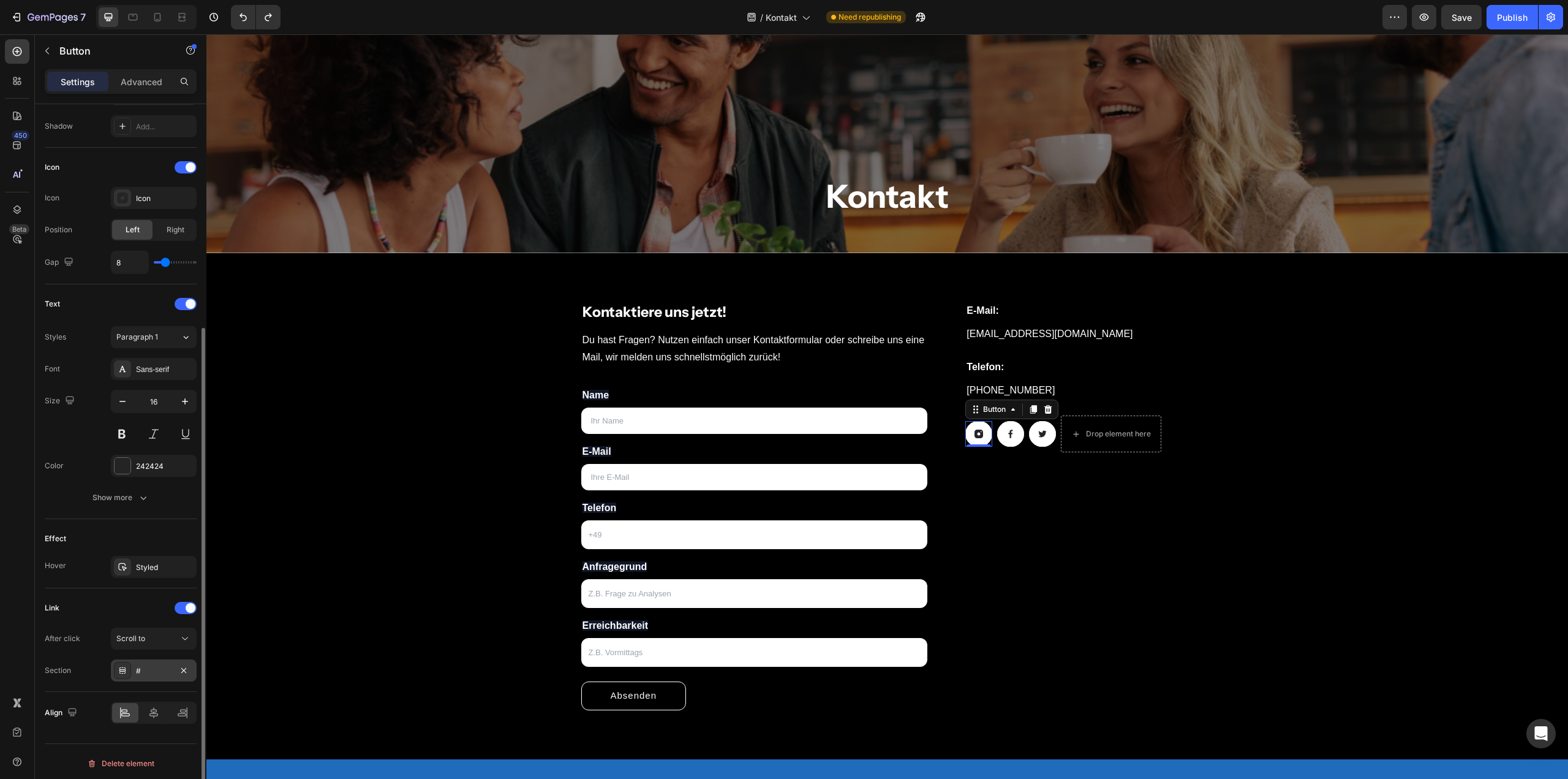
click at [147, 667] on div "#" at bounding box center [153, 671] width 35 height 11
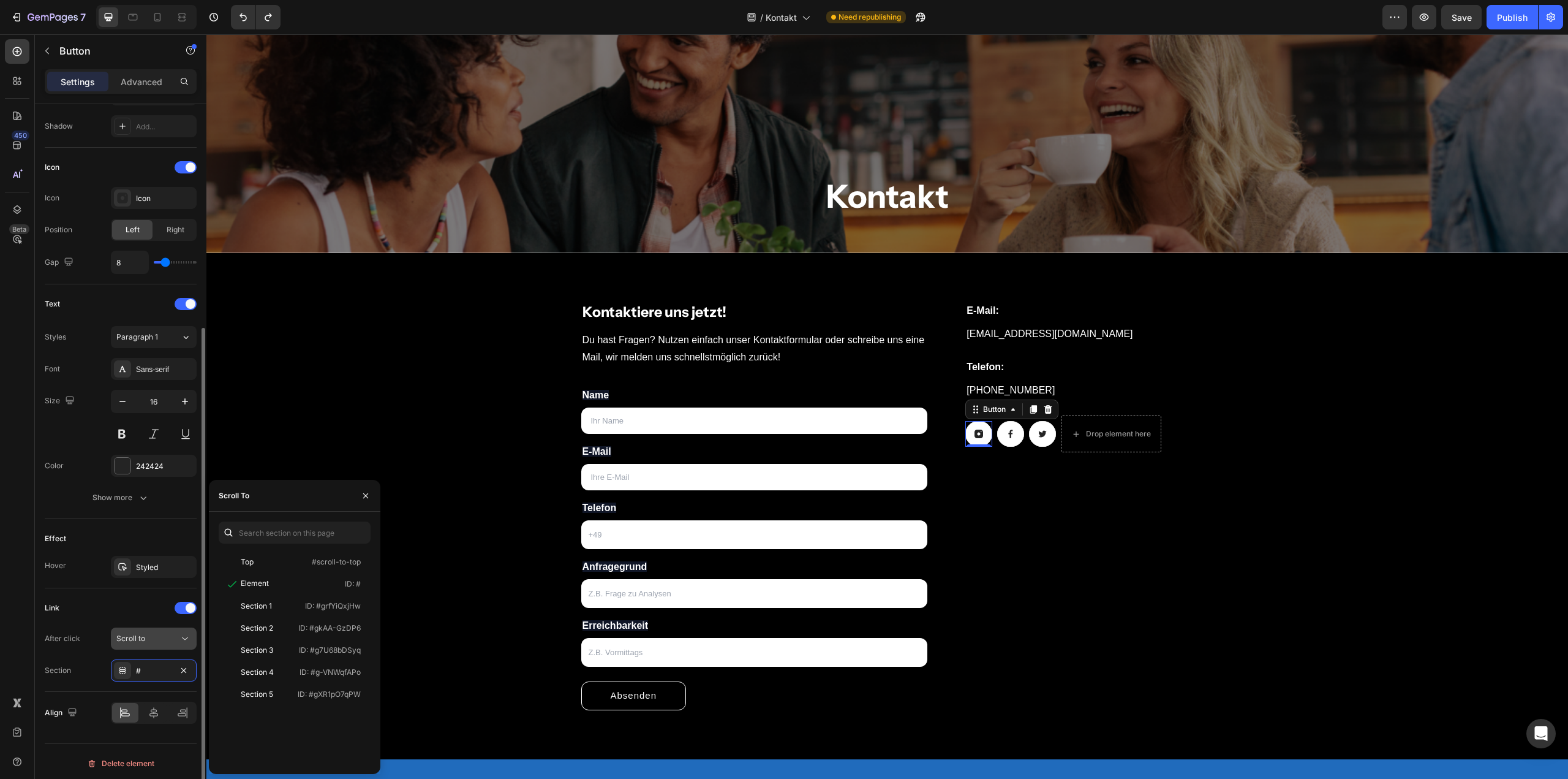
click at [157, 639] on div "Scroll to" at bounding box center [147, 638] width 62 height 11
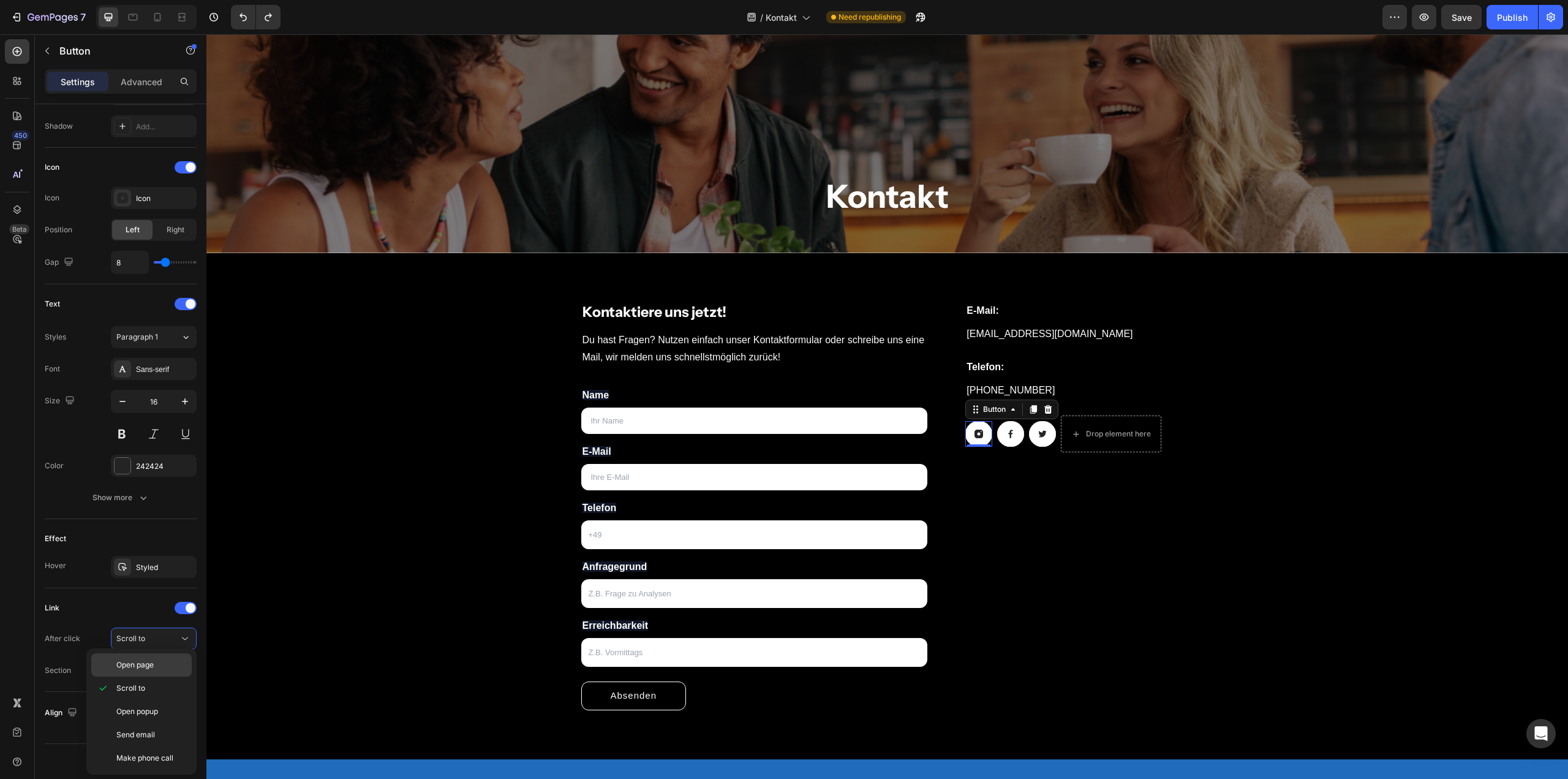
click at [149, 668] on span "Open page" at bounding box center [135, 665] width 37 height 11
click at [151, 673] on div "Add..." at bounding box center [153, 670] width 86 height 22
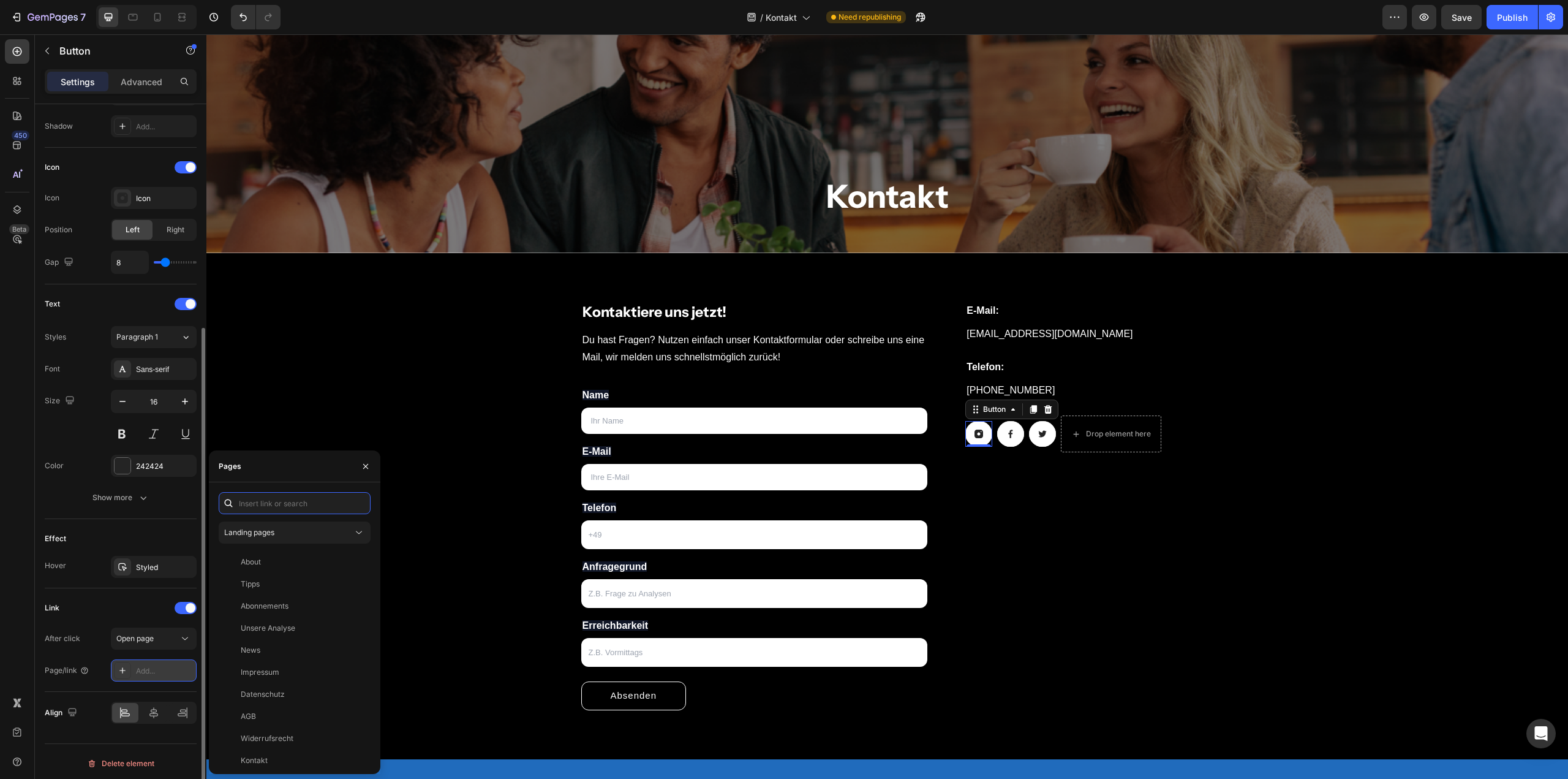
paste input "[URL][DOMAIN_NAME]"
type input "[URL][DOMAIN_NAME]"
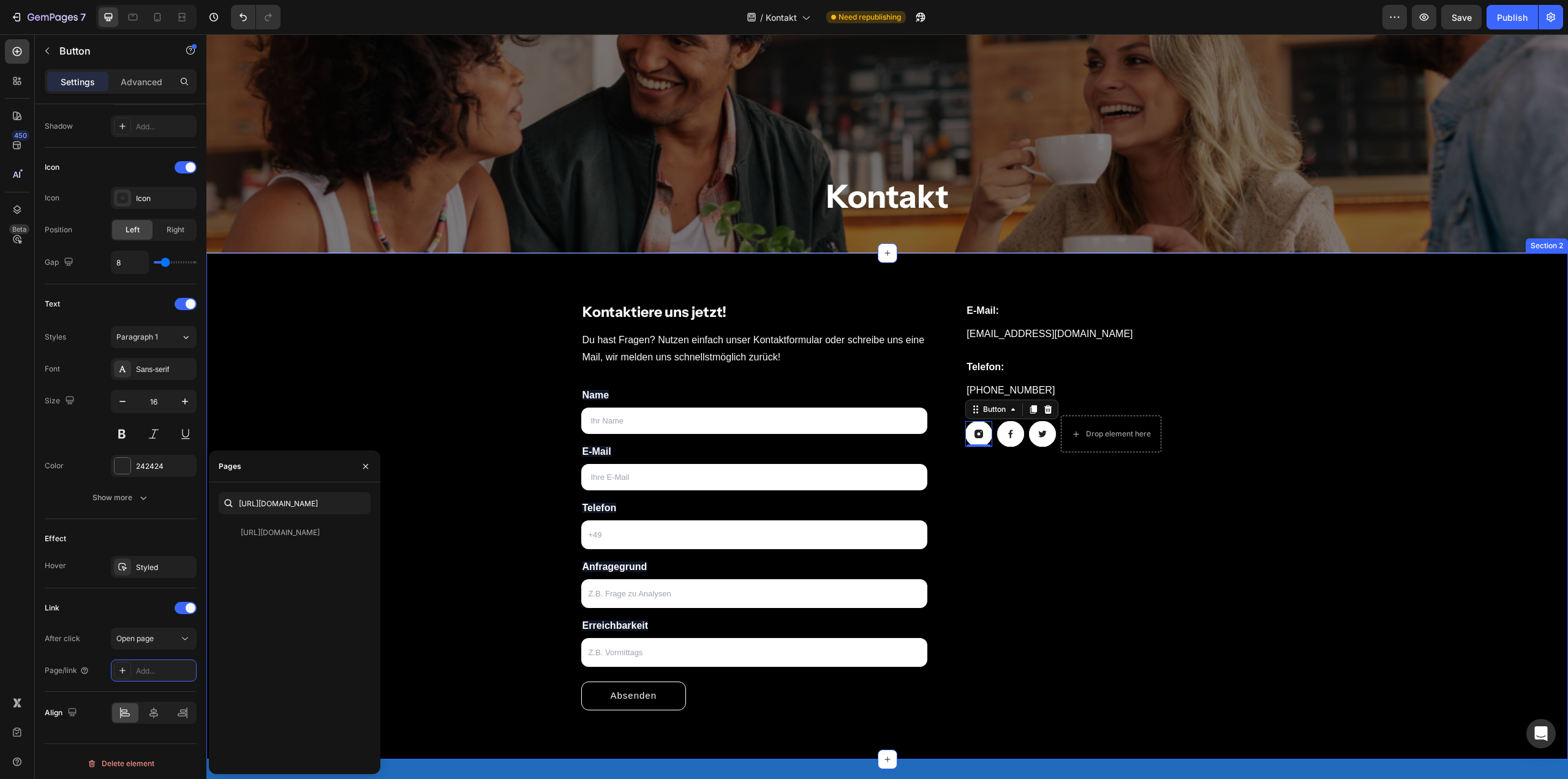
click at [467, 476] on div "Kontaktiere uns jetzt! Heading Du hast Fragen? Nutzen einfach unser Kontaktform…" at bounding box center [888, 506] width 1343 height 447
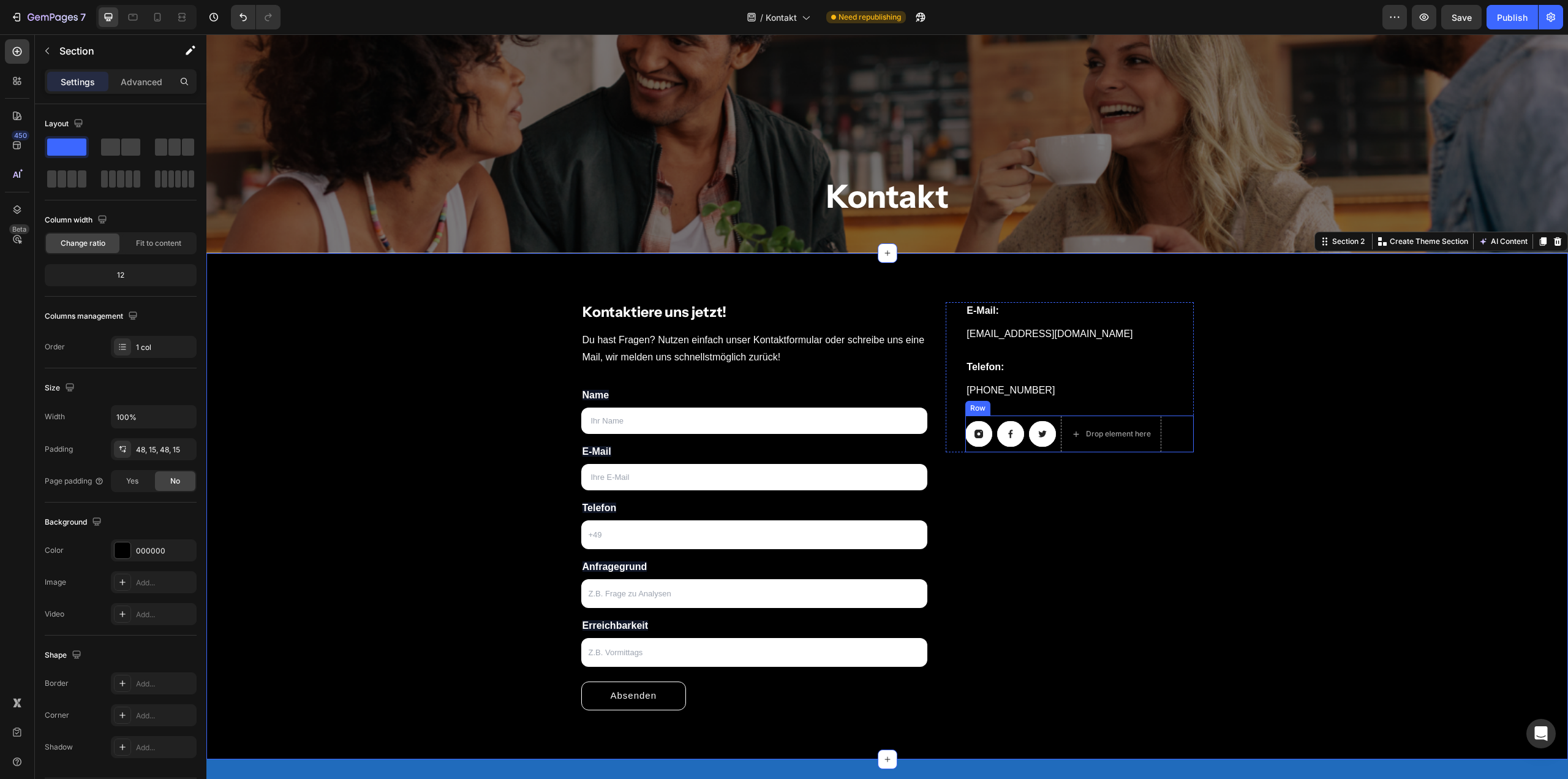
click at [985, 429] on button at bounding box center [979, 433] width 27 height 26
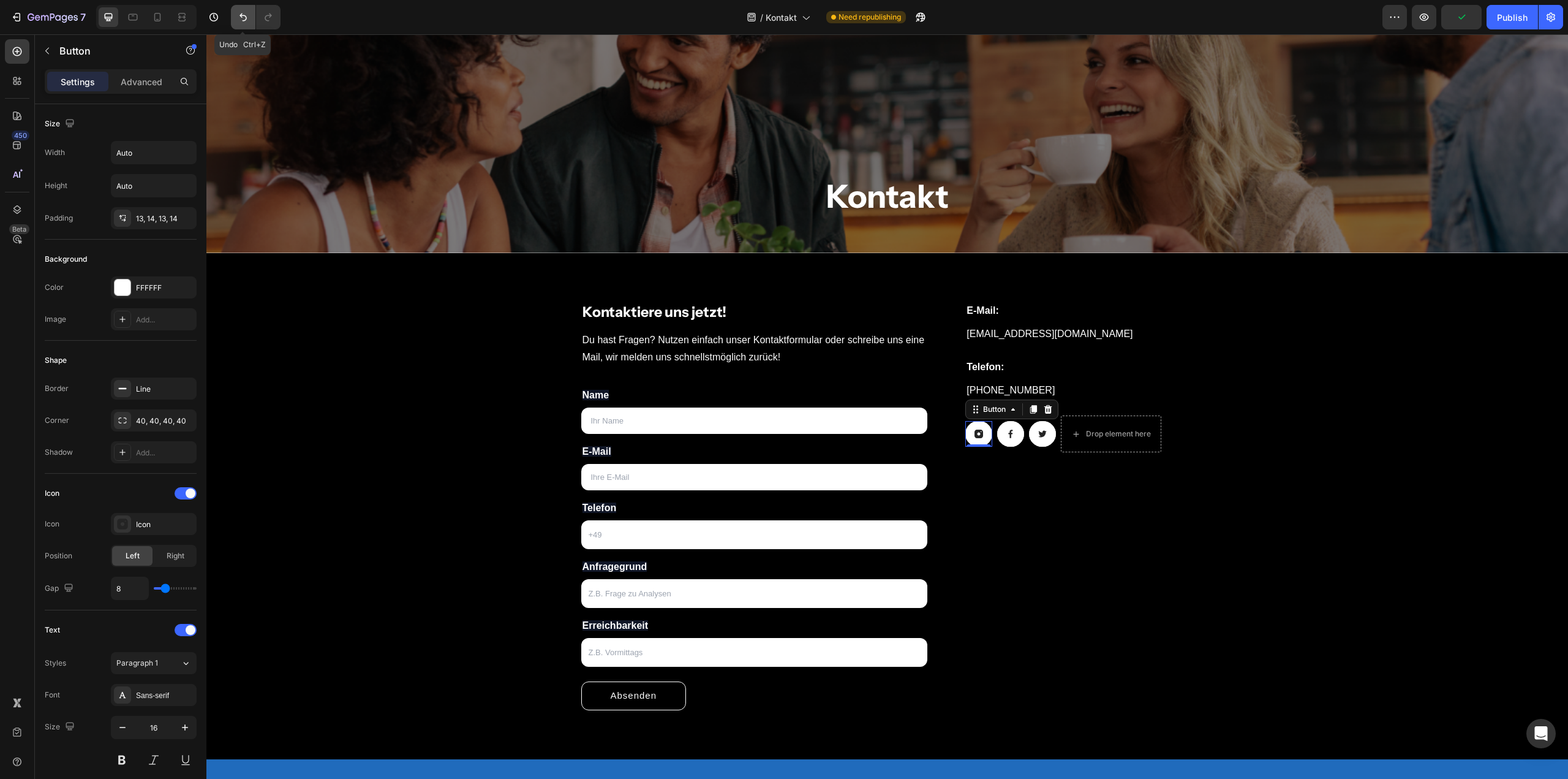
click at [247, 11] on icon "Undo/Redo" at bounding box center [243, 17] width 12 height 12
click at [245, 14] on icon "Undo/Redo" at bounding box center [243, 17] width 12 height 12
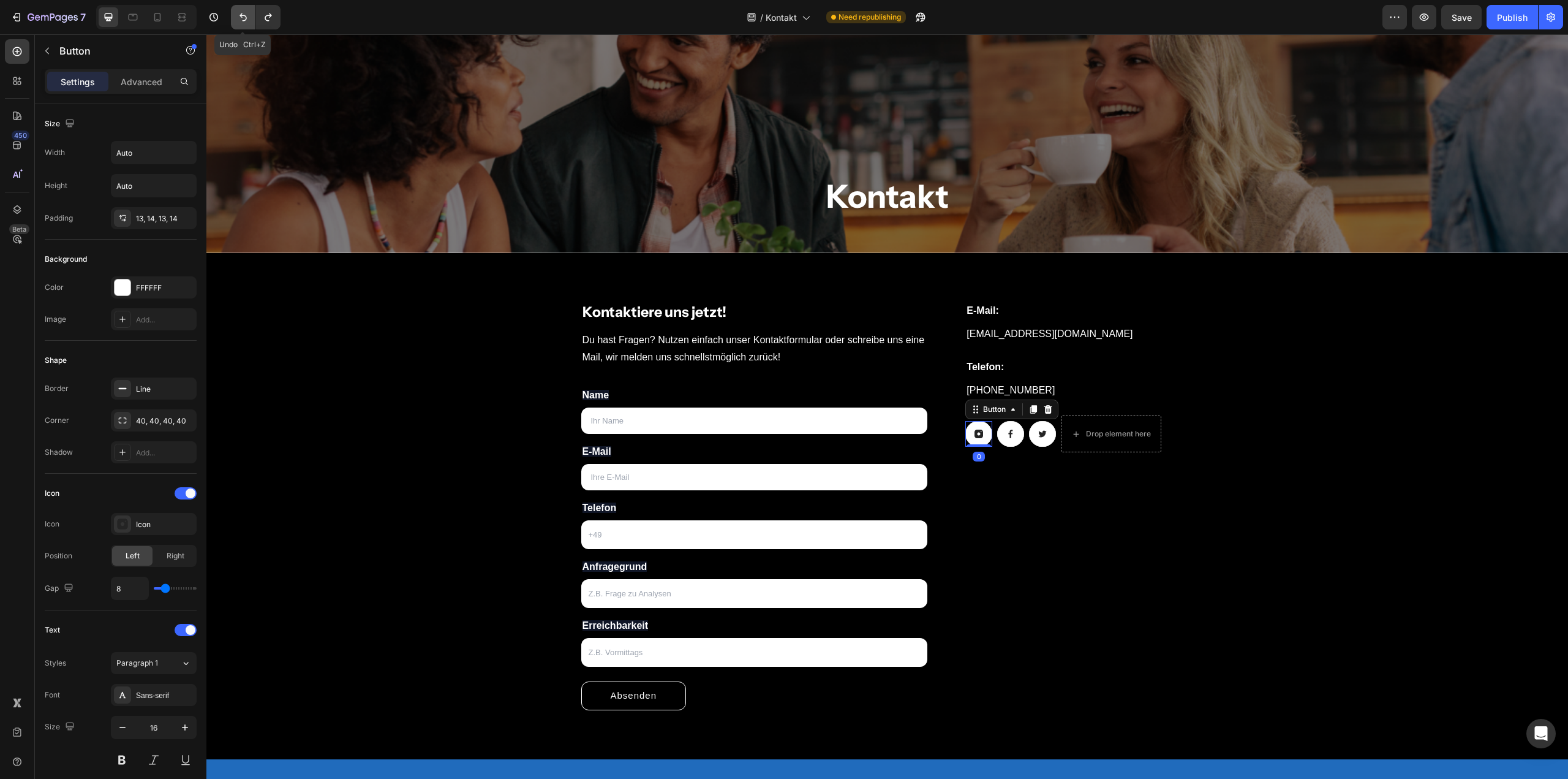
click at [245, 14] on icon "Undo/Redo" at bounding box center [243, 17] width 12 height 12
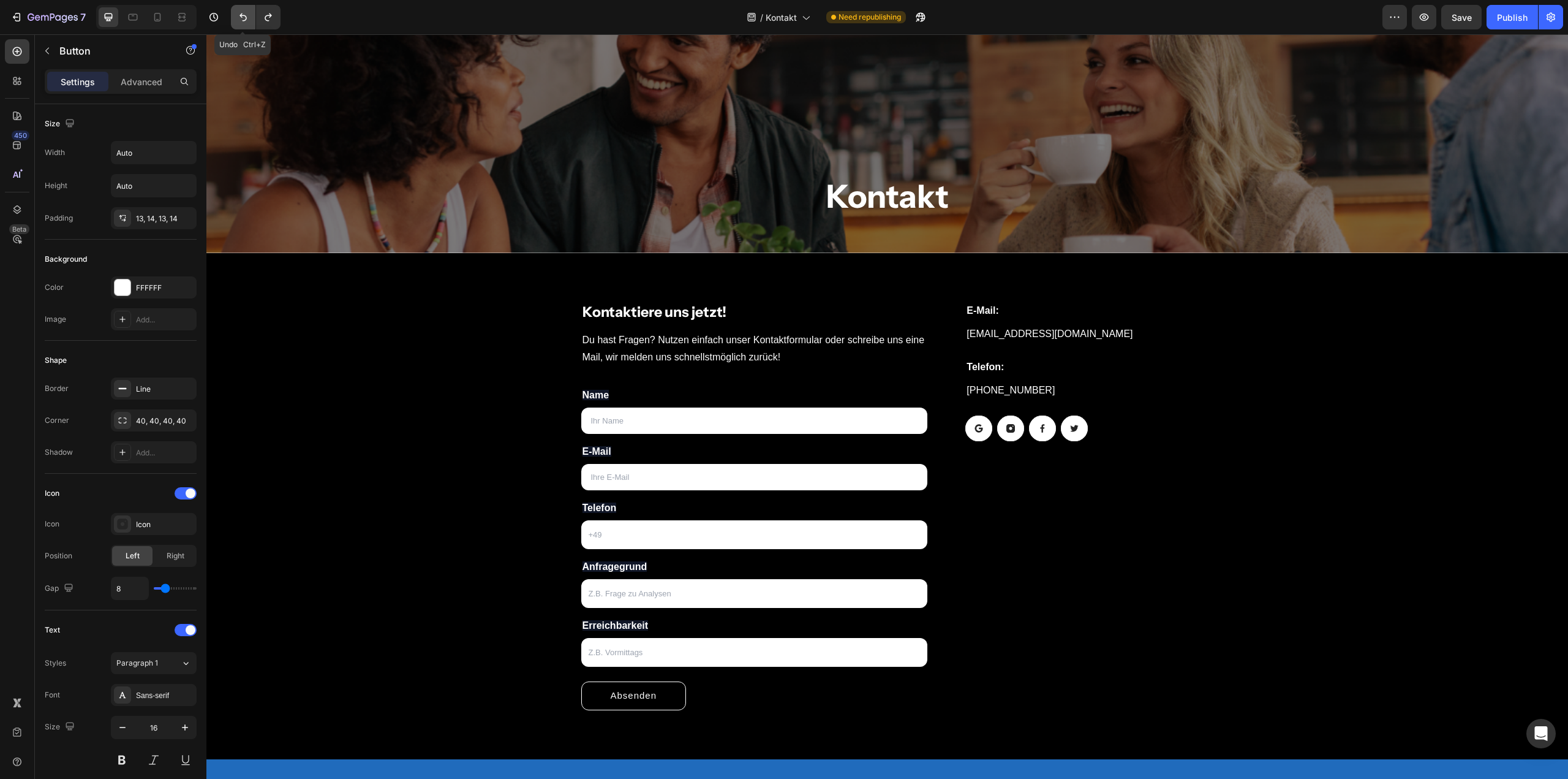
click at [245, 14] on icon "Undo/Redo" at bounding box center [243, 17] width 12 height 12
click at [272, 14] on icon "Undo/Redo" at bounding box center [268, 17] width 12 height 12
click at [270, 12] on icon "Undo/Redo" at bounding box center [268, 17] width 12 height 12
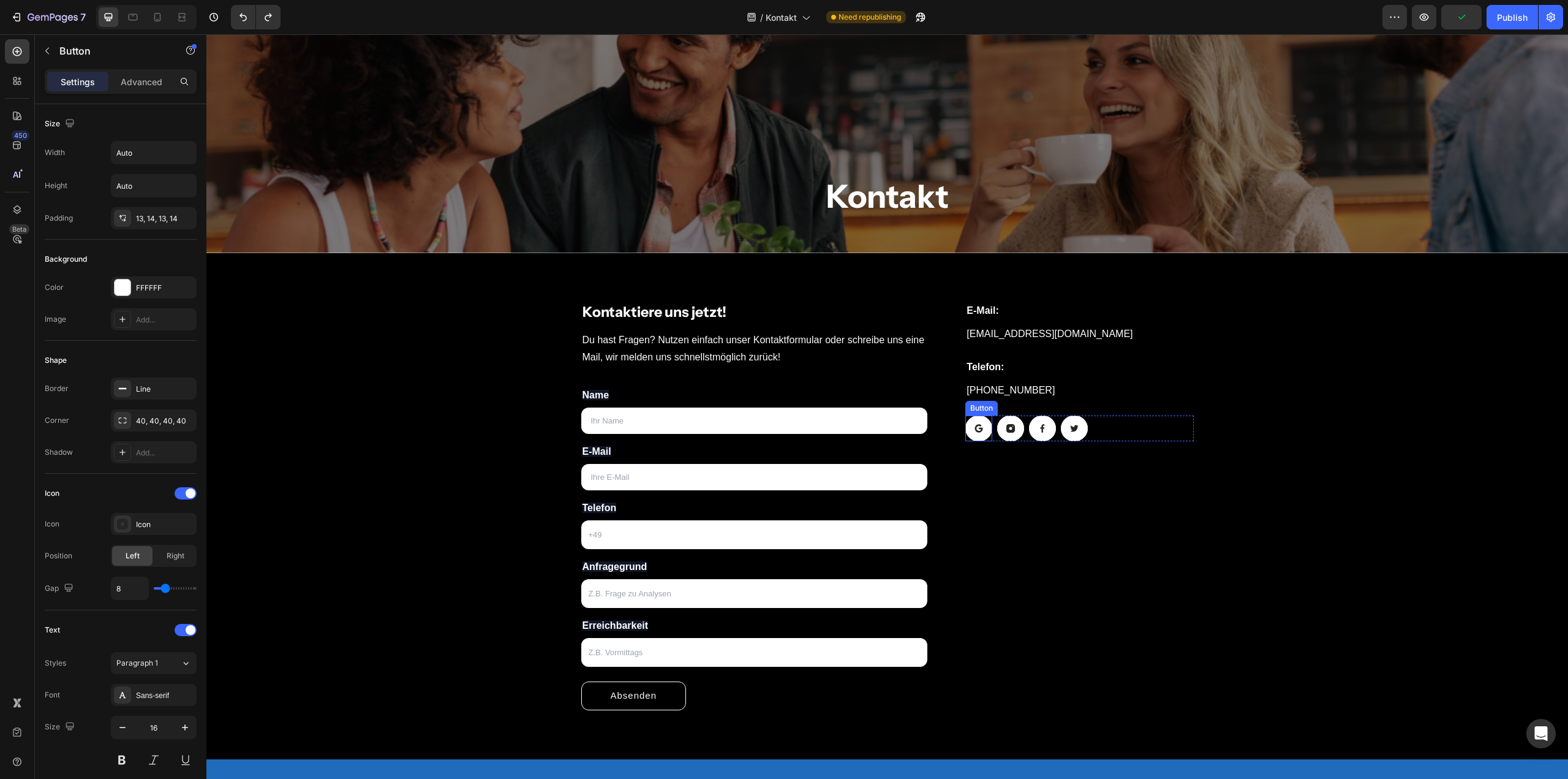
click at [977, 431] on icon at bounding box center [979, 428] width 10 height 10
click at [1044, 400] on icon at bounding box center [1048, 403] width 10 height 10
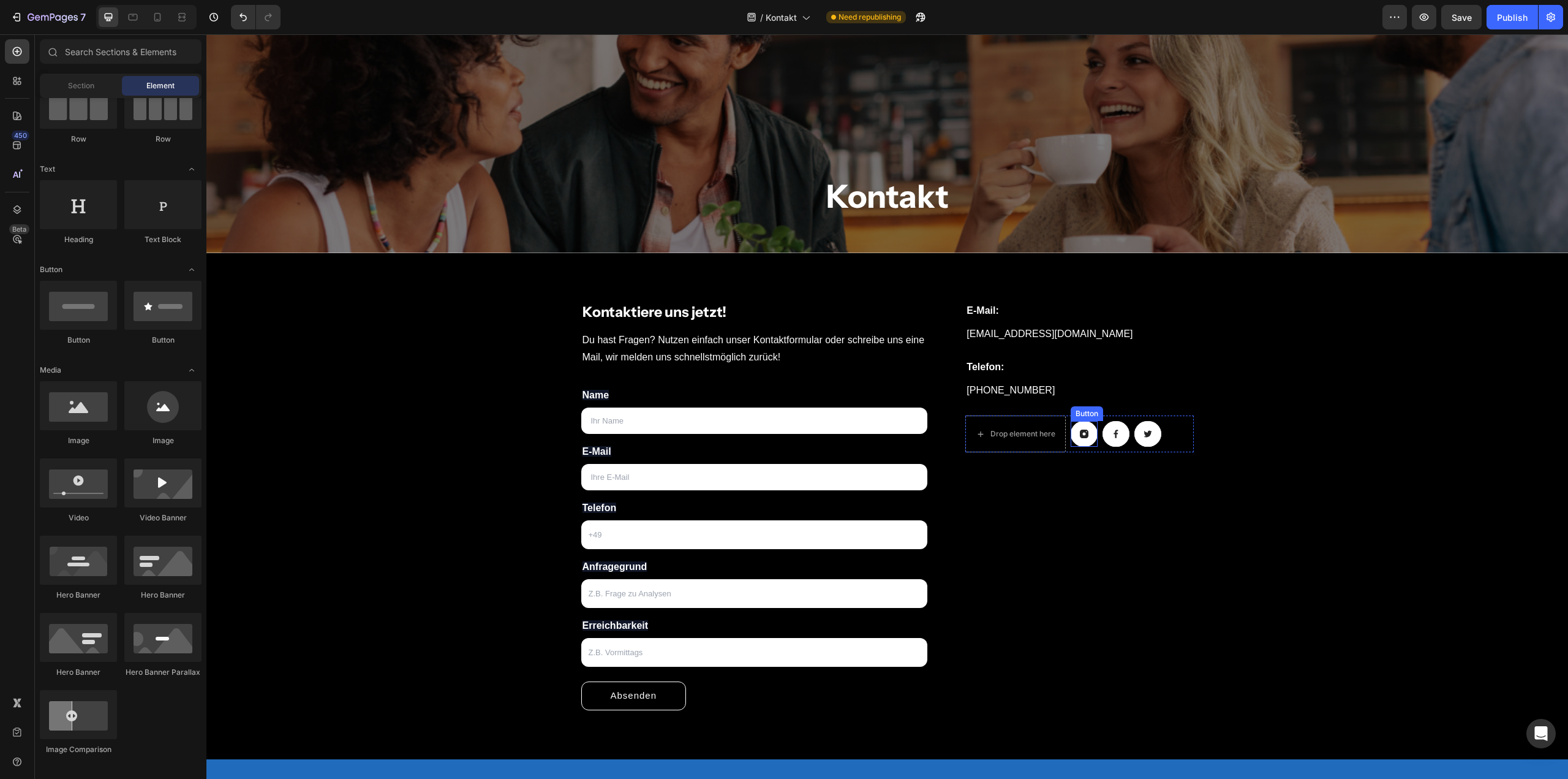
click at [1081, 429] on icon at bounding box center [1084, 433] width 10 height 10
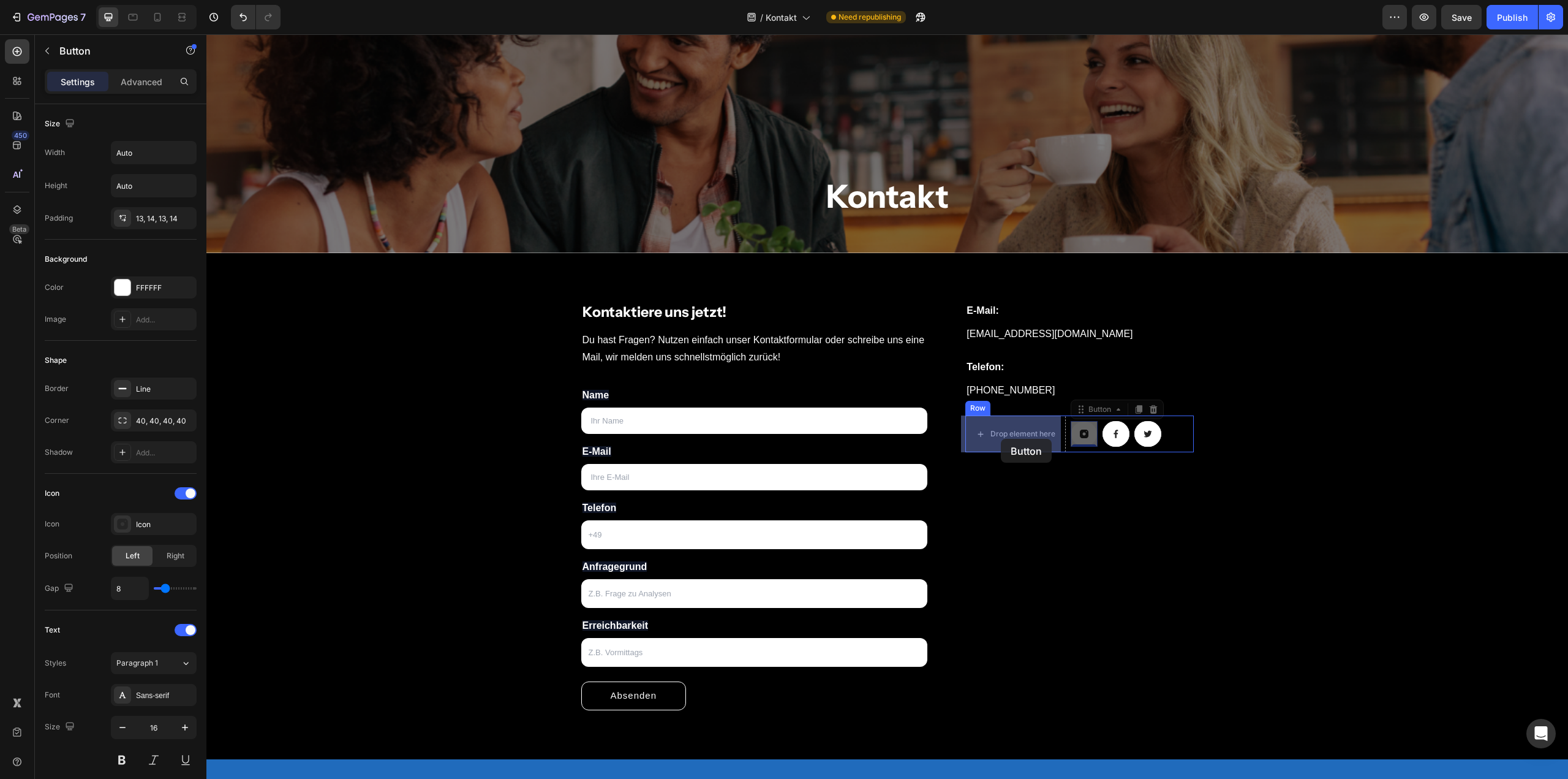
drag, startPoint x: 1078, startPoint y: 432, endPoint x: 1001, endPoint y: 439, distance: 77.3
click at [1111, 431] on icon at bounding box center [1116, 433] width 10 height 10
drag, startPoint x: 1111, startPoint y: 432, endPoint x: 1059, endPoint y: 433, distance: 52.0
click at [1143, 431] on icon at bounding box center [1147, 433] width 10 height 10
click at [1511, 17] on div "Publish" at bounding box center [1512, 17] width 31 height 13
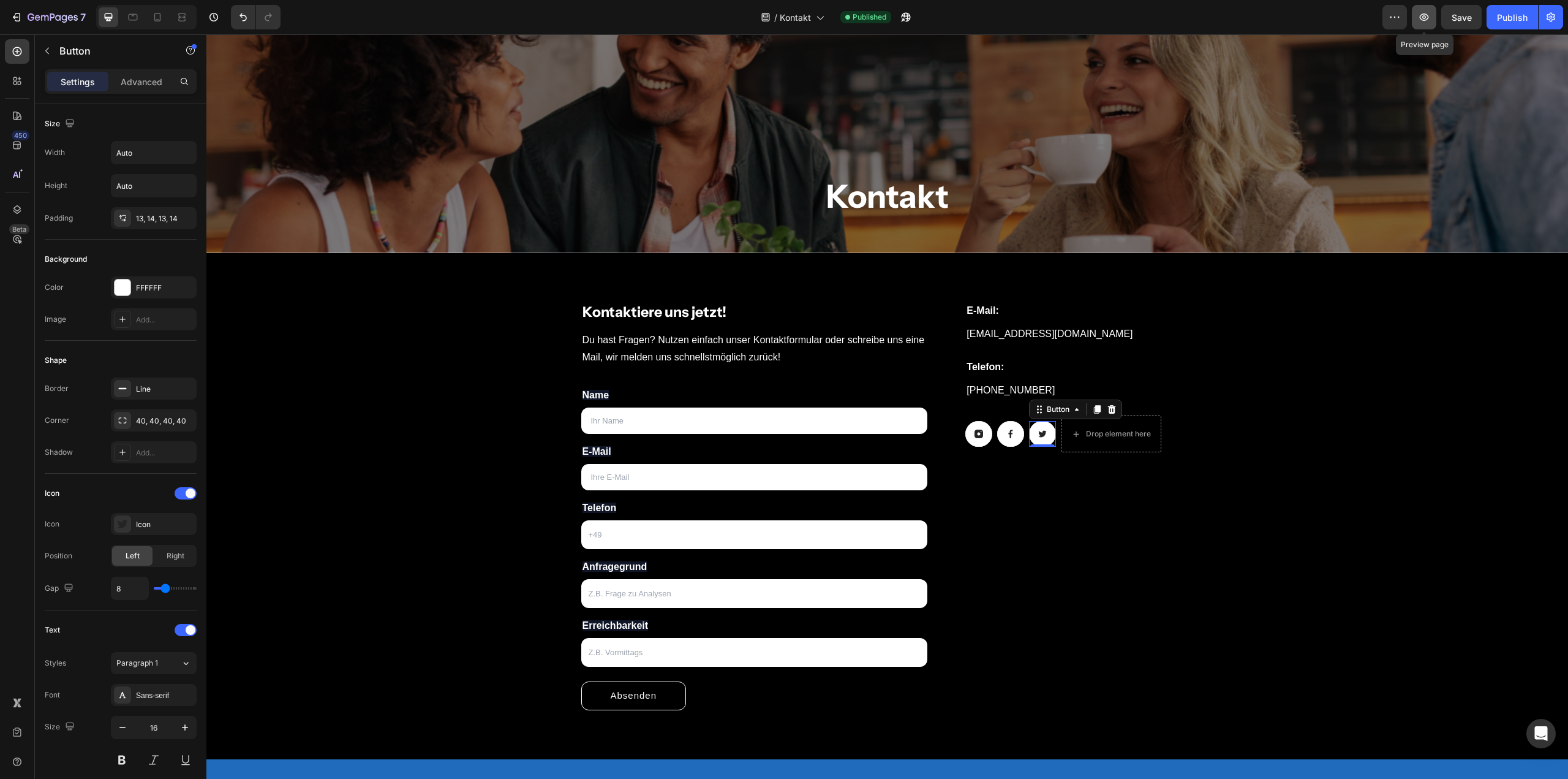
click at [1424, 15] on icon "button" at bounding box center [1424, 17] width 12 height 12
